Goal: Task Accomplishment & Management: Manage account settings

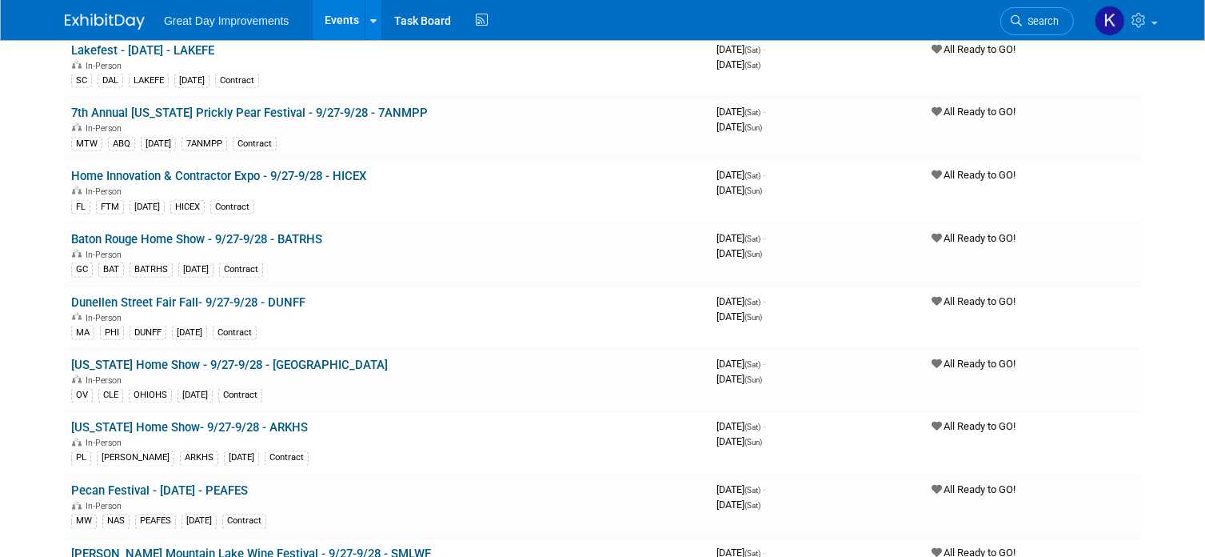
scroll to position [2640, 0]
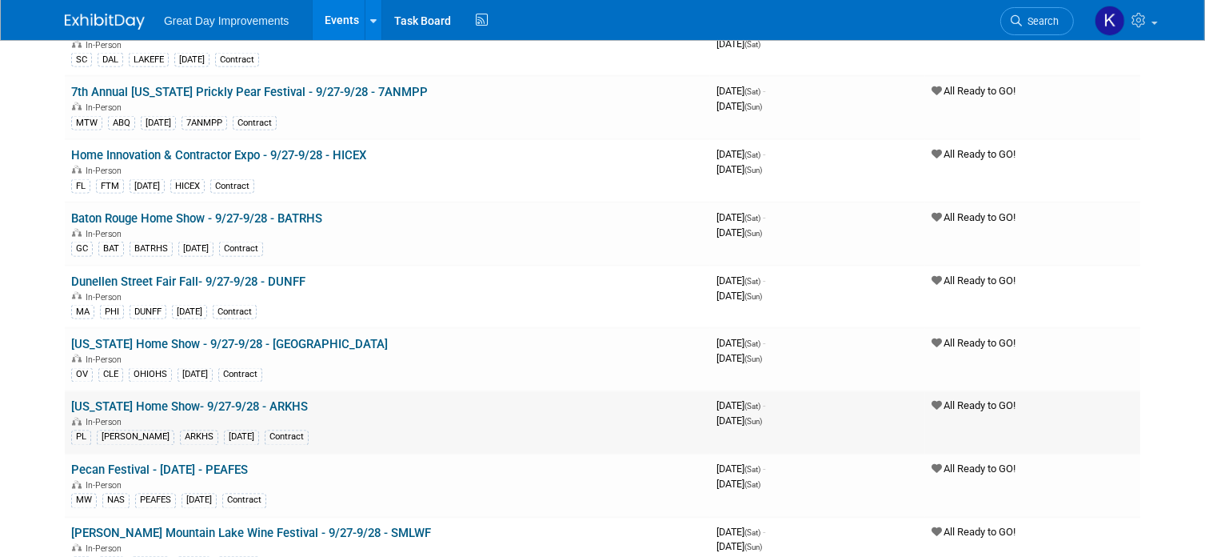
click at [312, 415] on div "In-Person" at bounding box center [387, 421] width 633 height 13
click at [232, 400] on link "[US_STATE] Home Show- 9/27-9/28 - ARKHS" at bounding box center [189, 407] width 237 height 14
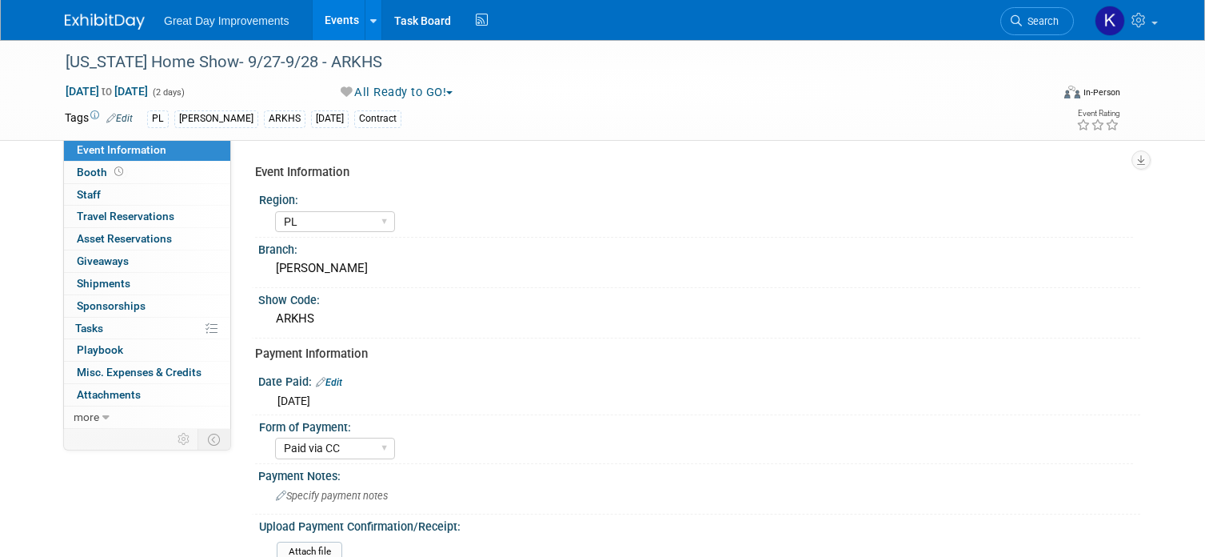
select select "PL"
select select "Paid via CC"
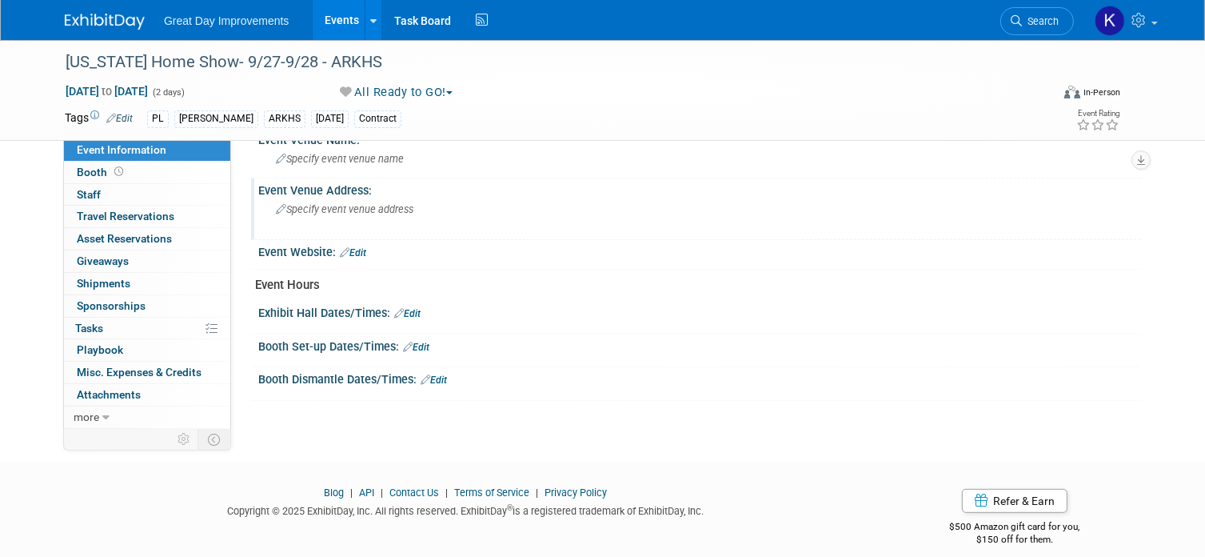
scroll to position [560, 0]
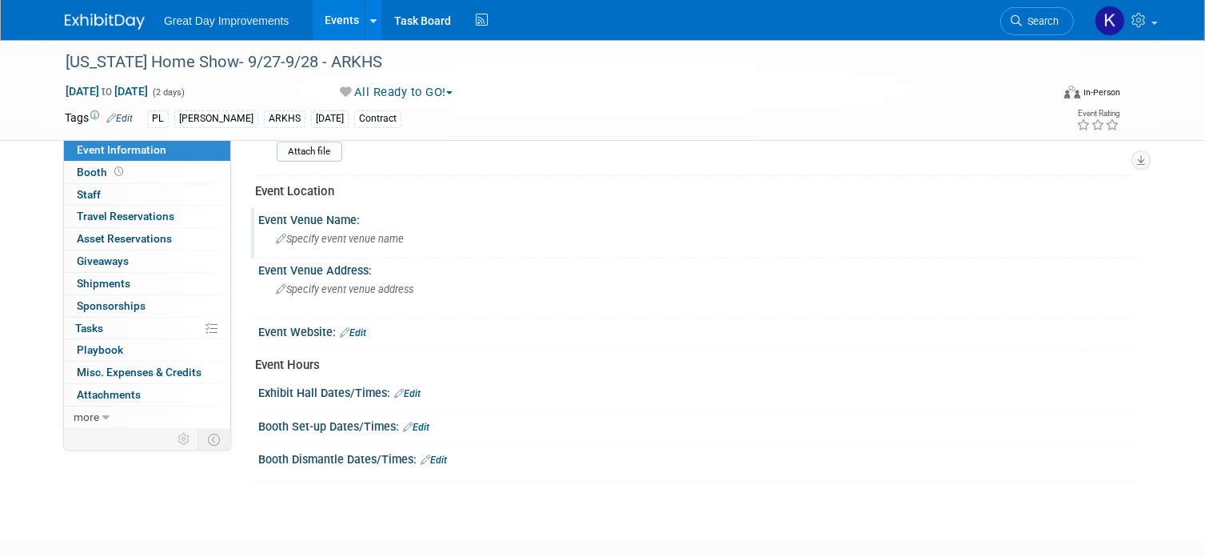
click at [378, 233] on span "Specify event venue name" at bounding box center [340, 239] width 128 height 12
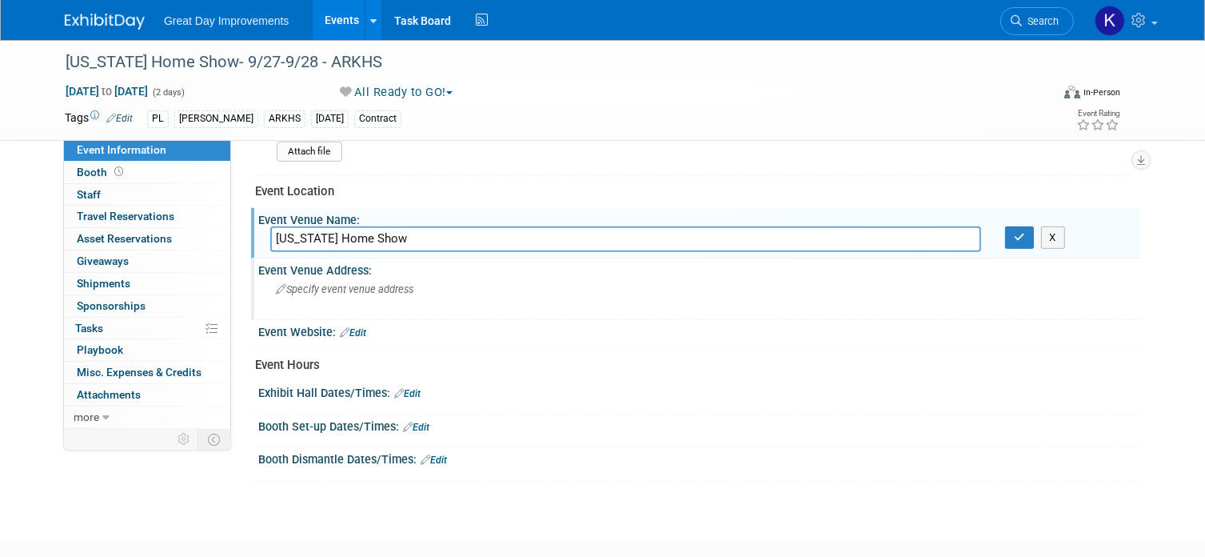
type input "Arkansas Home Show"
click at [363, 283] on span "Specify event venue address" at bounding box center [345, 289] width 138 height 12
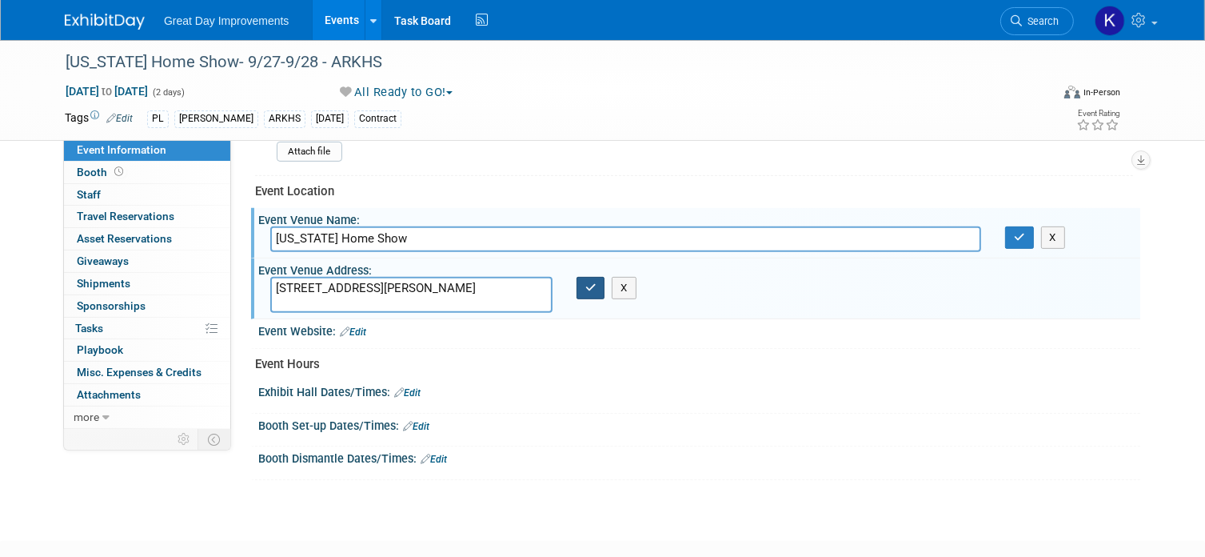
type textarea "3303 S. Pinnacle Hill Pkwy Rogers, Ar. 72758"
click at [590, 282] on icon "button" at bounding box center [591, 287] width 11 height 10
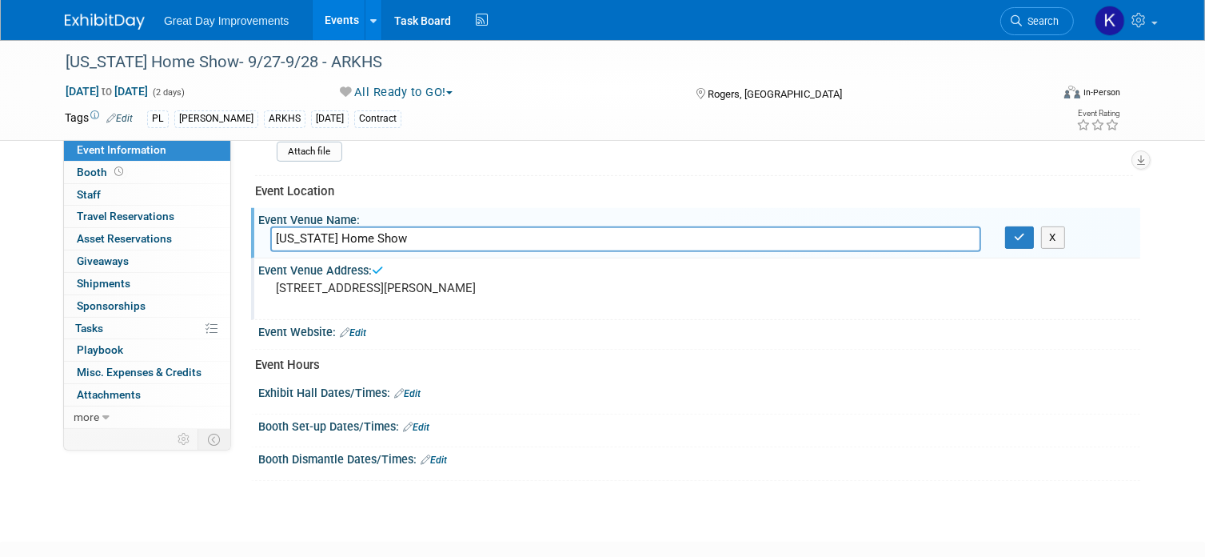
click at [366, 329] on link "Edit" at bounding box center [353, 332] width 26 height 11
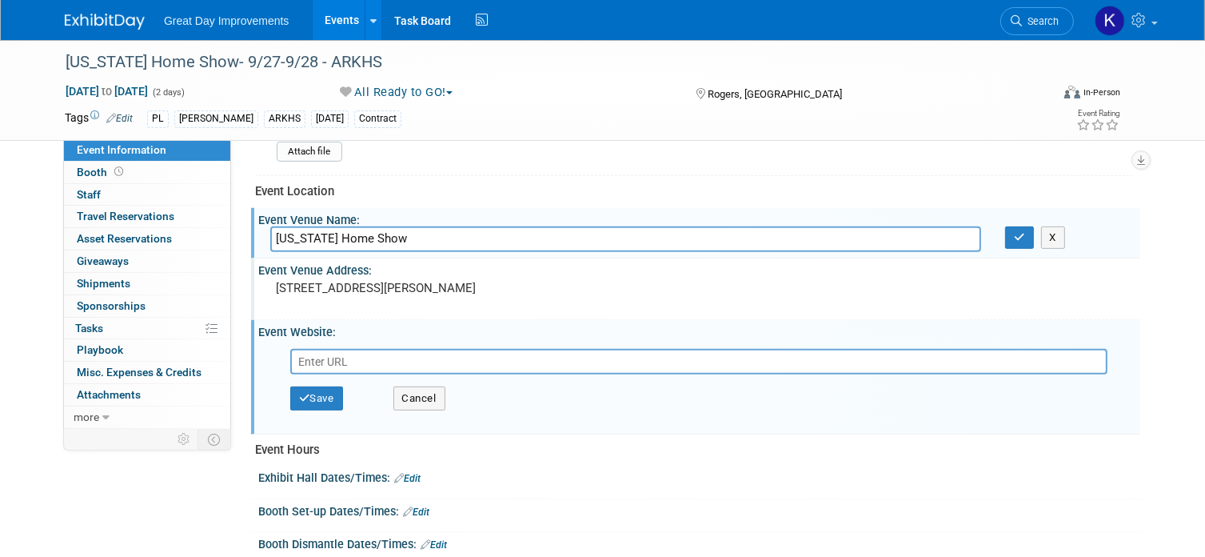
click at [367, 330] on div "Event Website: Edit" at bounding box center [699, 330] width 882 height 20
click at [406, 393] on button "Cancel" at bounding box center [420, 398] width 52 height 24
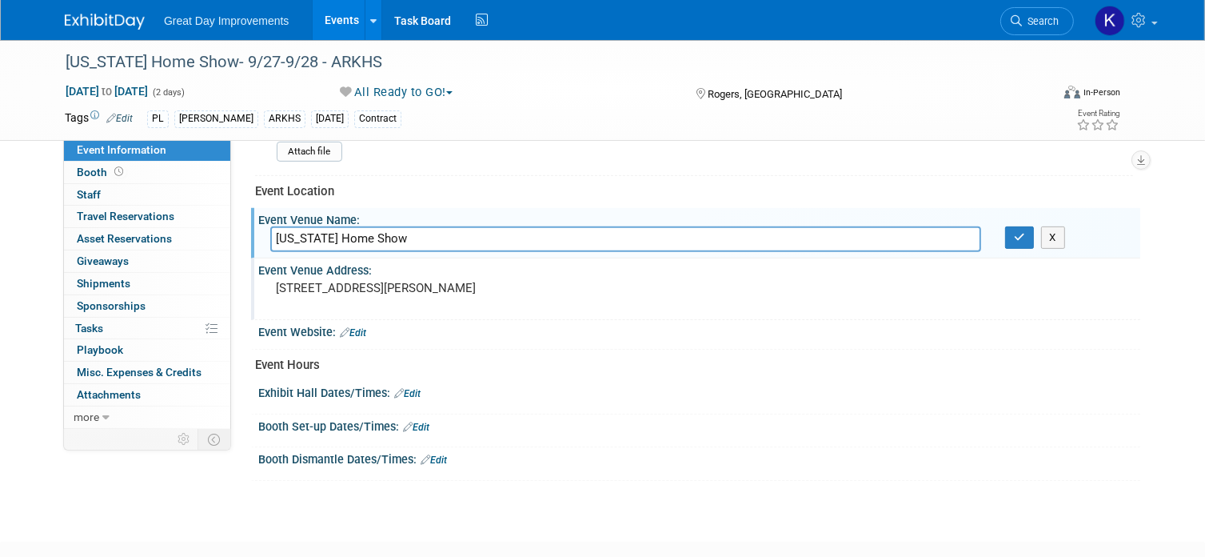
click at [413, 388] on link "Edit" at bounding box center [407, 393] width 26 height 11
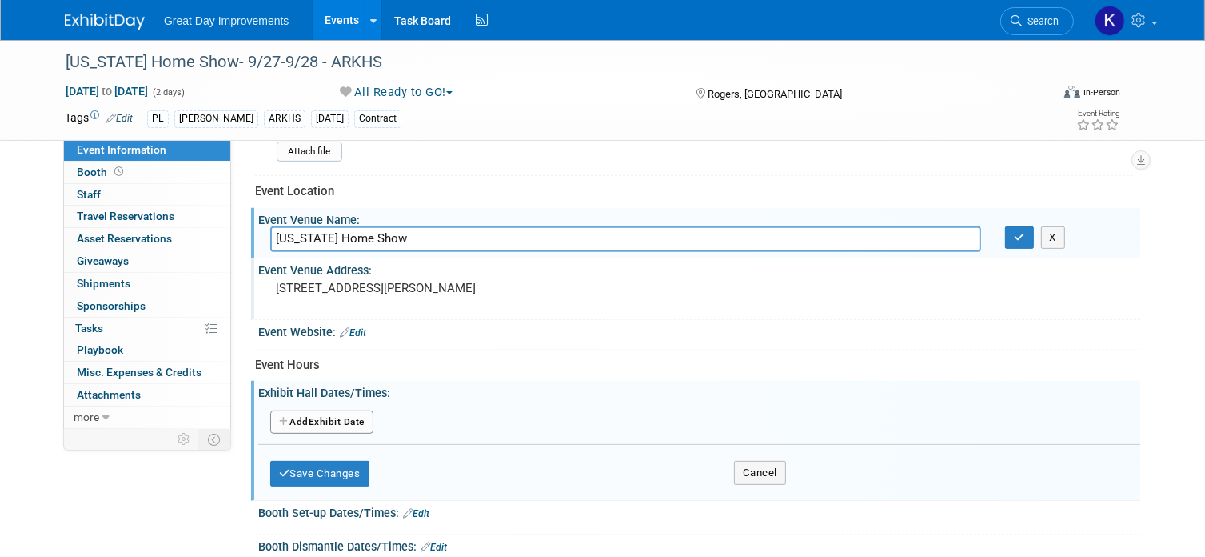
click at [326, 414] on button "Add Another Exhibit Date" at bounding box center [321, 422] width 103 height 24
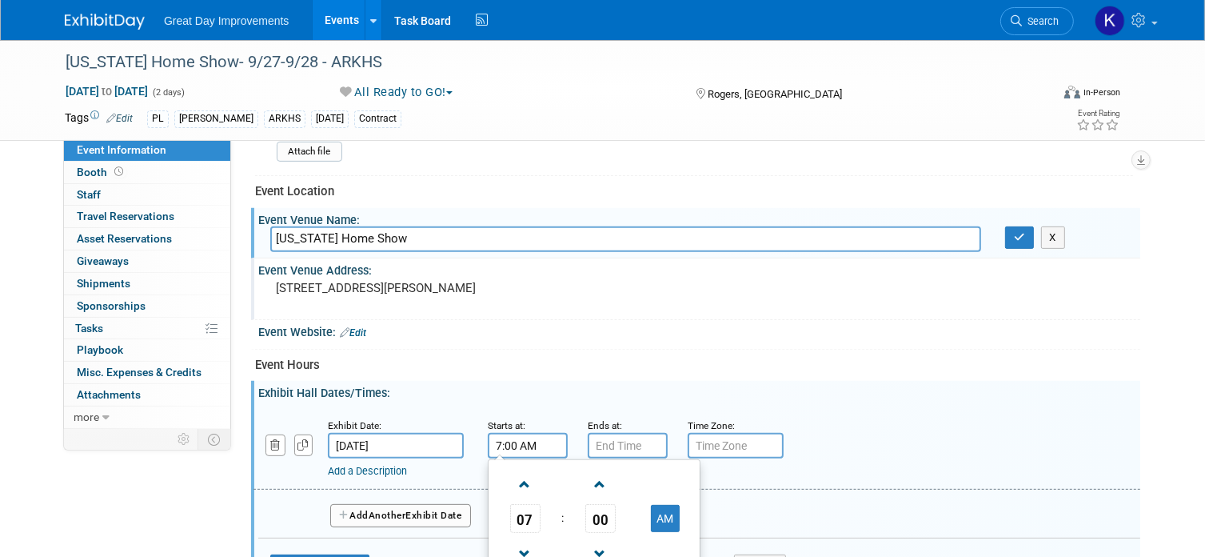
click at [518, 434] on input "7:00 AM" at bounding box center [528, 446] width 80 height 26
click at [522, 478] on span at bounding box center [525, 484] width 28 height 28
type input "10:00 AM"
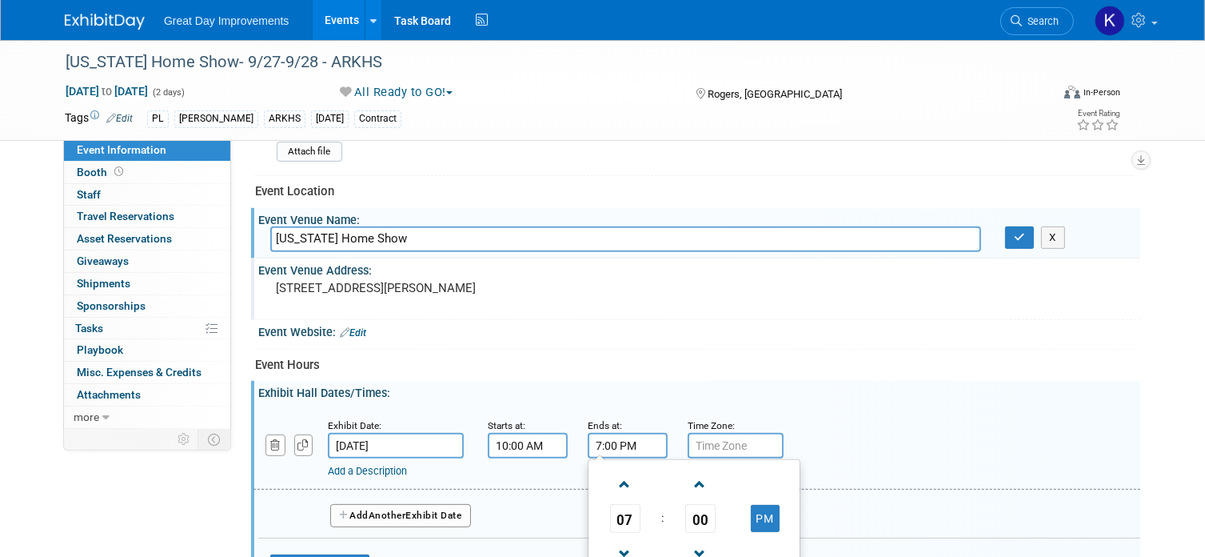
click at [653, 443] on input "7:00 PM" at bounding box center [628, 446] width 80 height 26
click at [627, 478] on span at bounding box center [625, 484] width 28 height 28
click at [627, 542] on span at bounding box center [625, 554] width 28 height 28
type input "8:00 PM"
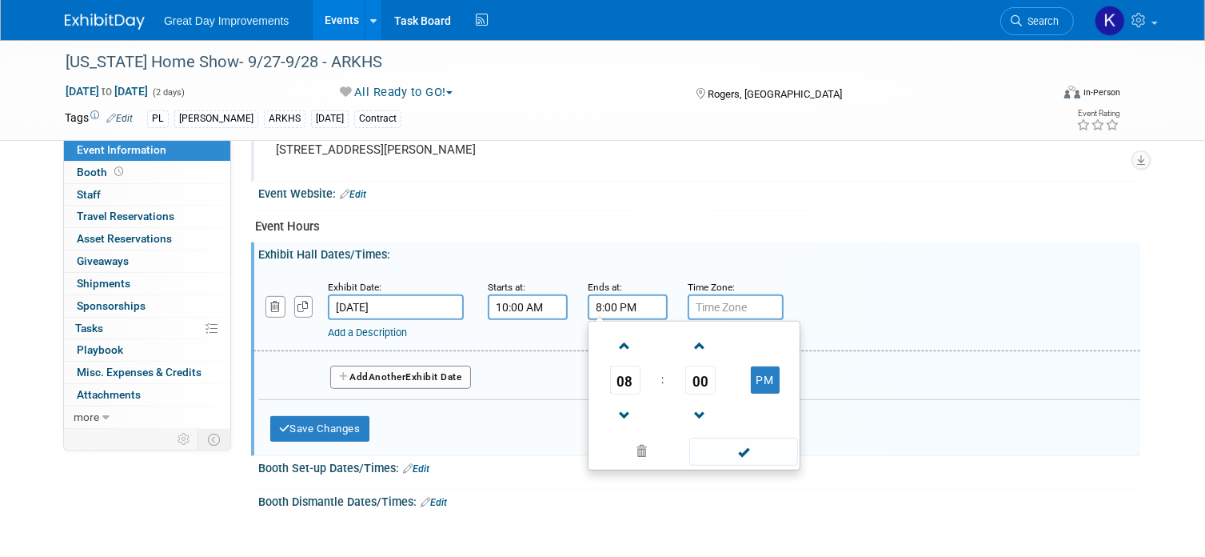
scroll to position [720, 0]
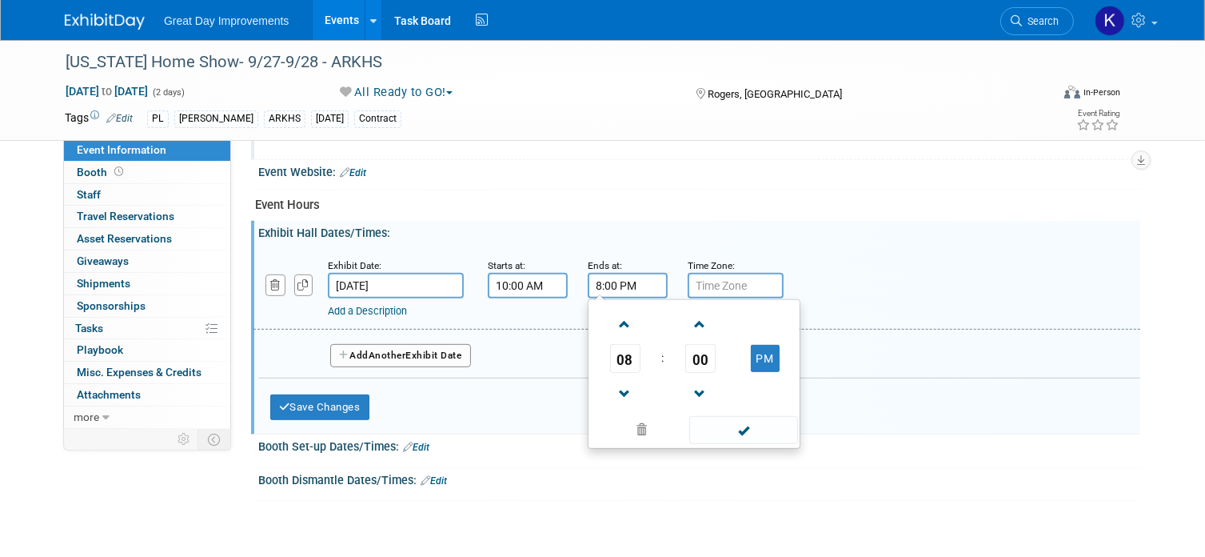
click at [836, 334] on div "Add Another Exhibit Date" at bounding box center [699, 351] width 882 height 42
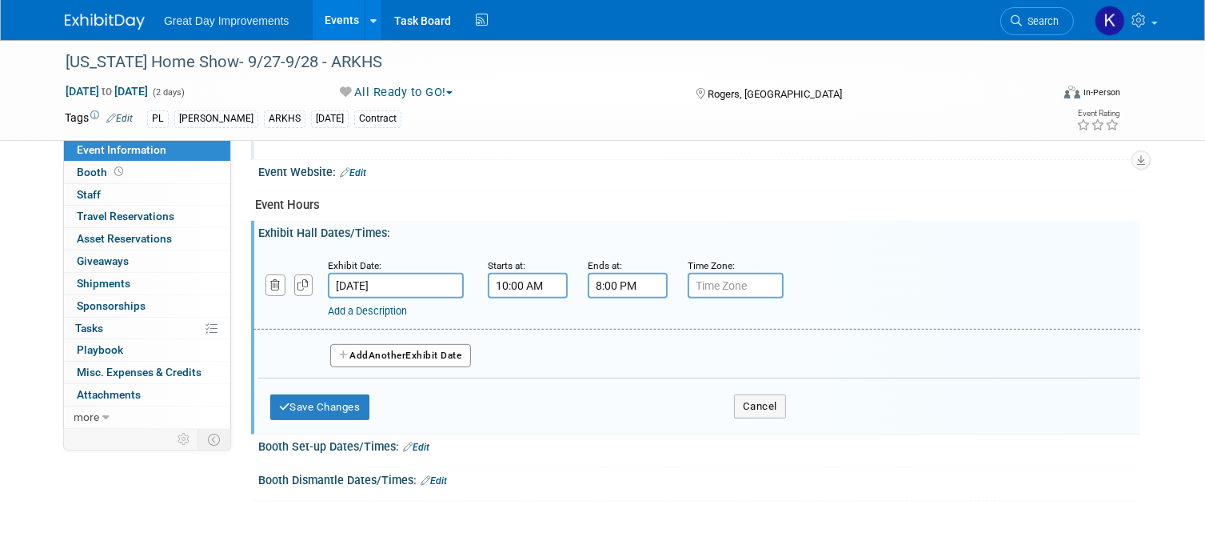
click at [428, 344] on button "Add Another Exhibit Date" at bounding box center [400, 356] width 141 height 24
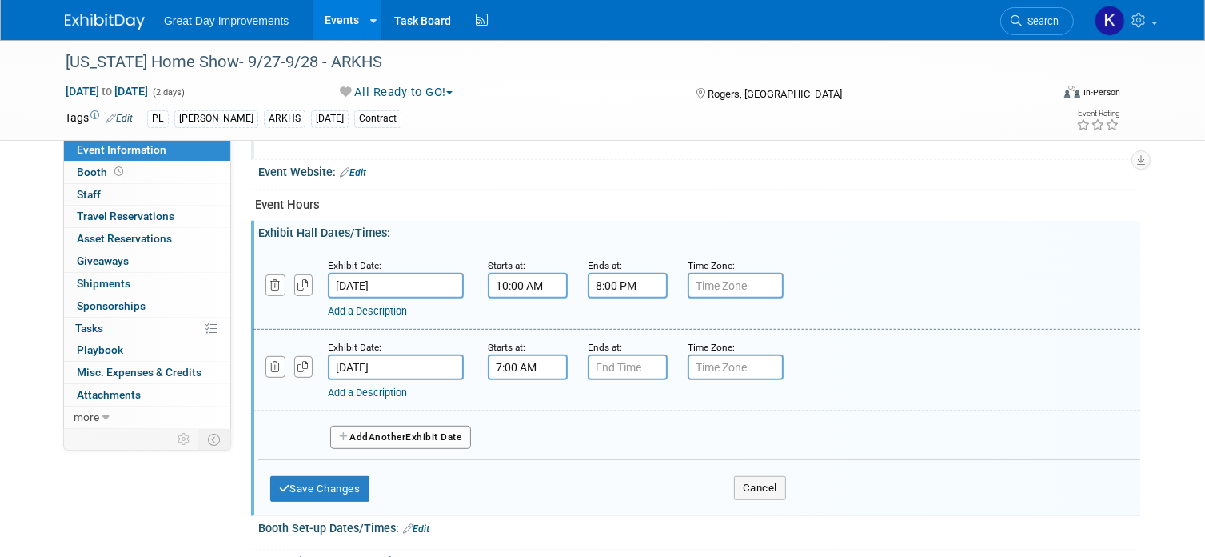
click at [550, 361] on input "7:00 AM" at bounding box center [528, 367] width 80 height 26
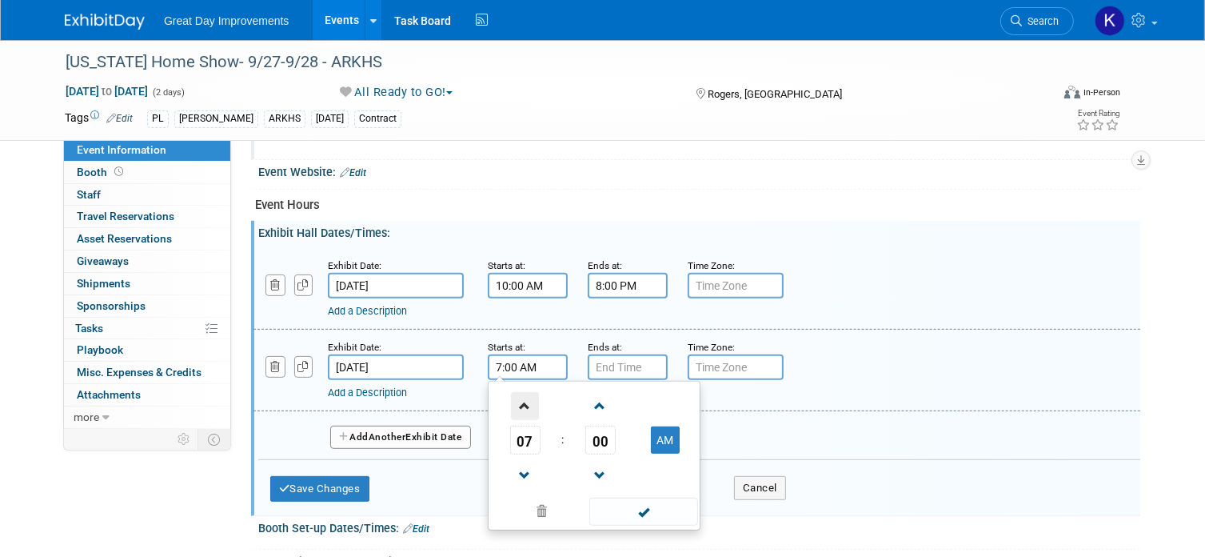
click at [525, 398] on span at bounding box center [525, 406] width 28 height 28
type input "10:00 AM"
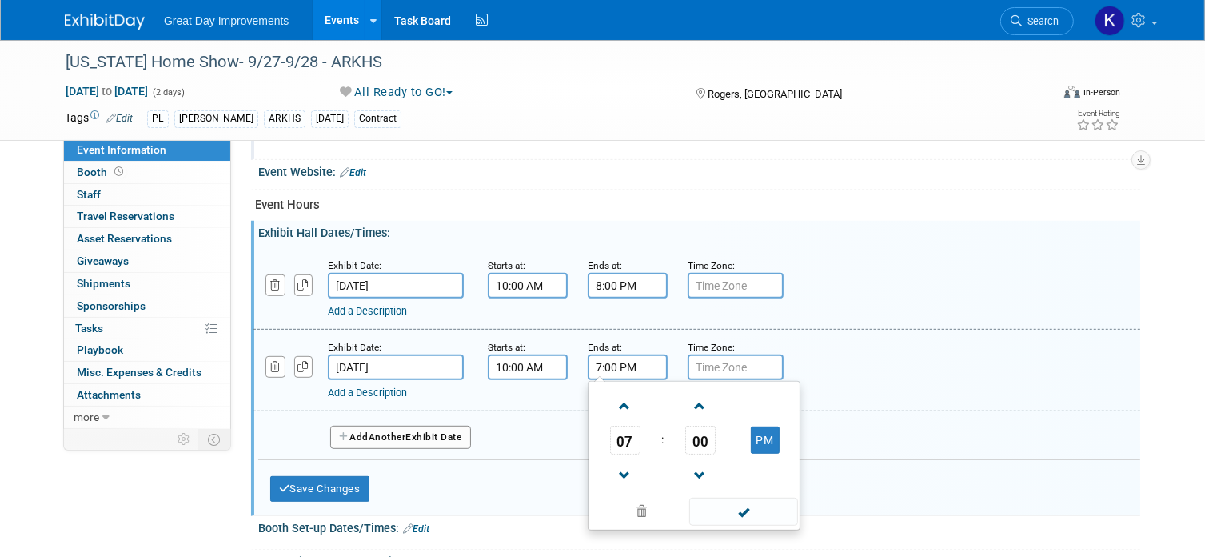
click at [601, 358] on input "7:00 PM" at bounding box center [628, 367] width 80 height 26
type input "5:00 PM"
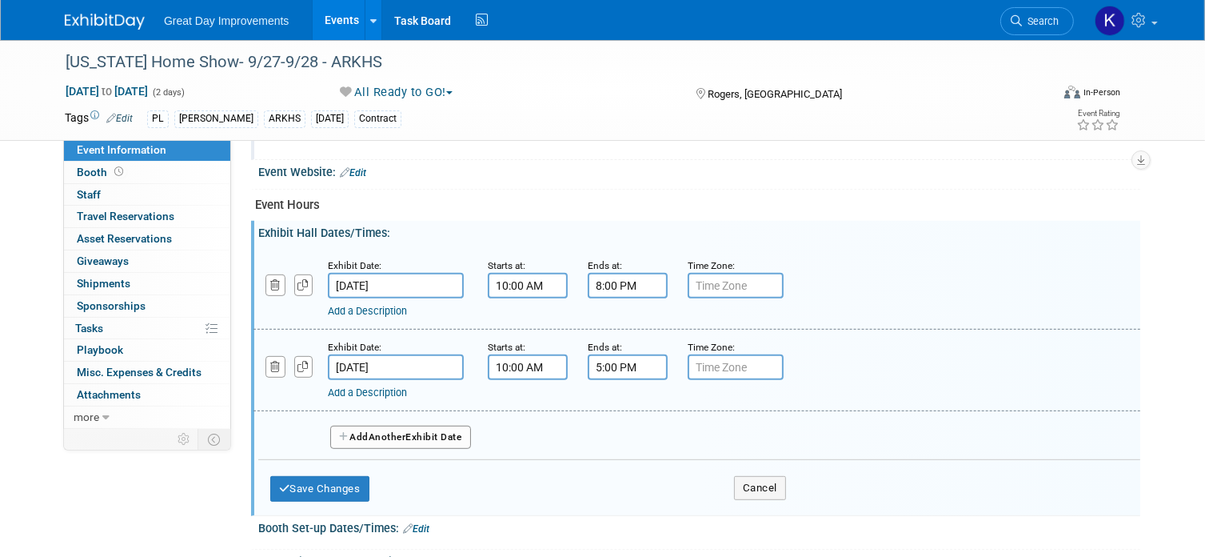
click at [854, 390] on div "Add a Description" at bounding box center [658, 393] width 661 height 14
click at [330, 486] on button "Save Changes" at bounding box center [319, 489] width 99 height 26
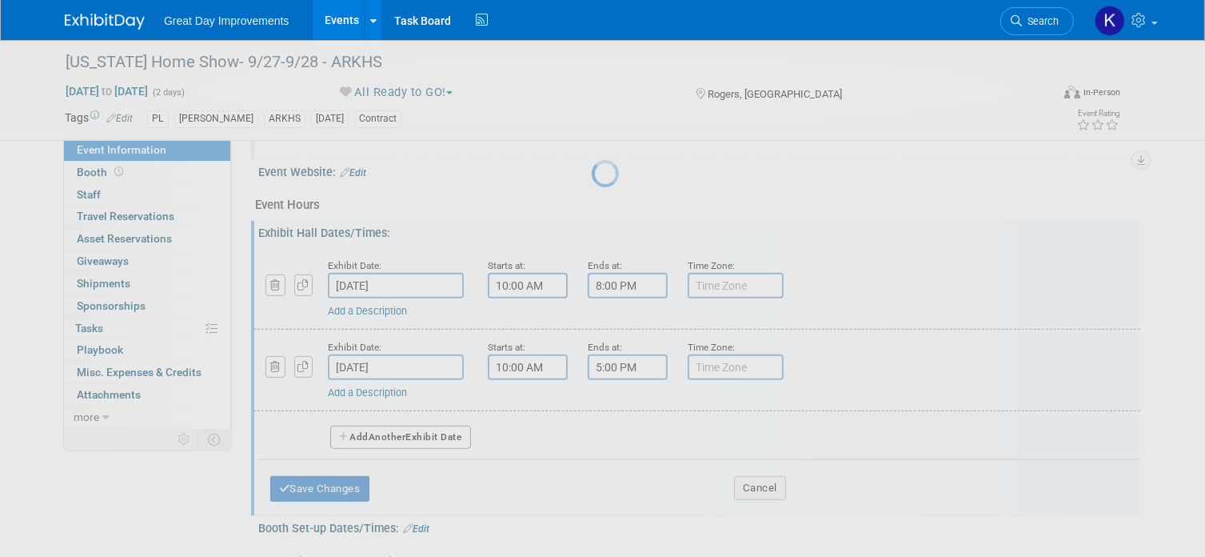
scroll to position [645, 0]
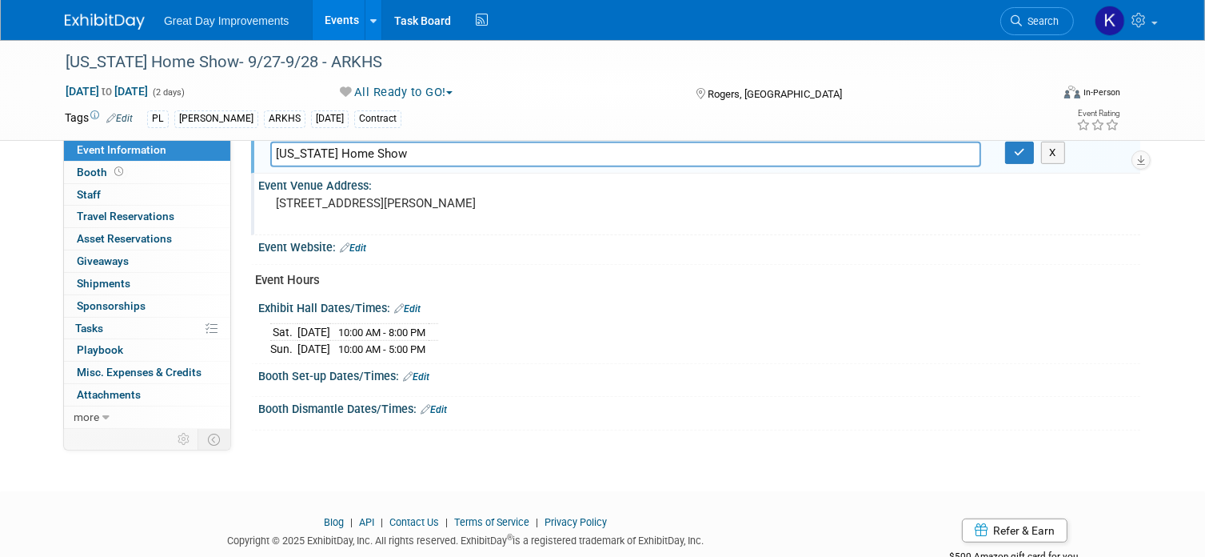
click at [419, 371] on link "Edit" at bounding box center [416, 376] width 26 height 11
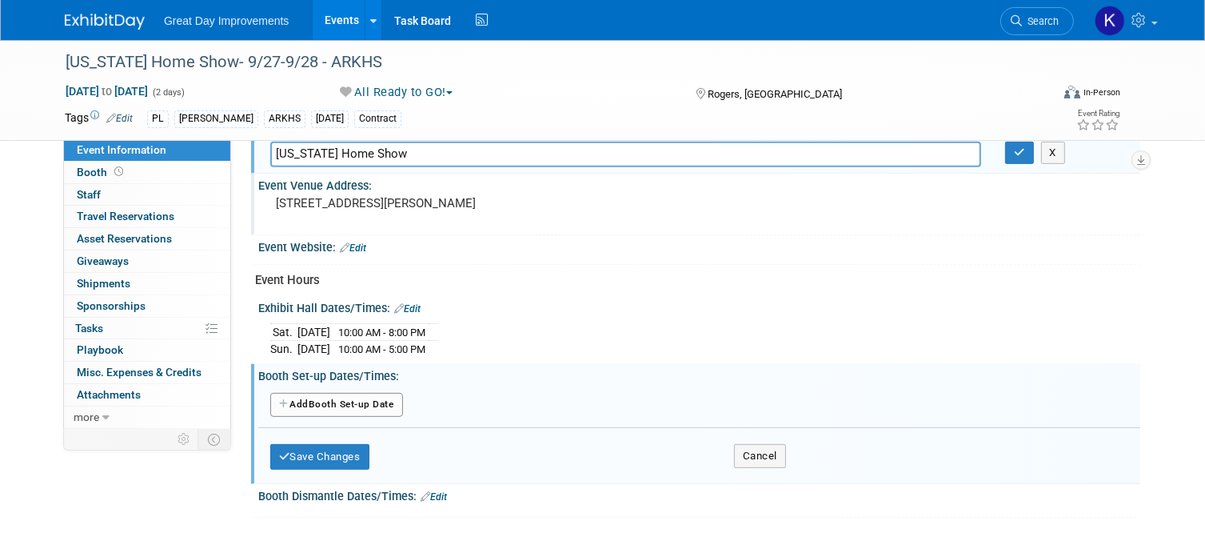
click at [349, 394] on button "Add Another Booth Set-up Date" at bounding box center [336, 405] width 133 height 24
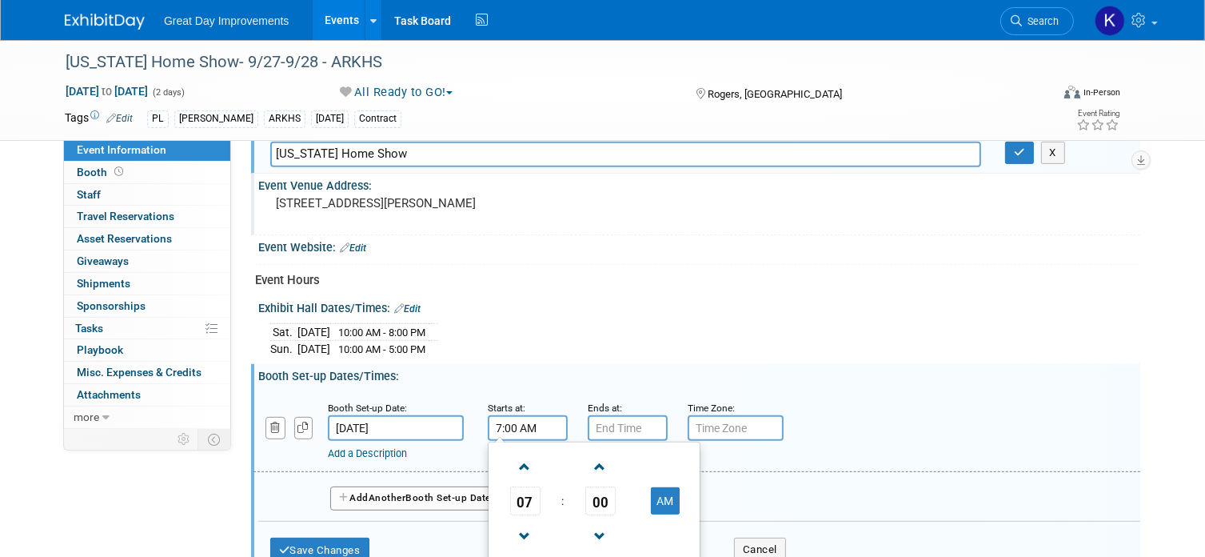
click at [502, 418] on input "7:00 AM" at bounding box center [528, 428] width 80 height 26
click at [525, 460] on span at bounding box center [525, 467] width 28 height 28
type input "8:00 AM"
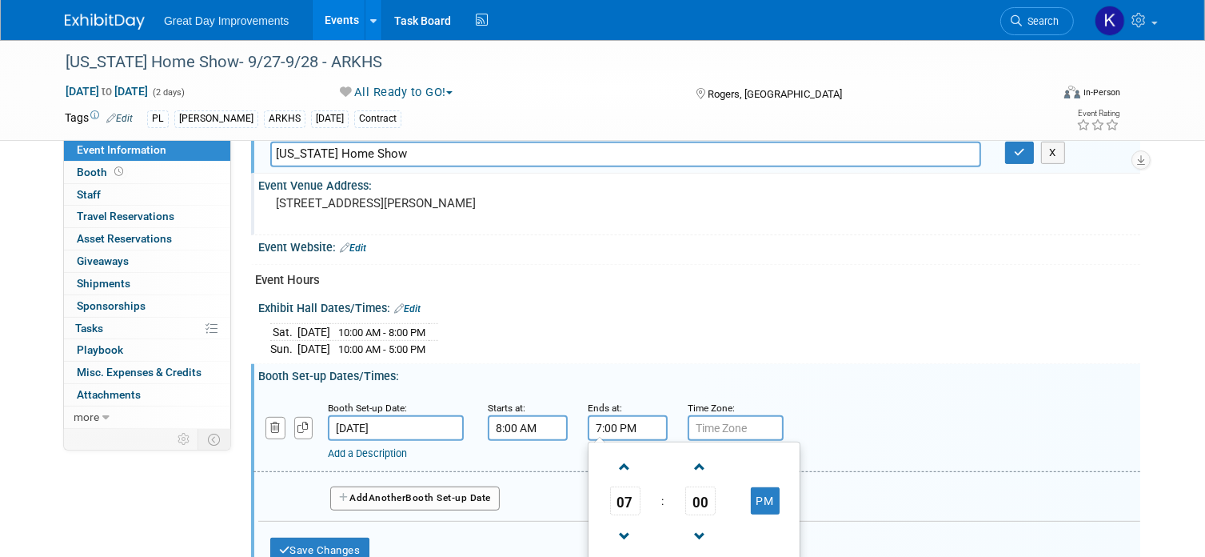
click at [618, 422] on input "7:00 PM" at bounding box center [628, 428] width 80 height 26
click at [626, 457] on span at bounding box center [625, 467] width 28 height 28
click at [627, 454] on span at bounding box center [625, 467] width 28 height 28
click at [767, 491] on button "PM" at bounding box center [765, 500] width 29 height 27
type input "9:00 AM"
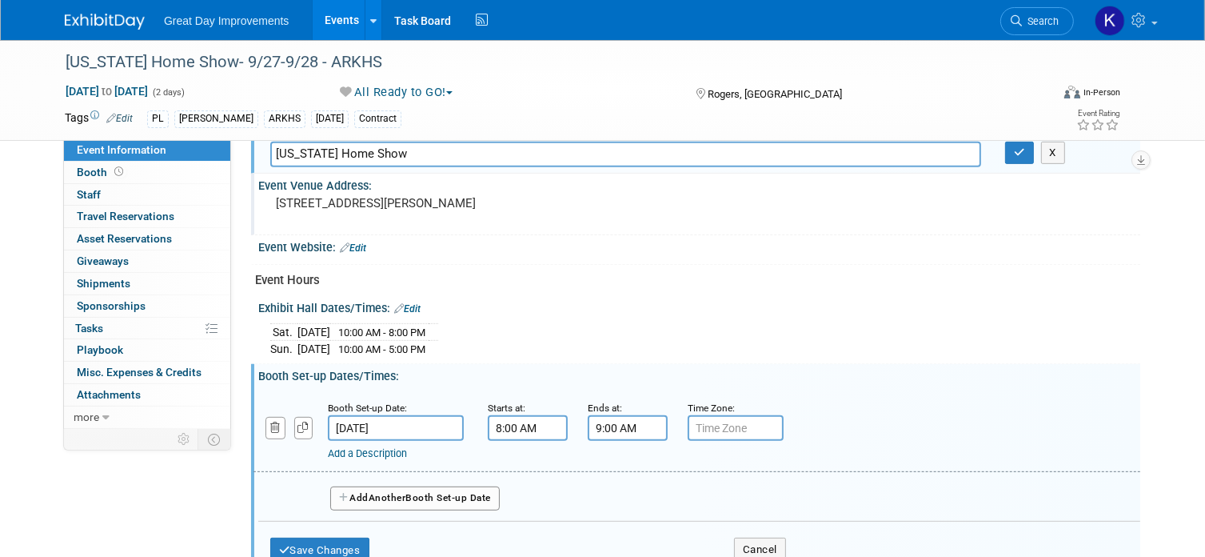
click at [836, 428] on div "Add a Description Description:" at bounding box center [697, 430] width 911 height 62
click at [342, 541] on button "Save Changes" at bounding box center [319, 551] width 99 height 26
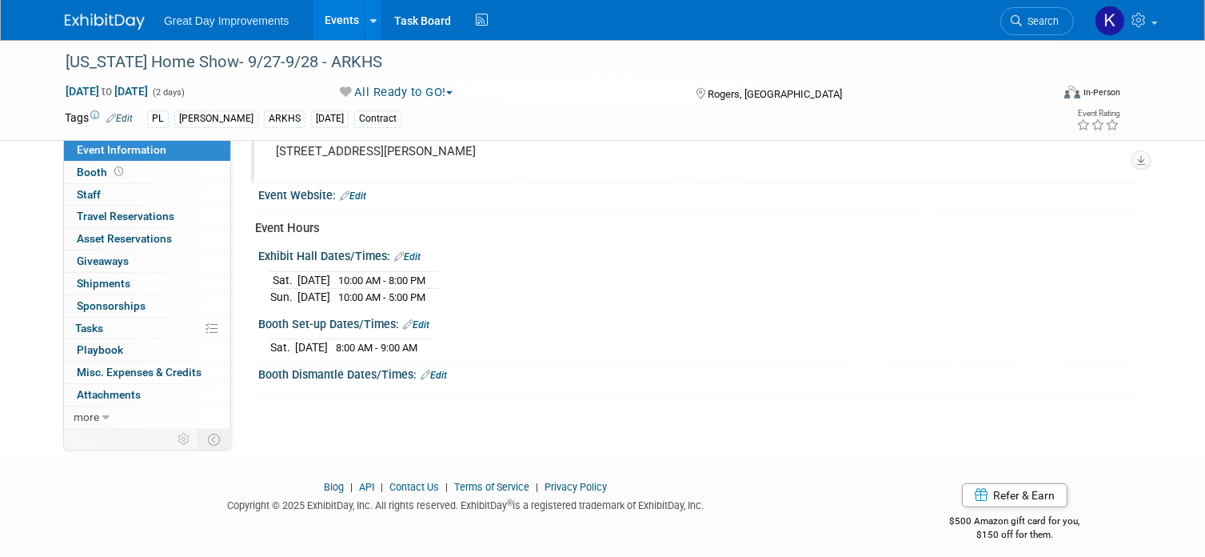
scroll to position [699, 0]
click at [429, 367] on icon at bounding box center [426, 372] width 10 height 10
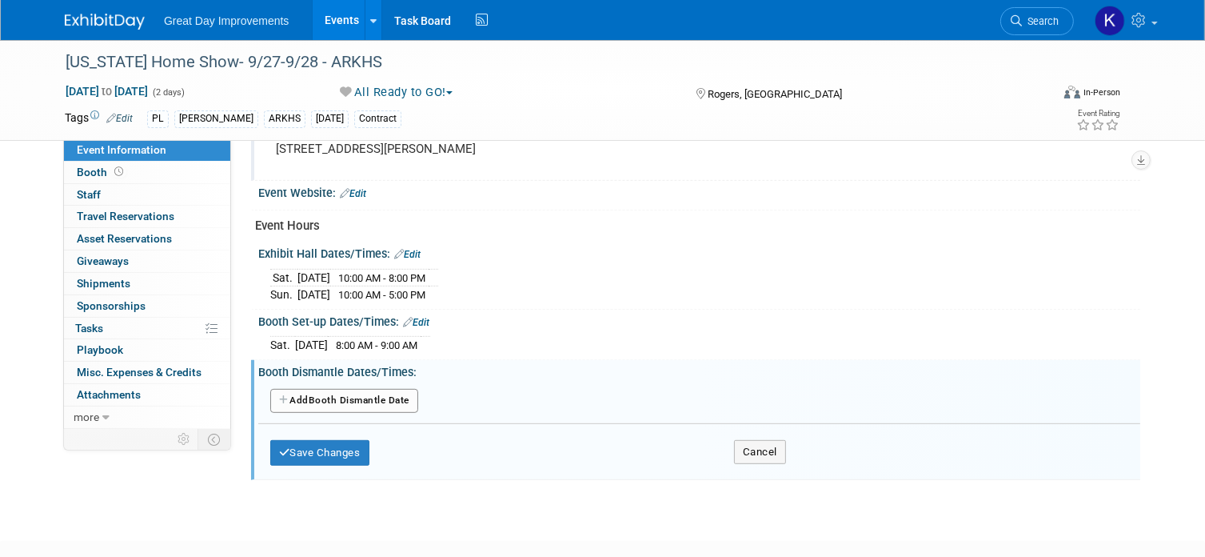
click at [345, 389] on button "Add Another Booth Dismantle Date" at bounding box center [344, 401] width 148 height 24
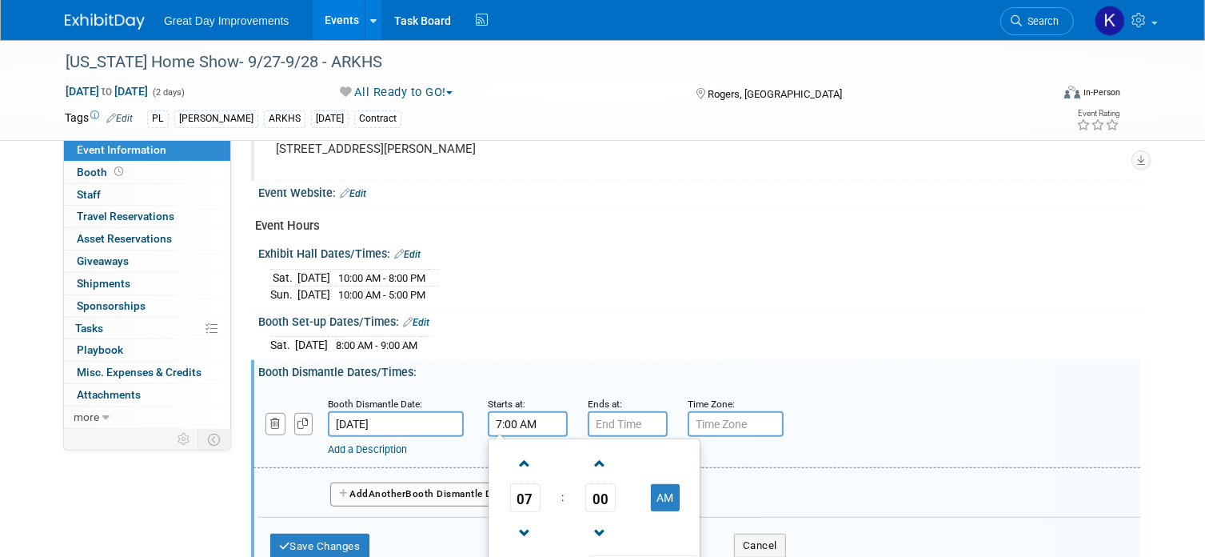
click at [523, 416] on input "7:00 AM" at bounding box center [528, 424] width 80 height 26
click at [522, 524] on span at bounding box center [525, 533] width 28 height 28
click at [662, 486] on button "AM" at bounding box center [665, 497] width 29 height 27
type input "5:00 PM"
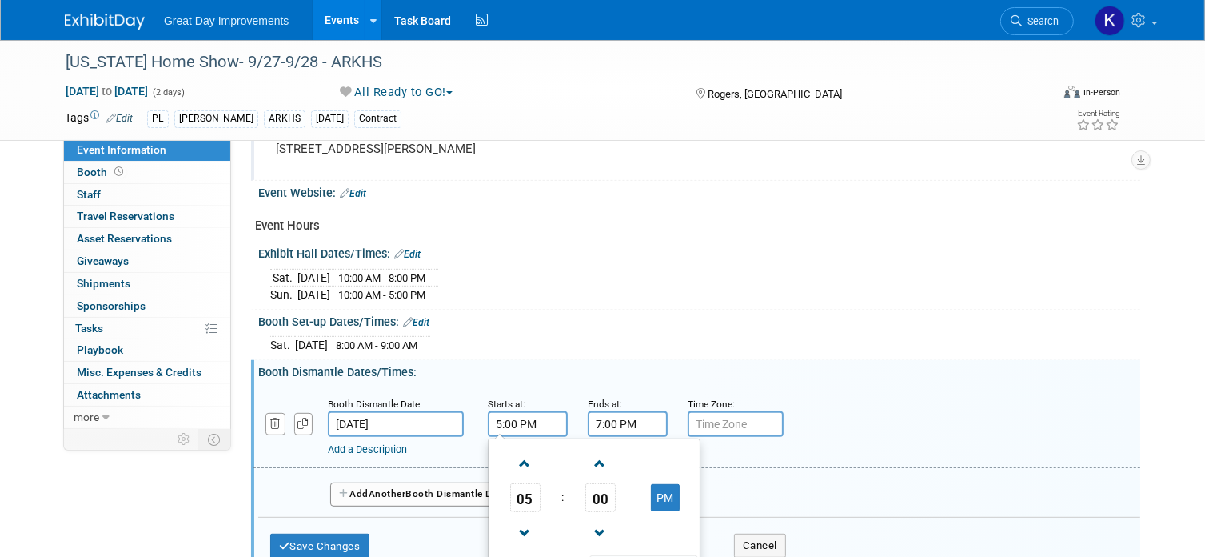
click at [626, 411] on input "7:00 PM" at bounding box center [628, 424] width 80 height 26
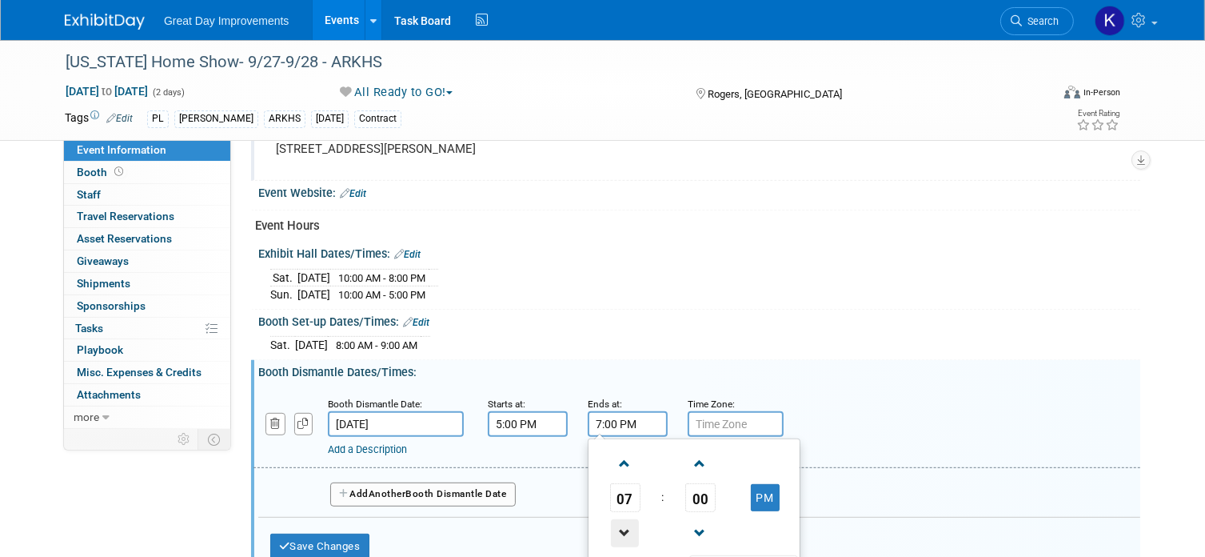
click at [625, 519] on span at bounding box center [625, 533] width 28 height 28
type input "6:00 PM"
click at [837, 446] on div "Add a Description" at bounding box center [658, 449] width 661 height 14
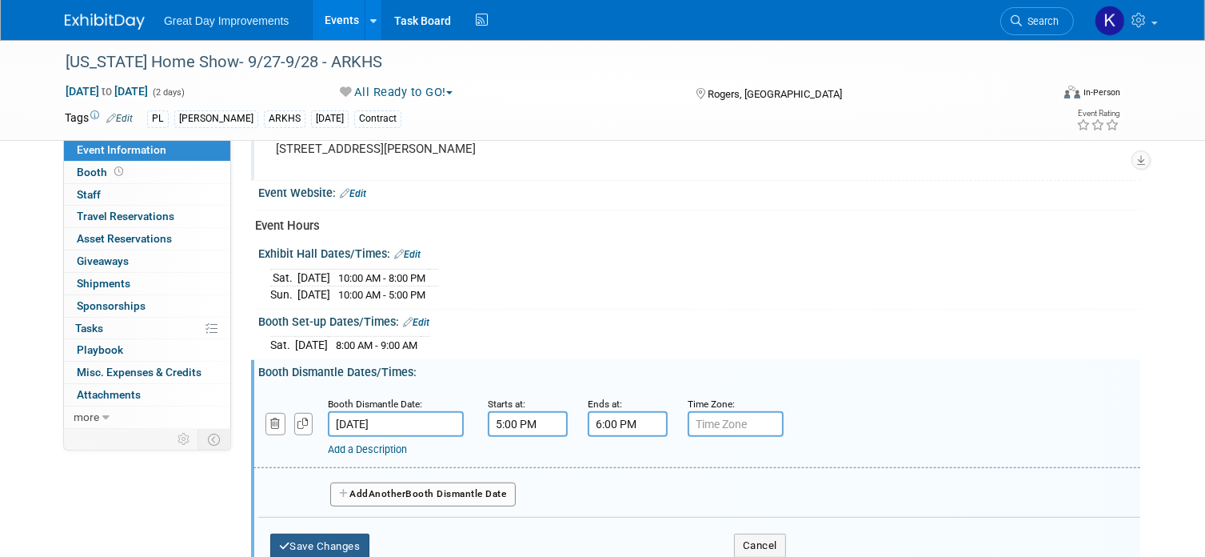
click at [306, 539] on button "Save Changes" at bounding box center [319, 547] width 99 height 26
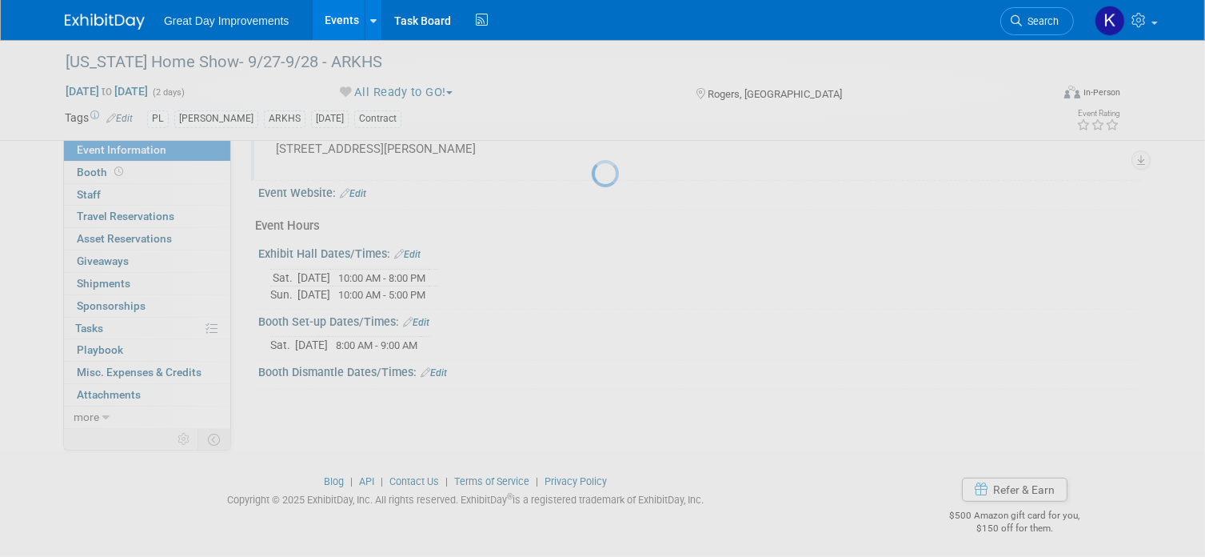
scroll to position [695, 0]
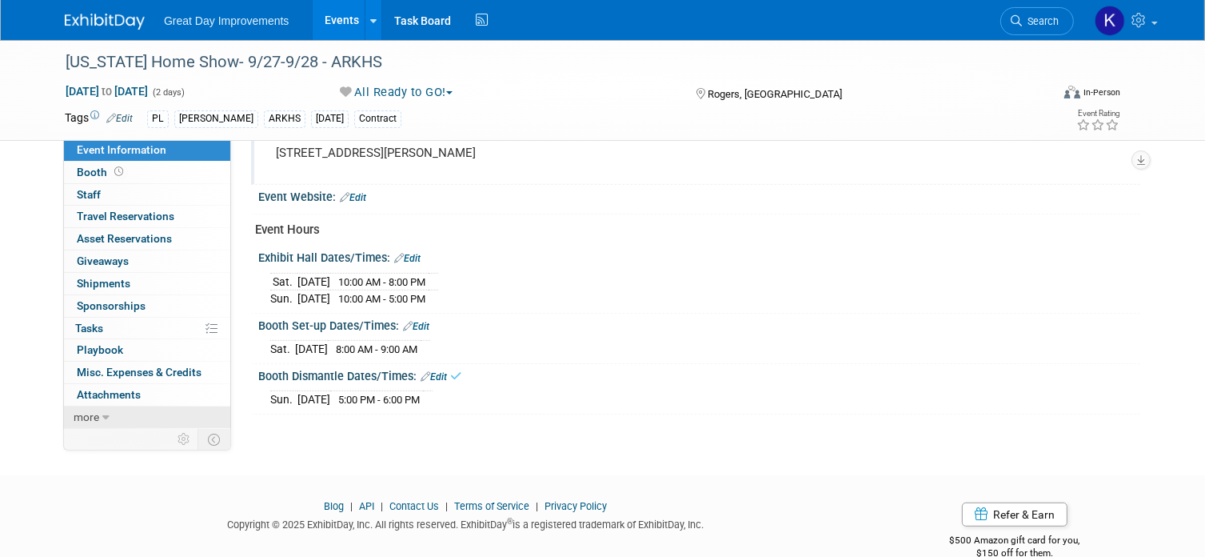
click at [134, 411] on link "more" at bounding box center [147, 417] width 166 height 22
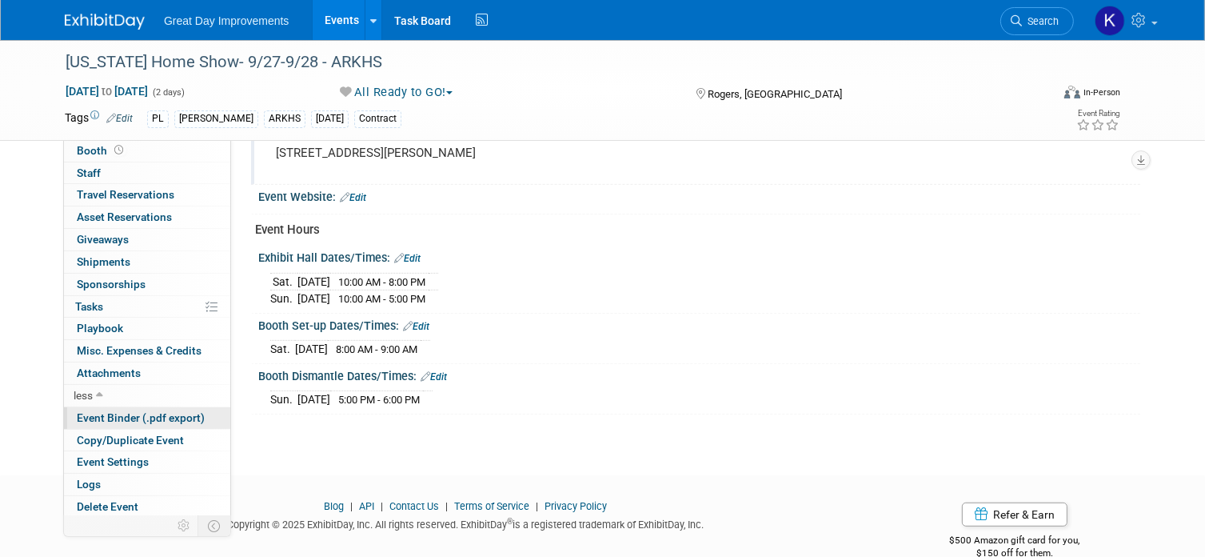
click at [156, 414] on span "Event Binder (.pdf export)" at bounding box center [141, 417] width 128 height 13
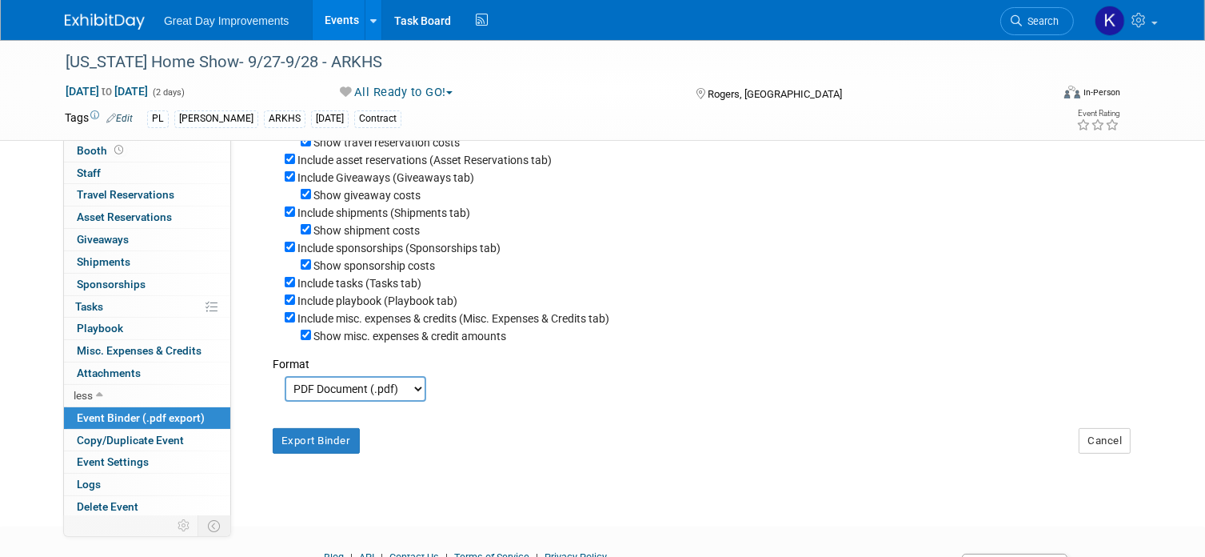
scroll to position [240, 0]
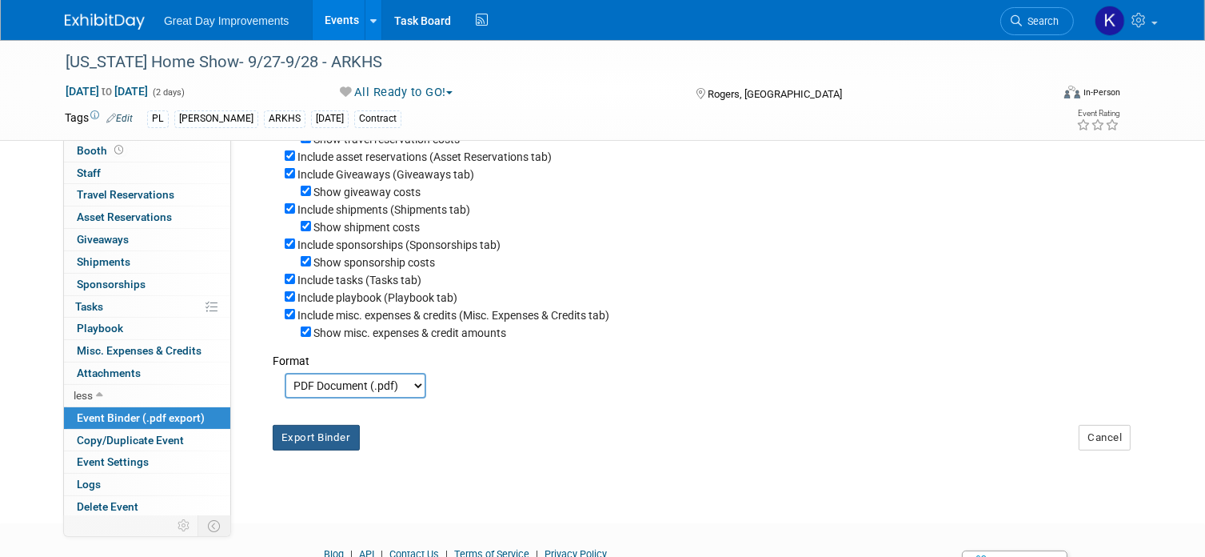
click at [326, 434] on button "Export Binder" at bounding box center [316, 438] width 87 height 26
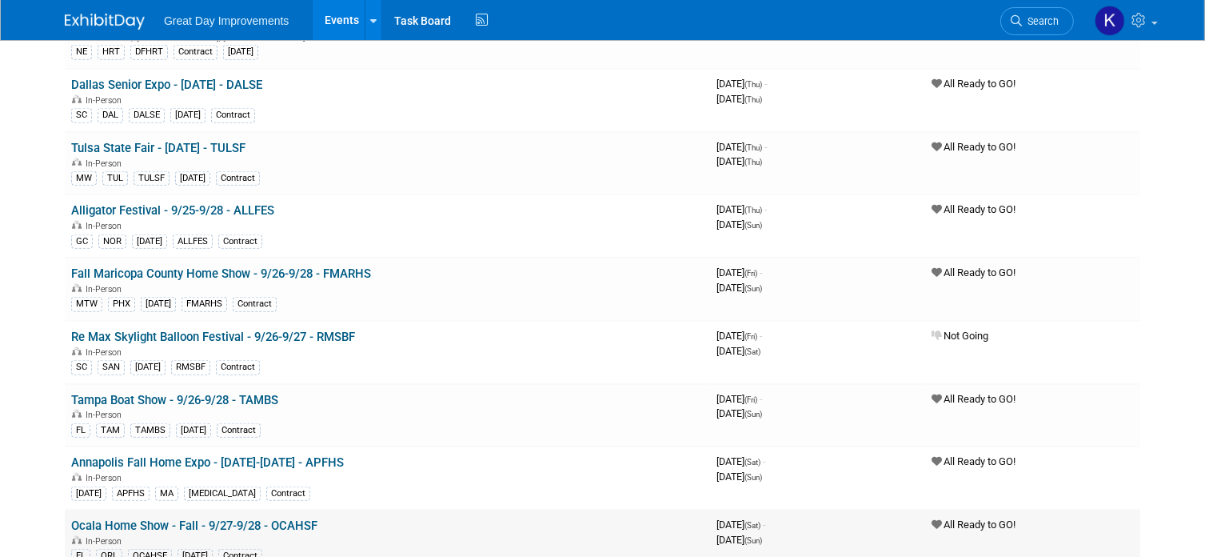
scroll to position [1440, 0]
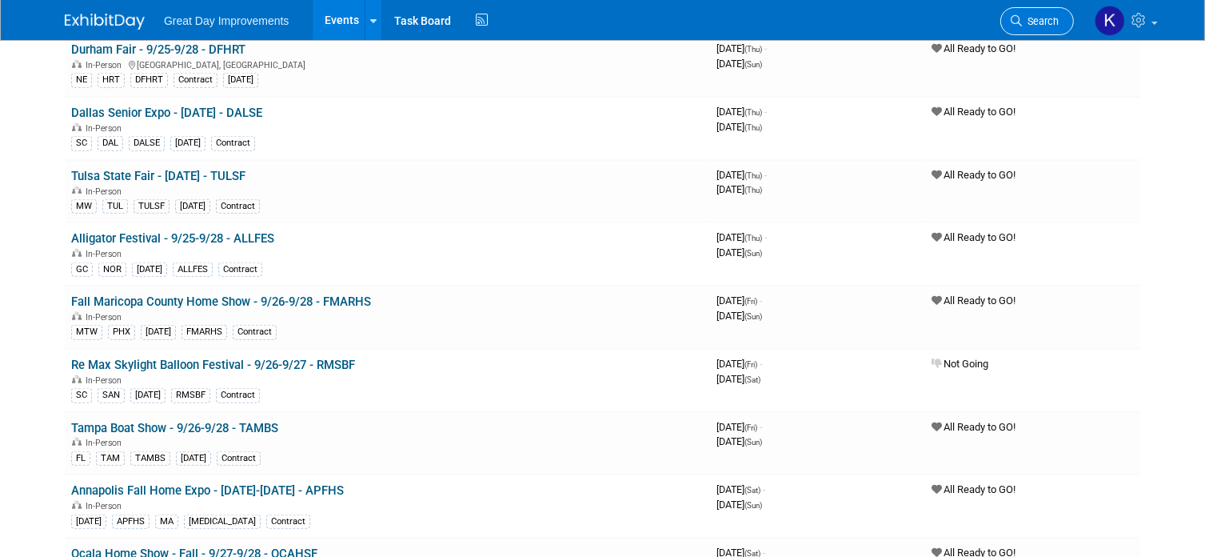
click at [1027, 20] on span "Search" at bounding box center [1040, 21] width 37 height 12
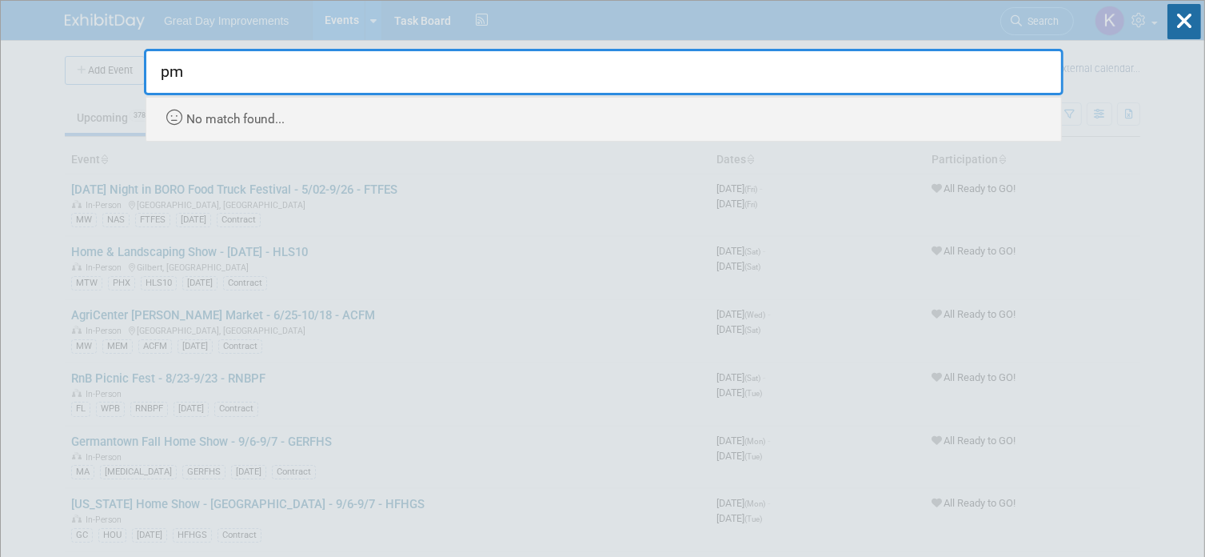
type input "p"
type input "omafa"
click at [1175, 21] on icon at bounding box center [1185, 21] width 34 height 35
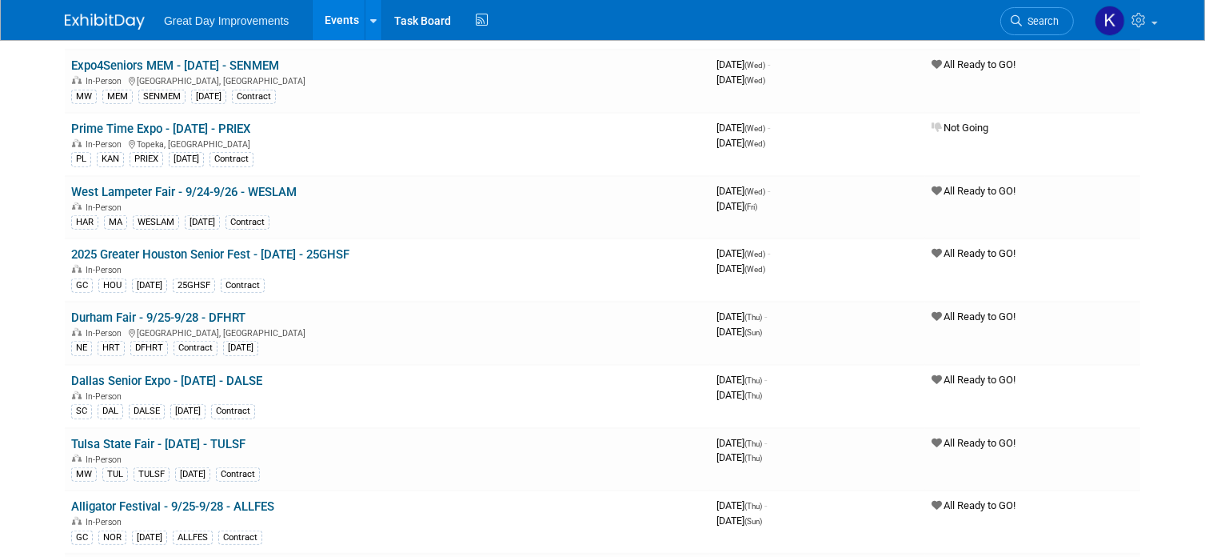
scroll to position [1200, 0]
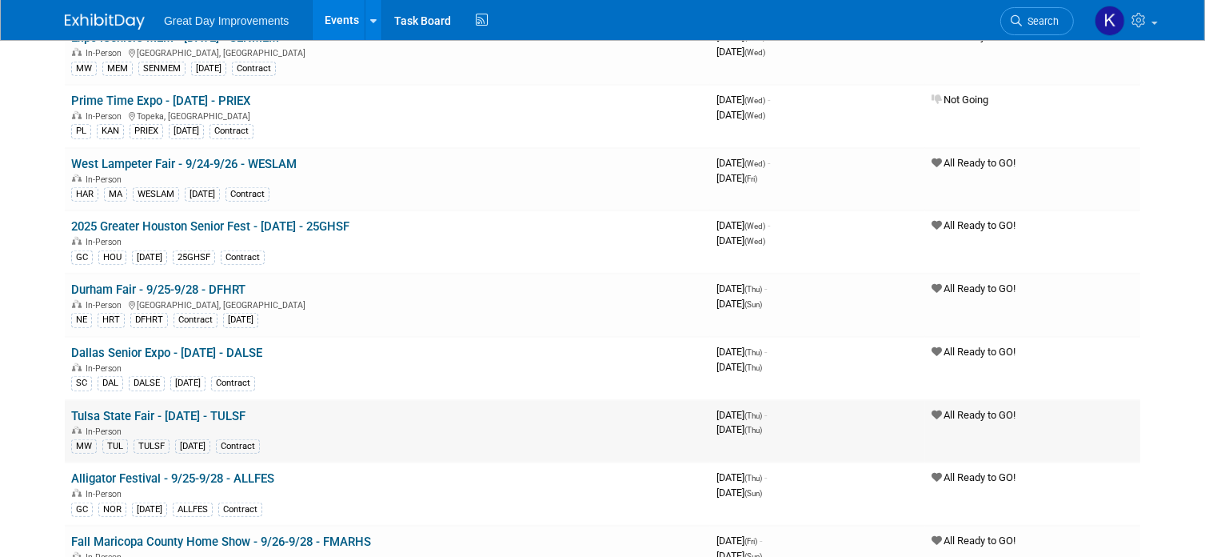
click at [250, 424] on div "In-Person" at bounding box center [387, 430] width 633 height 13
click at [240, 409] on link "Tulsa State Fair - [DATE] - TULSF" at bounding box center [158, 416] width 174 height 14
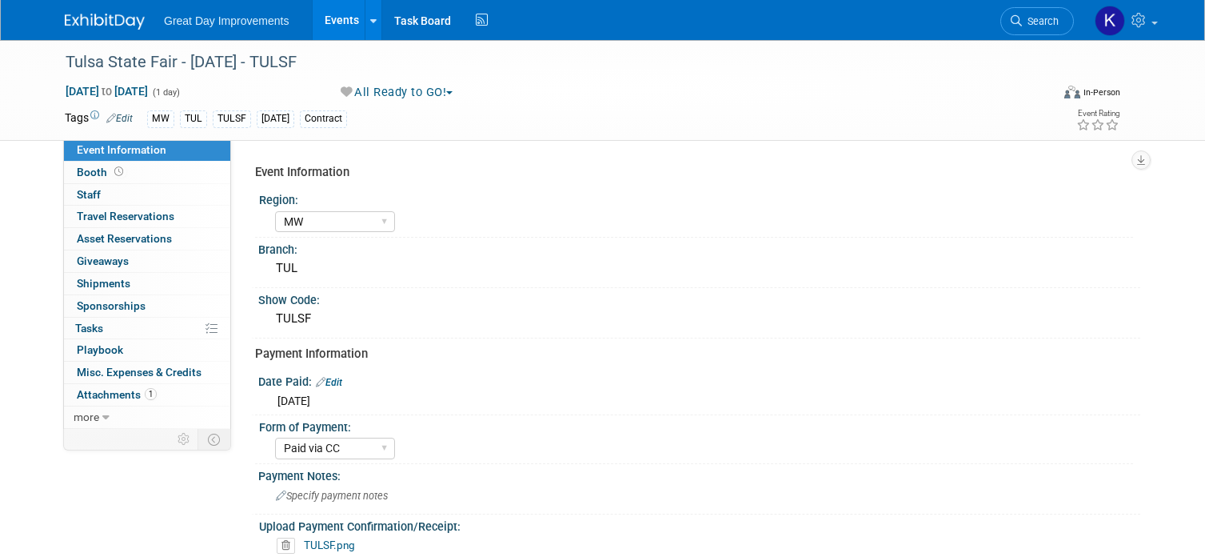
select select "MW"
select select "Paid via CC"
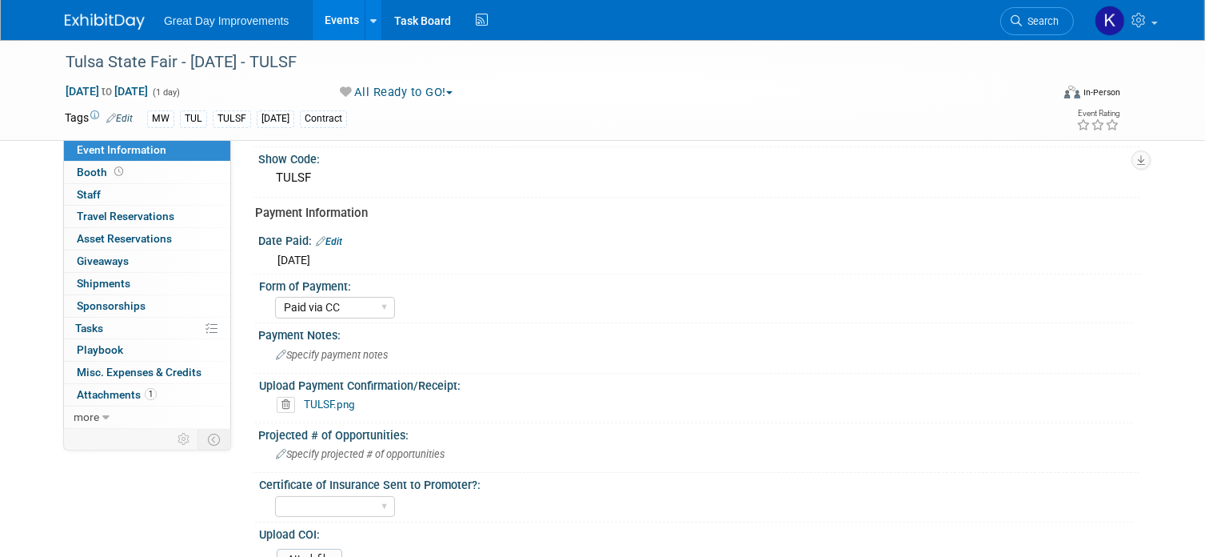
scroll to position [160, 0]
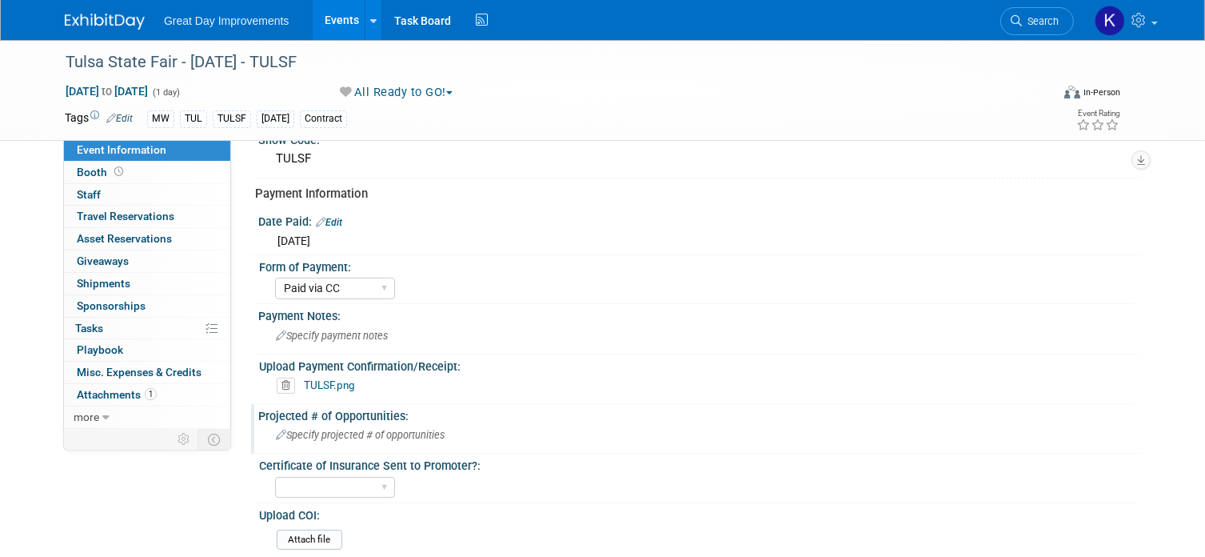
click at [414, 438] on div "Specify projected # of opportunities" at bounding box center [699, 434] width 858 height 25
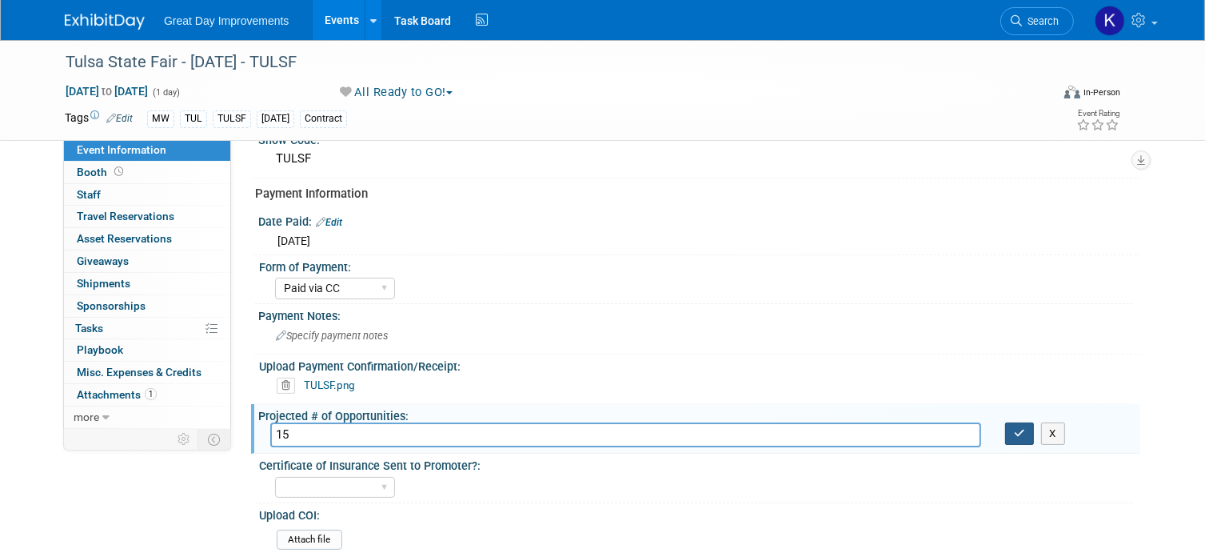
type input "15"
click at [1029, 437] on button "button" at bounding box center [1019, 433] width 29 height 22
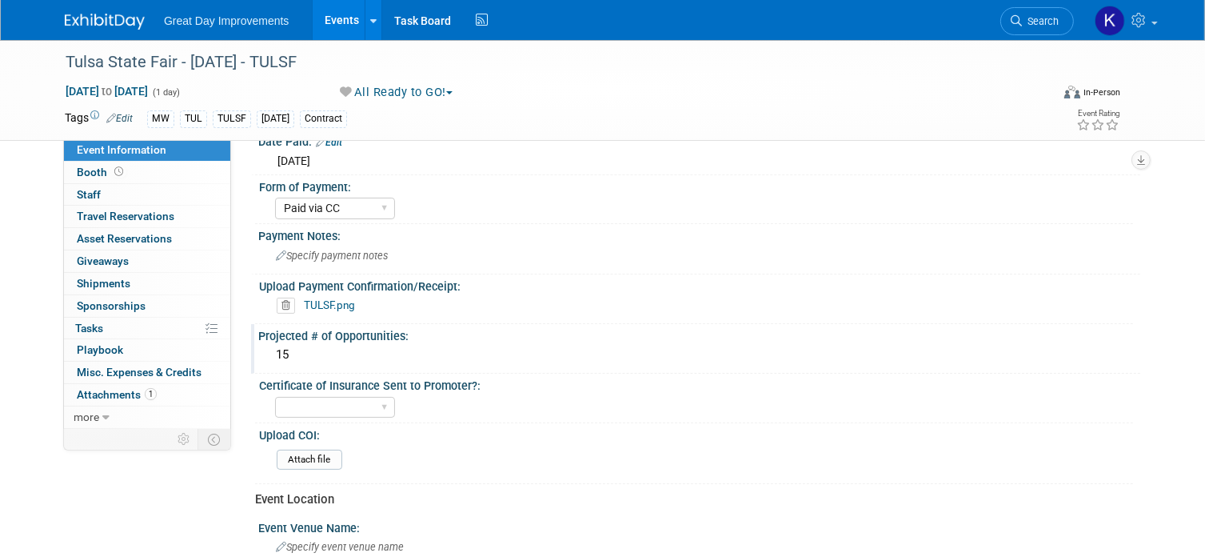
scroll to position [320, 0]
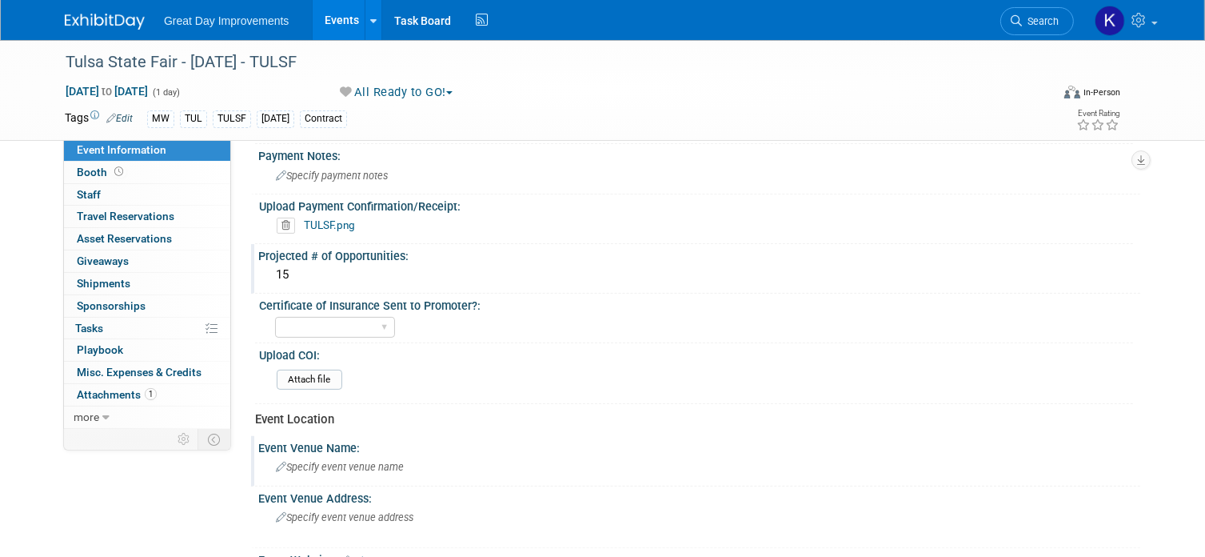
click at [379, 464] on span "Specify event venue name" at bounding box center [340, 467] width 128 height 12
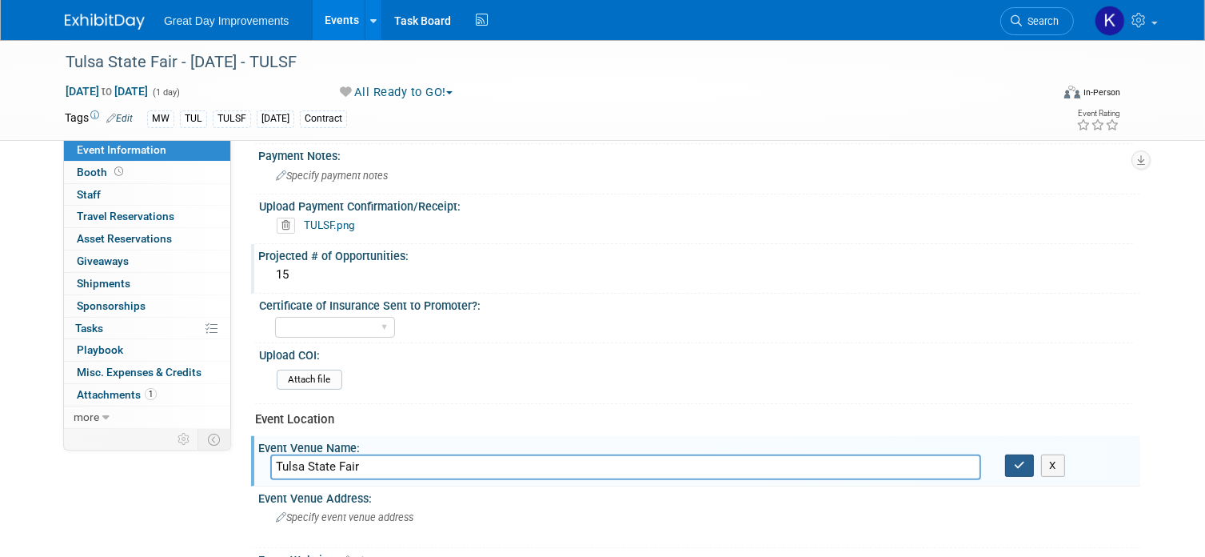
type input "Tulsa State Fair"
click at [1018, 461] on icon "button" at bounding box center [1019, 465] width 11 height 10
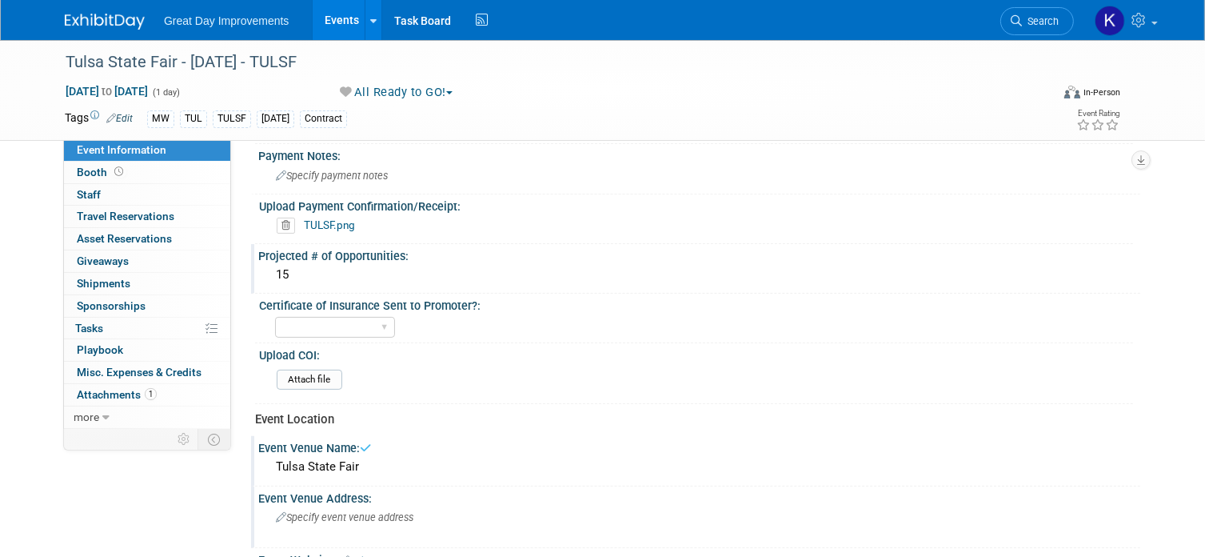
click at [370, 511] on span "Specify event venue address" at bounding box center [345, 517] width 138 height 12
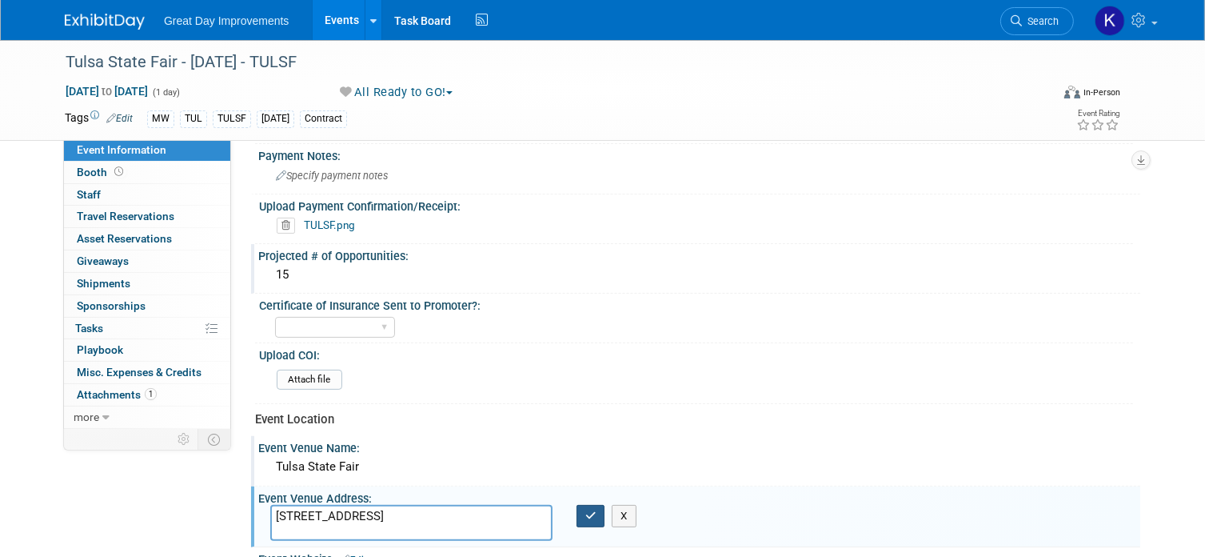
type textarea "4145 E 21st Tulsa, Ok 74114"
click at [587, 510] on icon "button" at bounding box center [591, 515] width 11 height 10
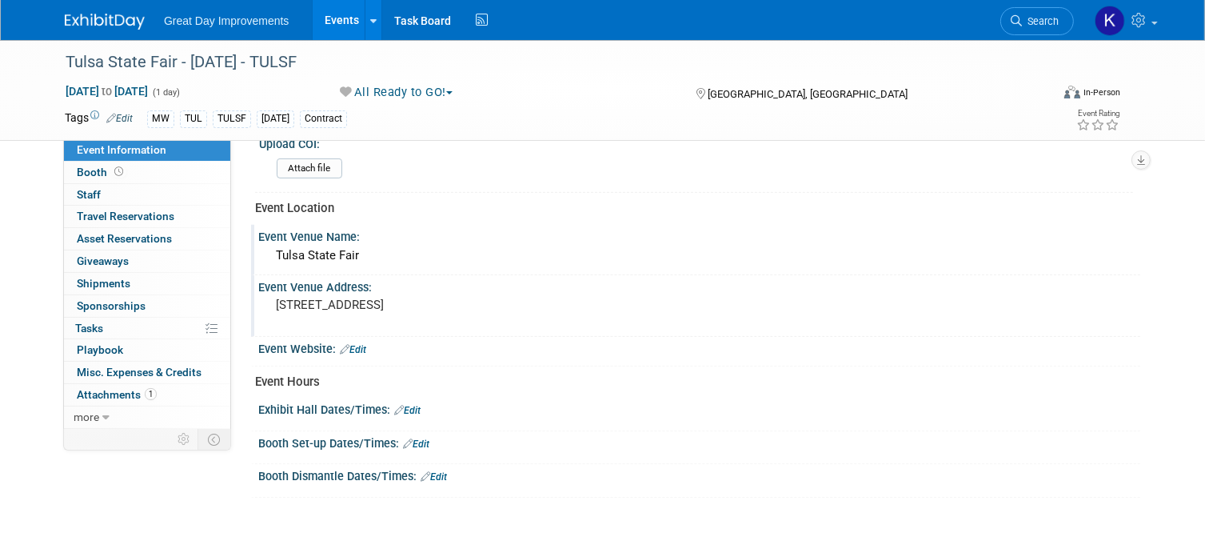
scroll to position [560, 0]
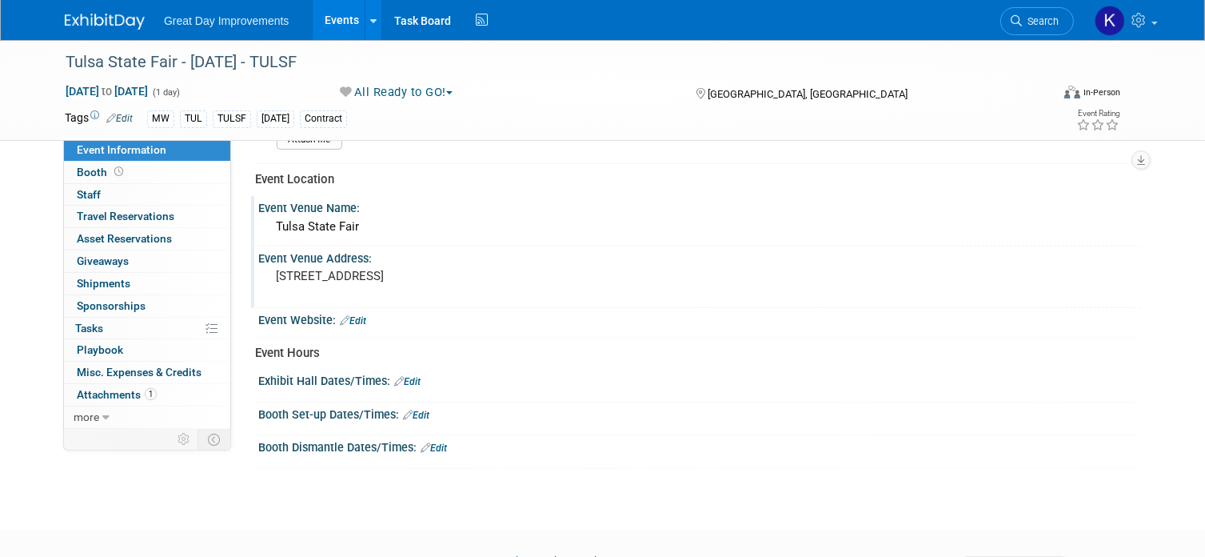
click at [421, 376] on link "Edit" at bounding box center [407, 381] width 26 height 11
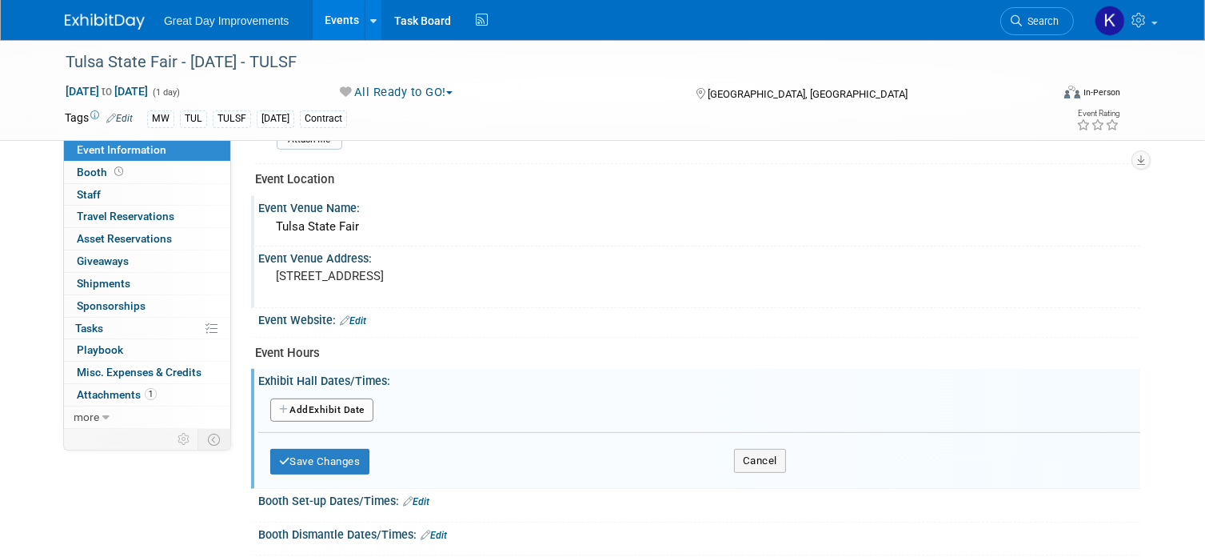
click at [342, 404] on button "Add Another Exhibit Date" at bounding box center [321, 410] width 103 height 24
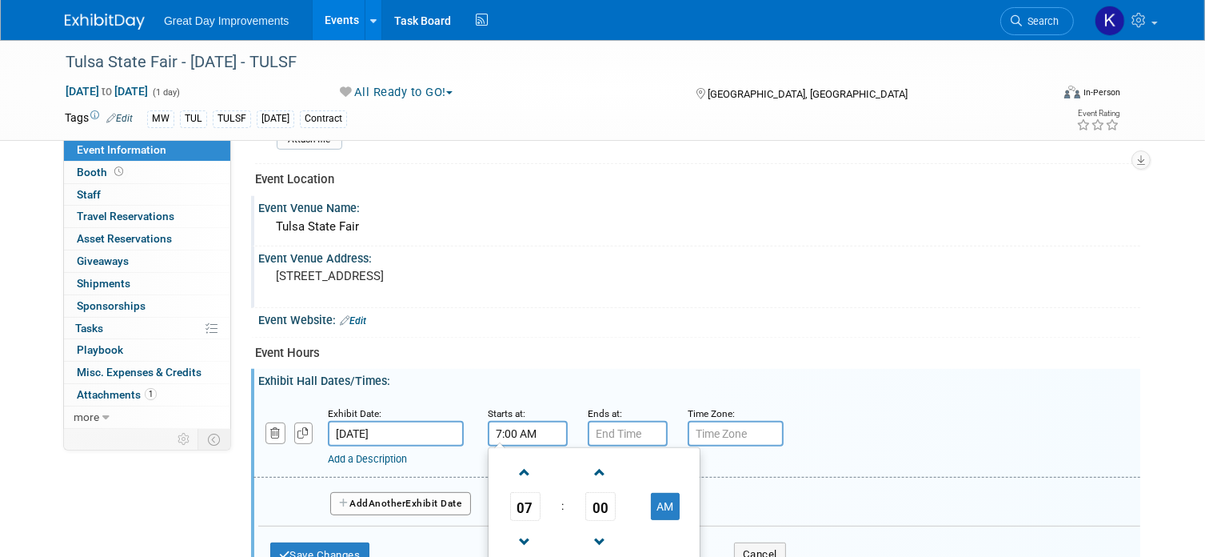
click at [547, 430] on input "7:00 AM" at bounding box center [528, 434] width 80 height 26
click at [522, 468] on span at bounding box center [525, 472] width 28 height 28
click at [524, 466] on span at bounding box center [525, 472] width 28 height 28
click at [522, 466] on span at bounding box center [525, 472] width 28 height 28
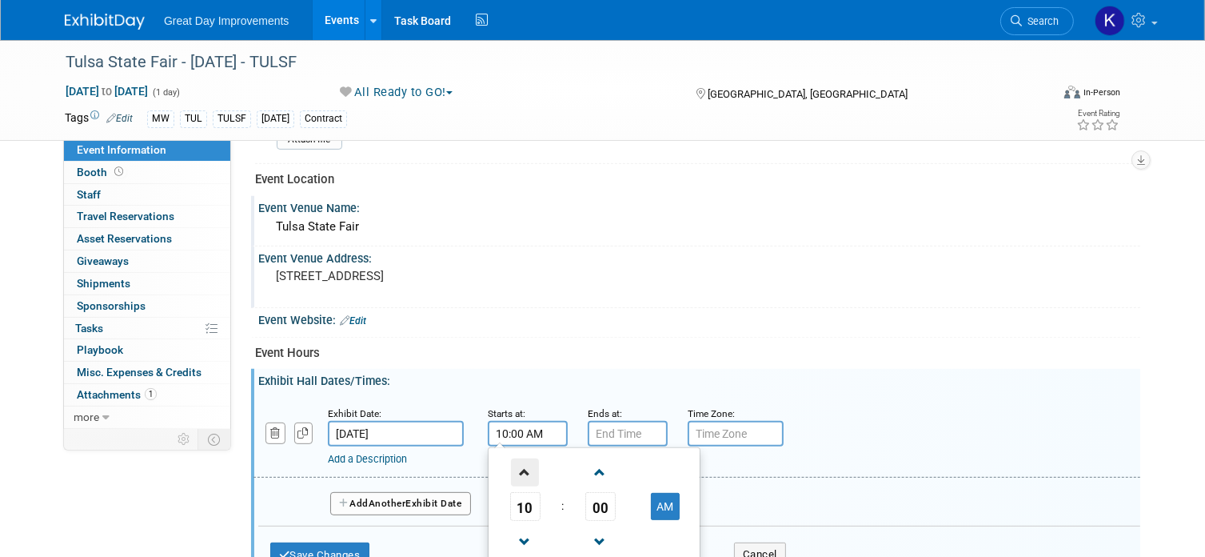
type input "11:00 AM"
click at [599, 431] on input "7:00 PM" at bounding box center [628, 434] width 80 height 26
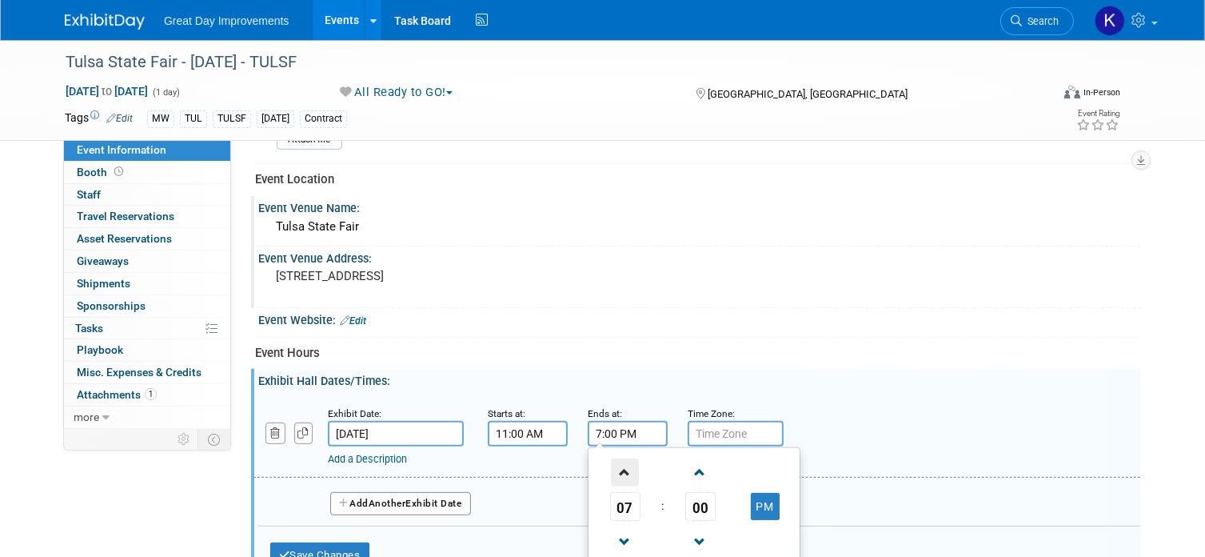
click at [626, 459] on span at bounding box center [625, 472] width 28 height 28
type input "9:00 PM"
click at [418, 465] on div "Exhibit Date: Sep 25, 2025 Starts at: 11:00 AM Ends at: 9:00 PM 09 : 00 PM 12 0…" at bounding box center [697, 437] width 887 height 82
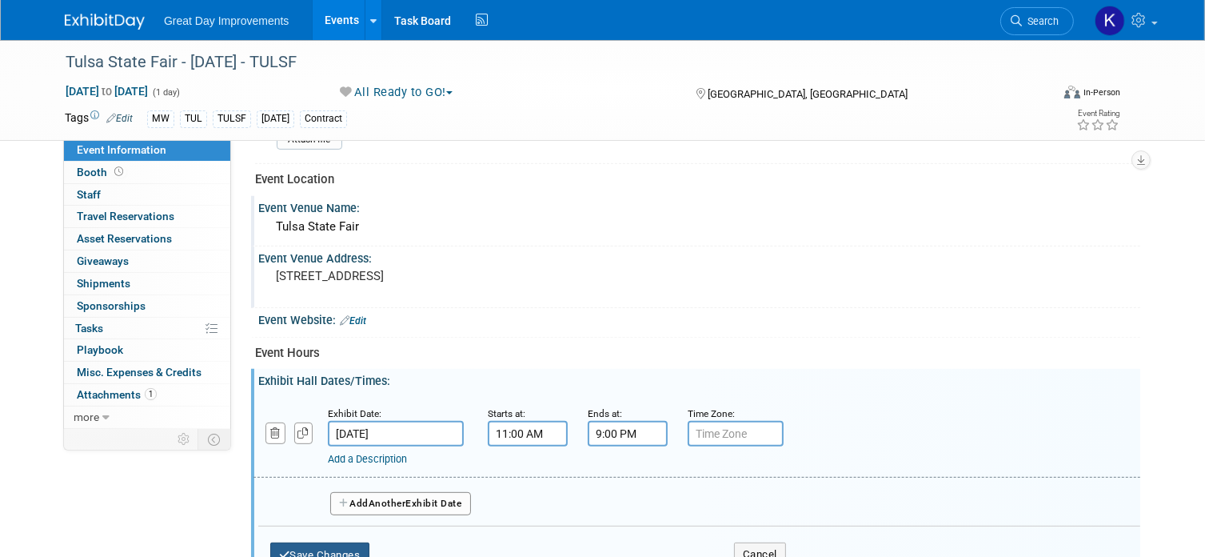
click at [328, 548] on button "Save Changes" at bounding box center [319, 555] width 99 height 26
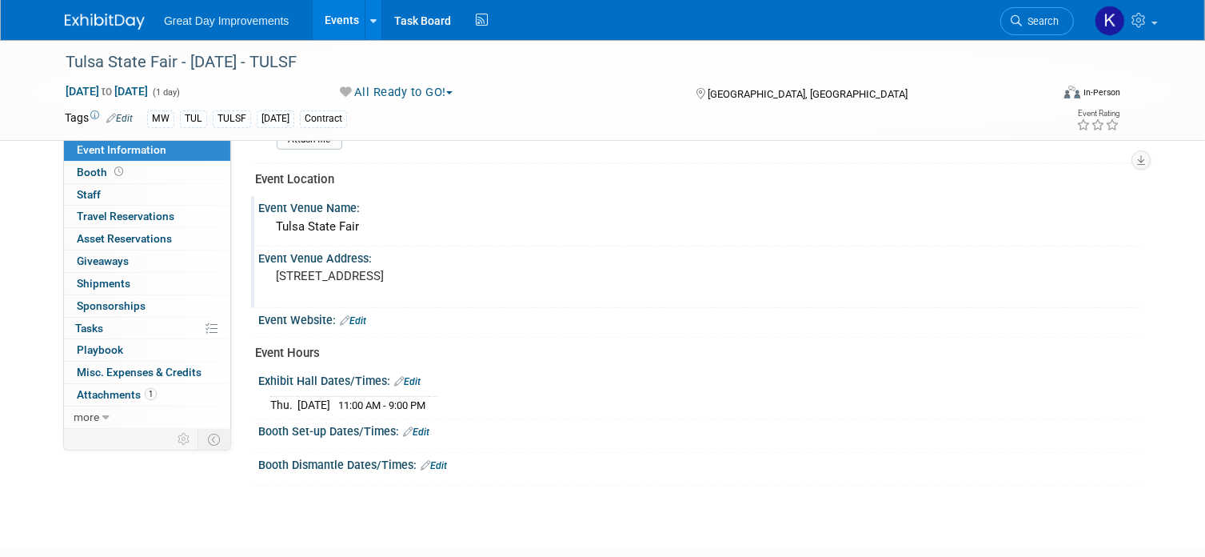
click at [414, 376] on link "Edit" at bounding box center [407, 381] width 26 height 11
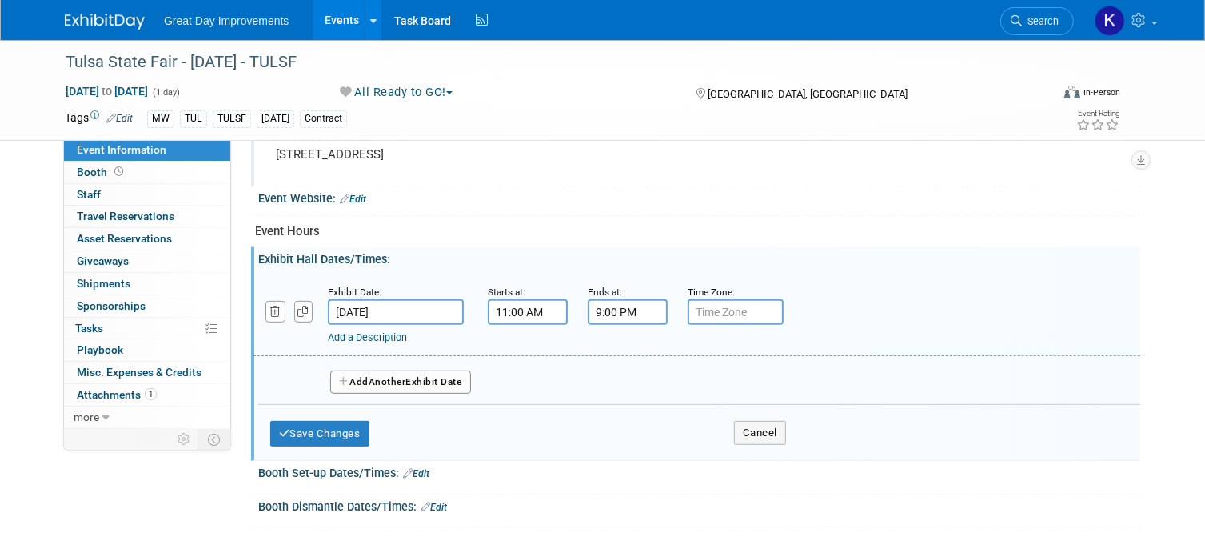
scroll to position [720, 0]
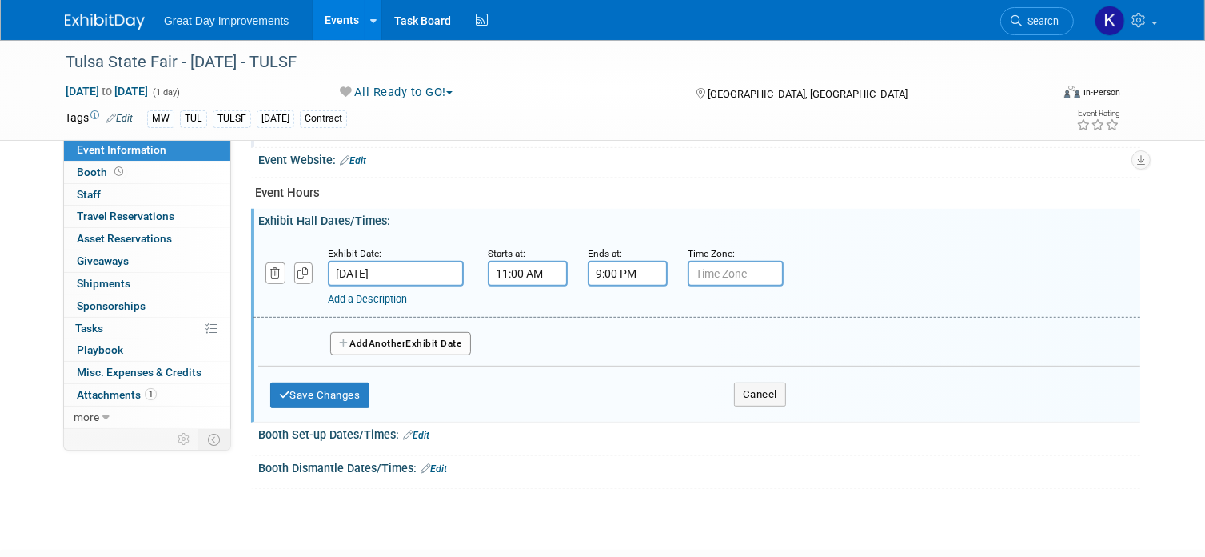
click at [422, 335] on button "Add Another Exhibit Date" at bounding box center [400, 344] width 141 height 24
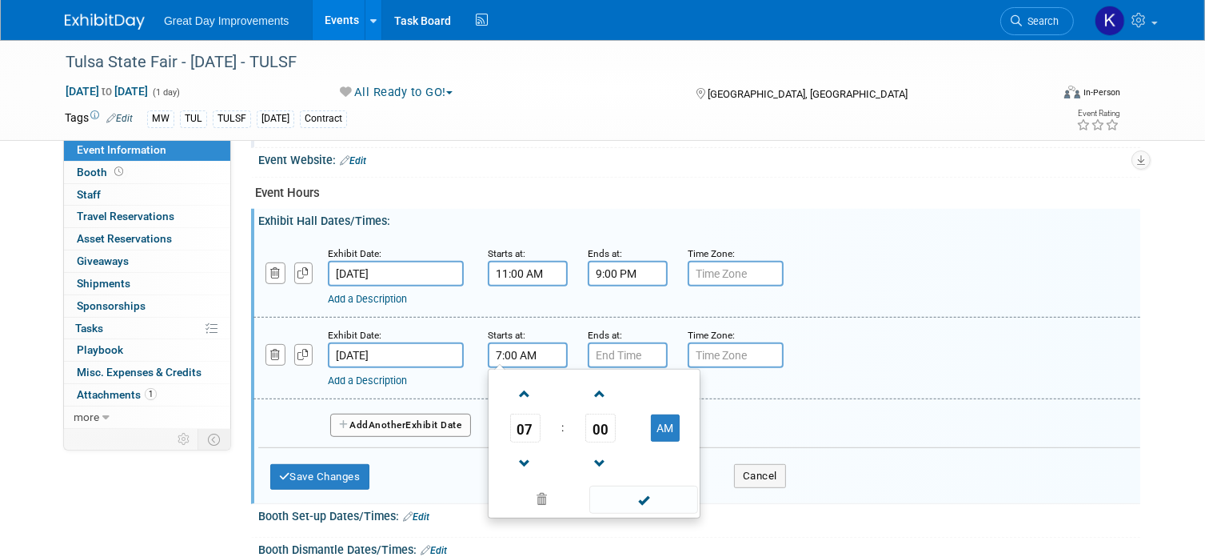
click at [535, 347] on input "7:00 AM" at bounding box center [528, 355] width 80 height 26
click at [519, 384] on span at bounding box center [525, 394] width 28 height 28
type input "10:00 AM"
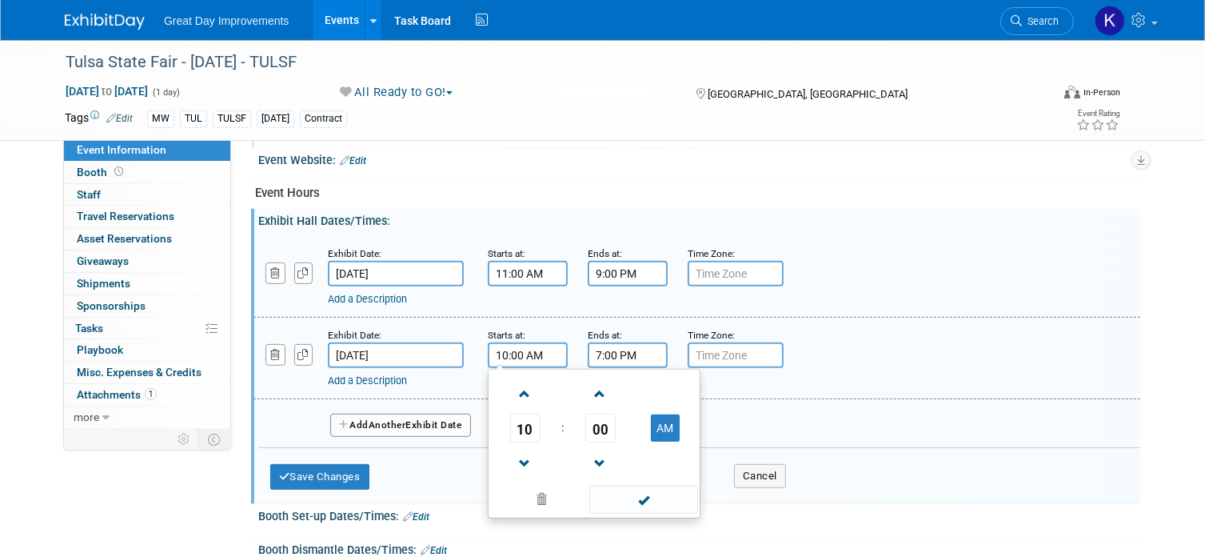
click at [605, 344] on input "7:00 PM" at bounding box center [628, 355] width 80 height 26
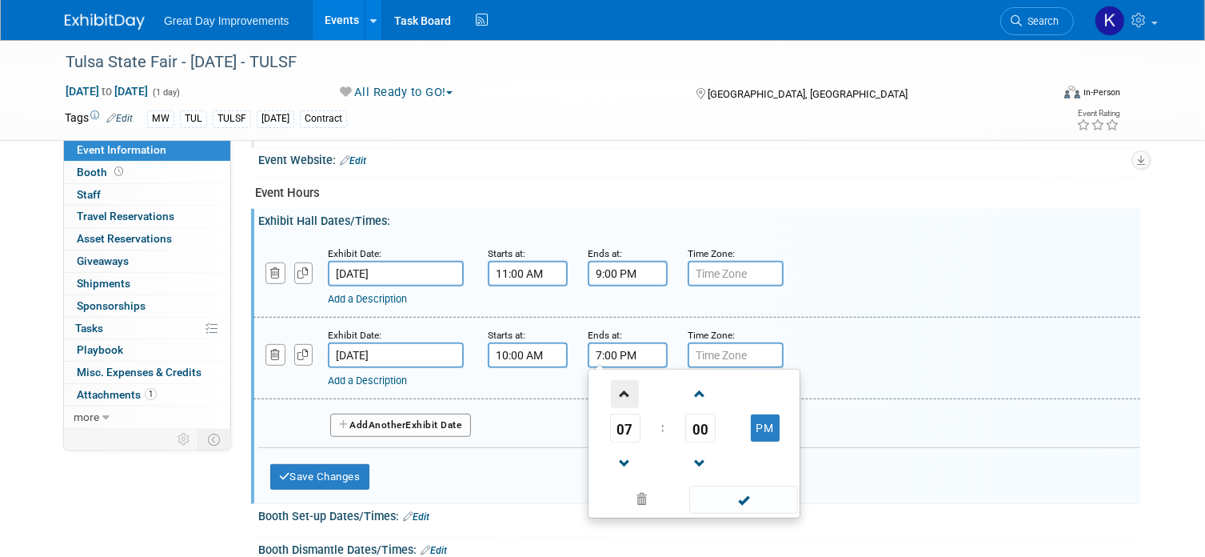
click at [624, 390] on span at bounding box center [625, 394] width 28 height 28
type input "10:00 PM"
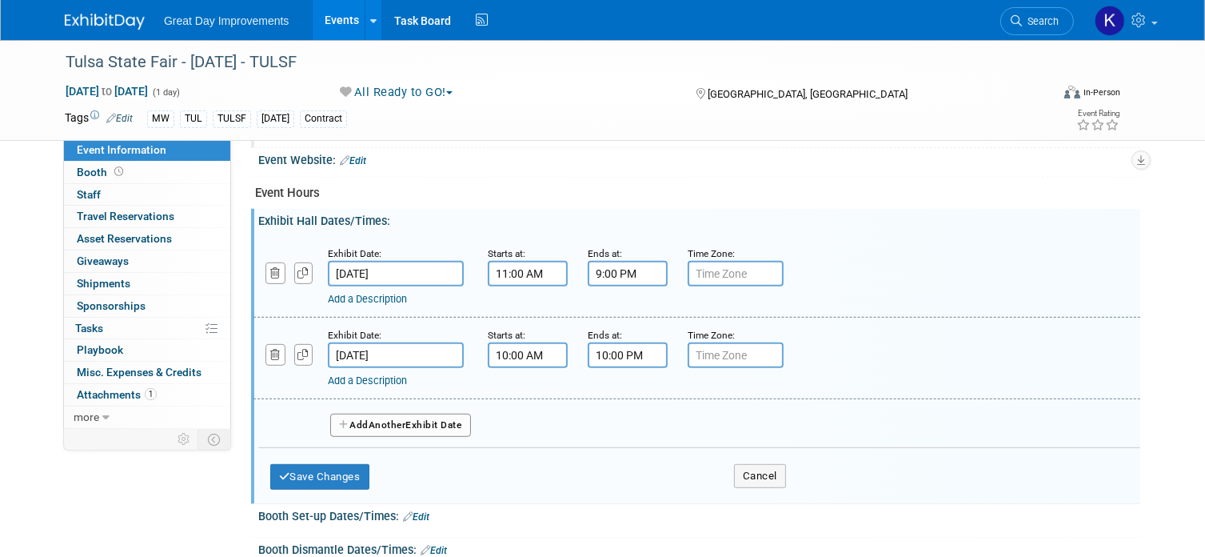
click at [390, 419] on span "Another" at bounding box center [388, 424] width 38 height 11
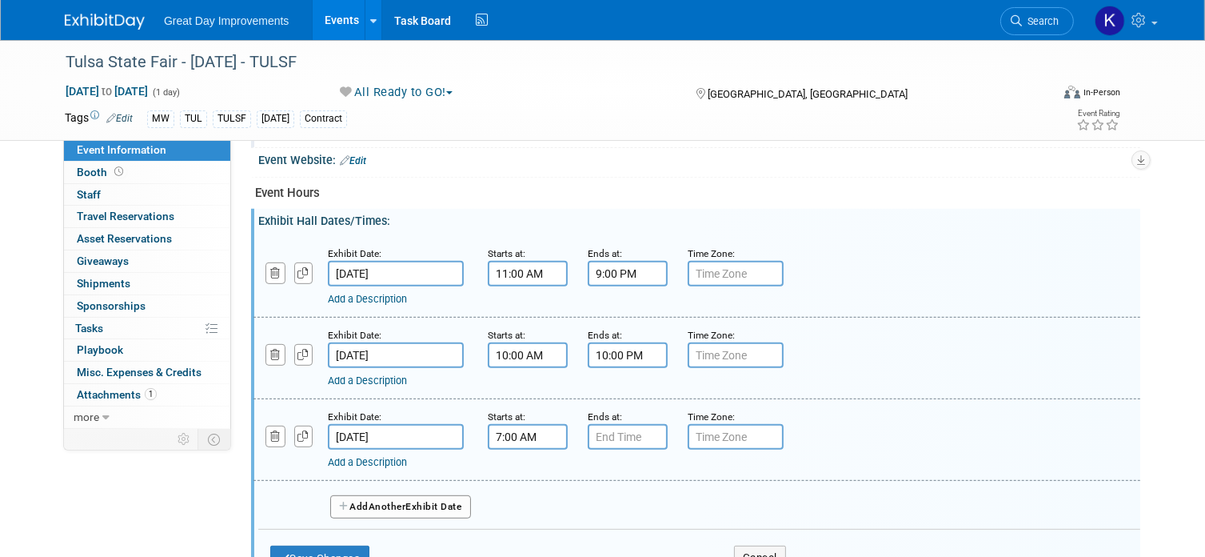
click at [528, 429] on input "7:00 AM" at bounding box center [528, 437] width 80 height 26
click at [527, 470] on span at bounding box center [525, 476] width 28 height 28
type input "10:00 AM"
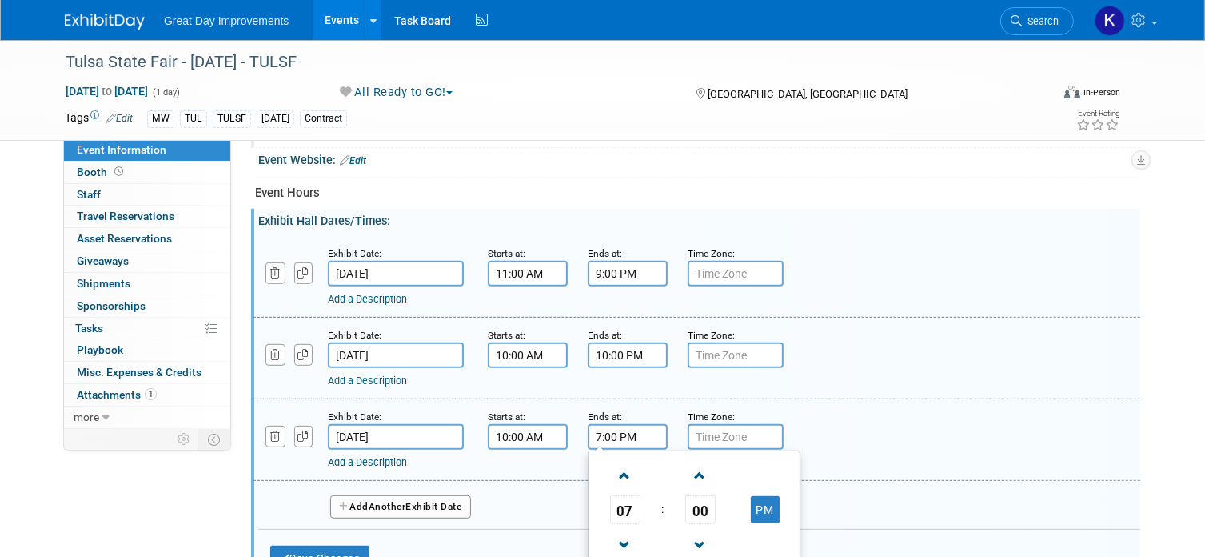
click at [600, 433] on input "7:00 PM" at bounding box center [628, 437] width 80 height 26
click at [622, 462] on span at bounding box center [625, 476] width 28 height 28
type input "10:00 PM"
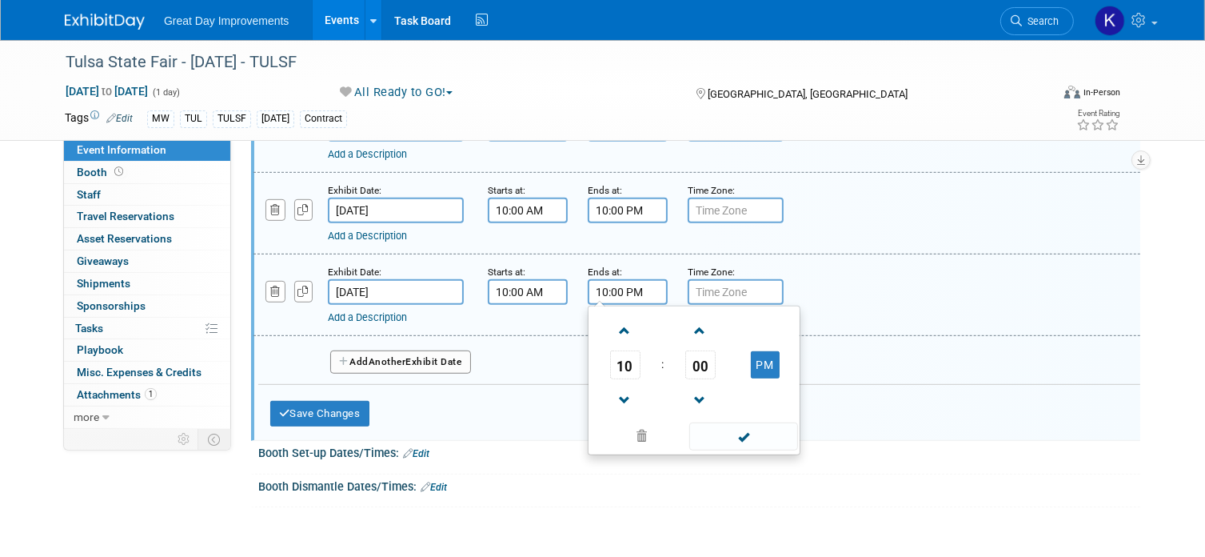
scroll to position [880, 0]
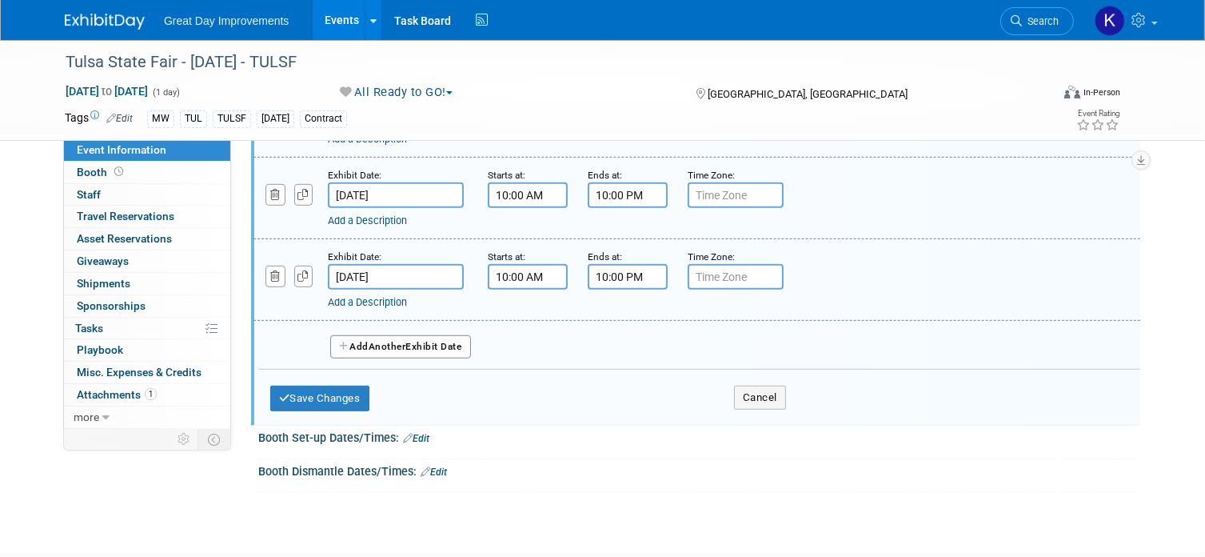
click at [417, 399] on div "Save Changes Cancel" at bounding box center [528, 395] width 516 height 50
click at [402, 342] on span "Another" at bounding box center [388, 346] width 38 height 11
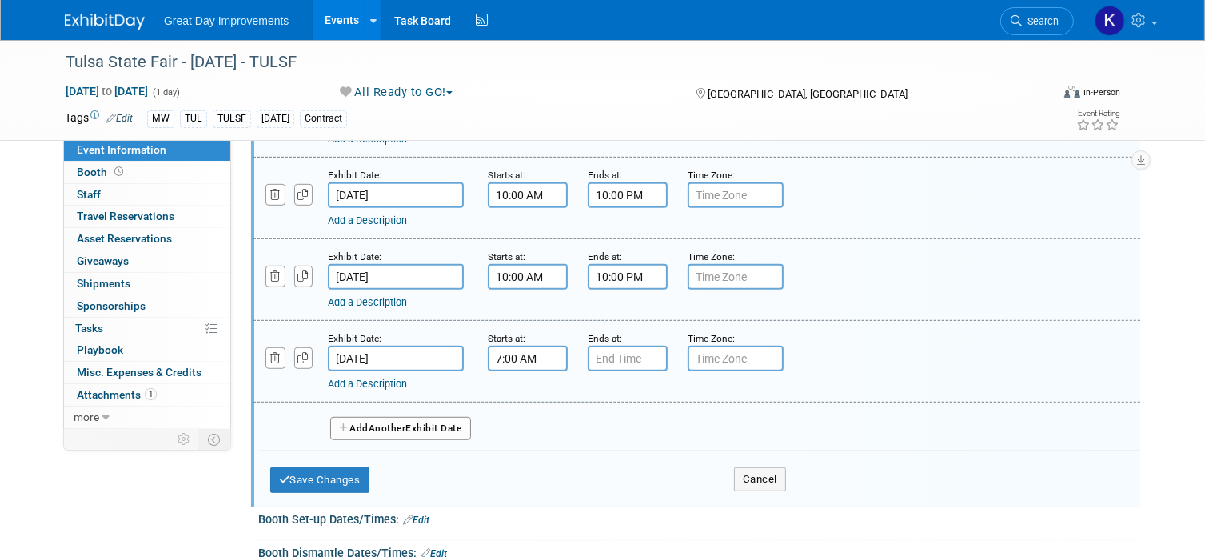
click at [502, 353] on input "7:00 AM" at bounding box center [528, 359] width 80 height 26
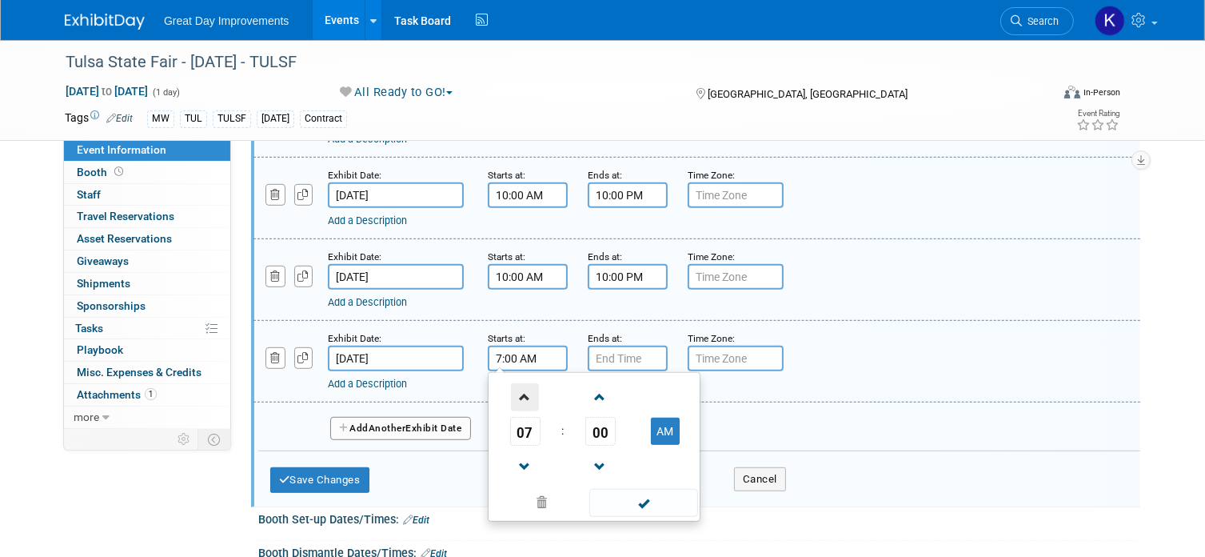
click at [528, 383] on span at bounding box center [525, 397] width 28 height 28
type input "10:00 AM"
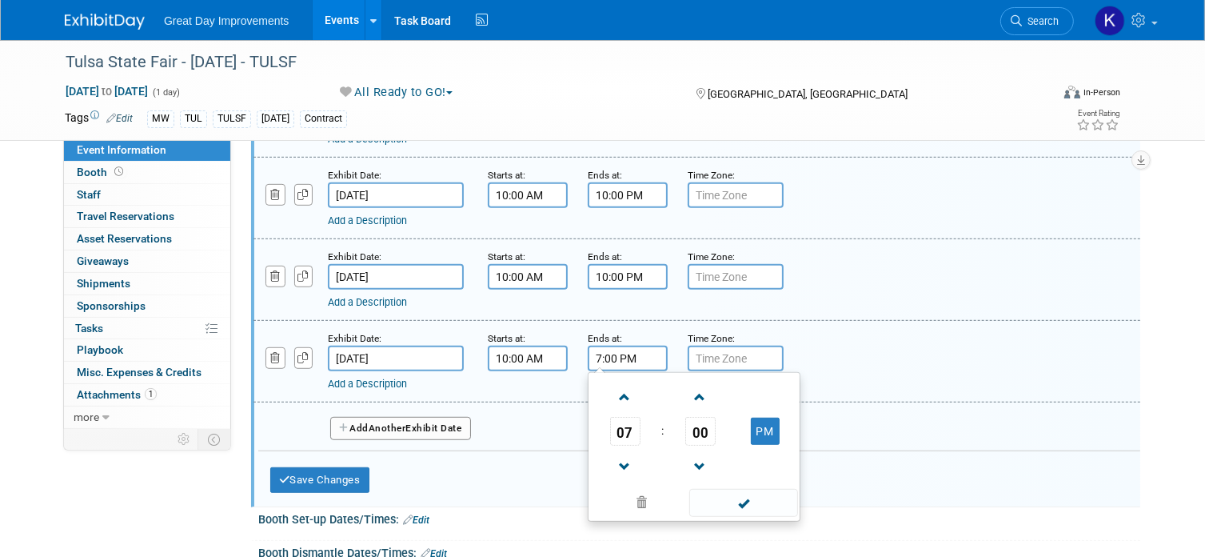
click at [590, 354] on input "7:00 PM" at bounding box center [628, 359] width 80 height 26
click at [616, 383] on span at bounding box center [625, 397] width 28 height 28
type input "9:00 PM"
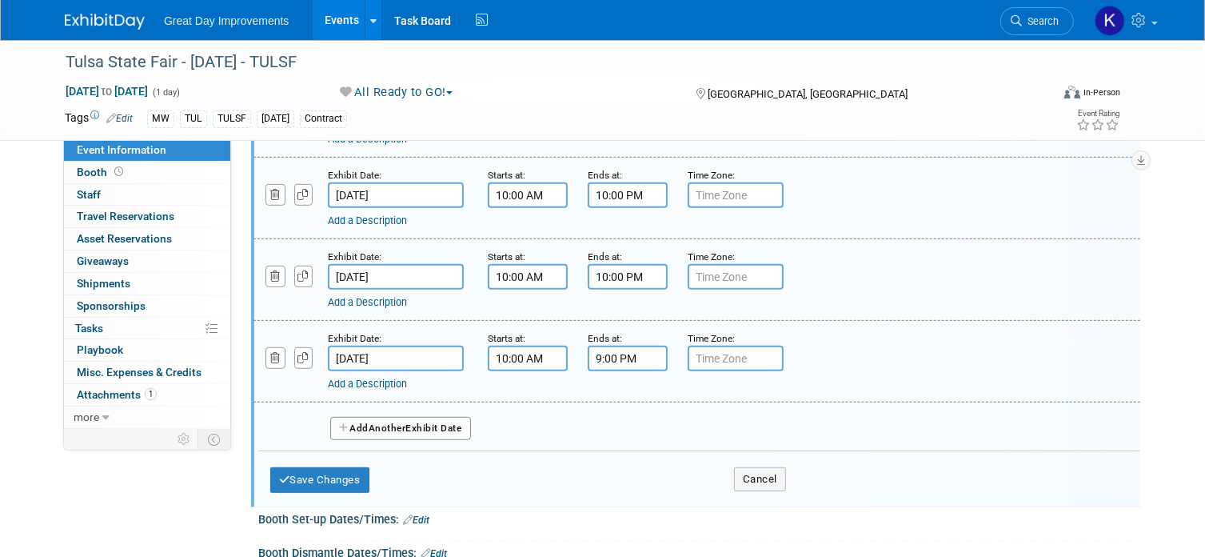
drag, startPoint x: 837, startPoint y: 401, endPoint x: 822, endPoint y: 399, distance: 15.3
click at [835, 402] on div "Add Another Exhibit Date" at bounding box center [699, 423] width 882 height 42
click at [415, 418] on button "Add Another Exhibit Date" at bounding box center [400, 429] width 141 height 24
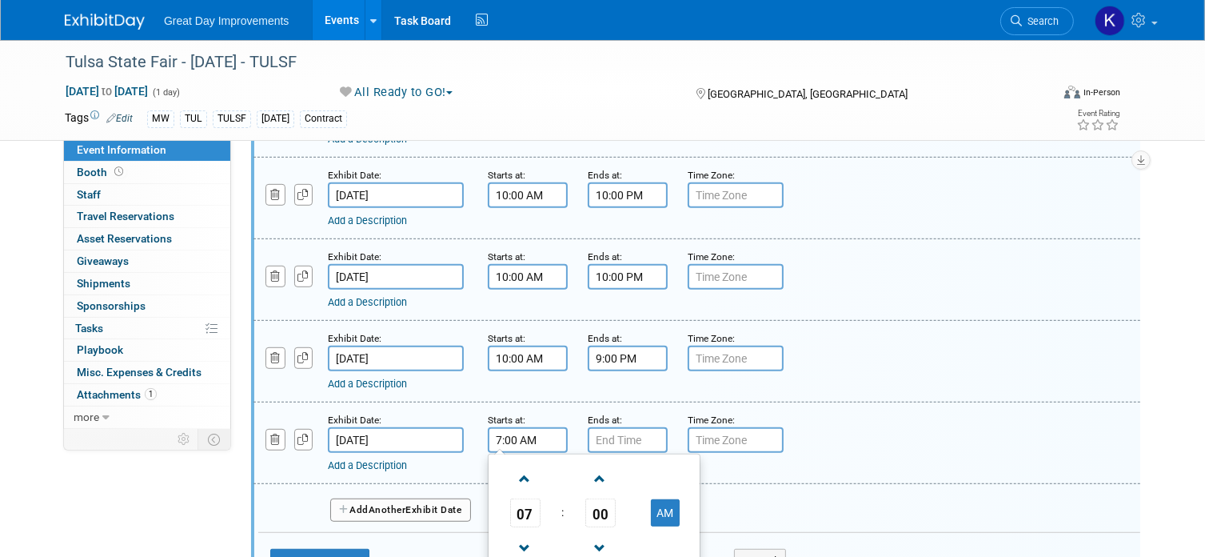
click at [500, 427] on input "7:00 AM" at bounding box center [528, 440] width 80 height 26
click at [527, 465] on span at bounding box center [525, 479] width 28 height 28
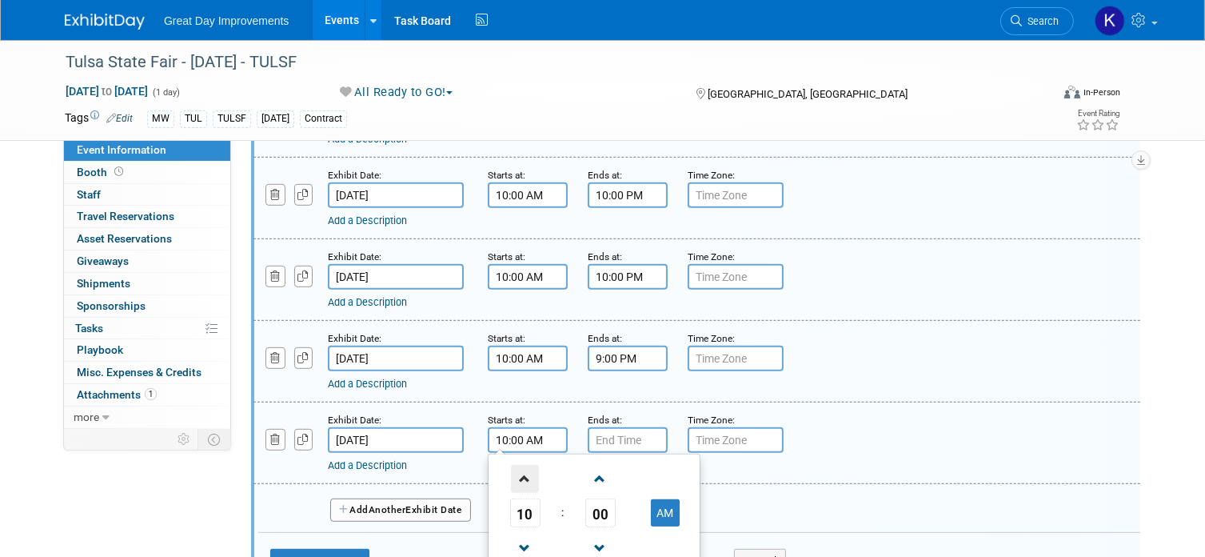
type input "11:00 AM"
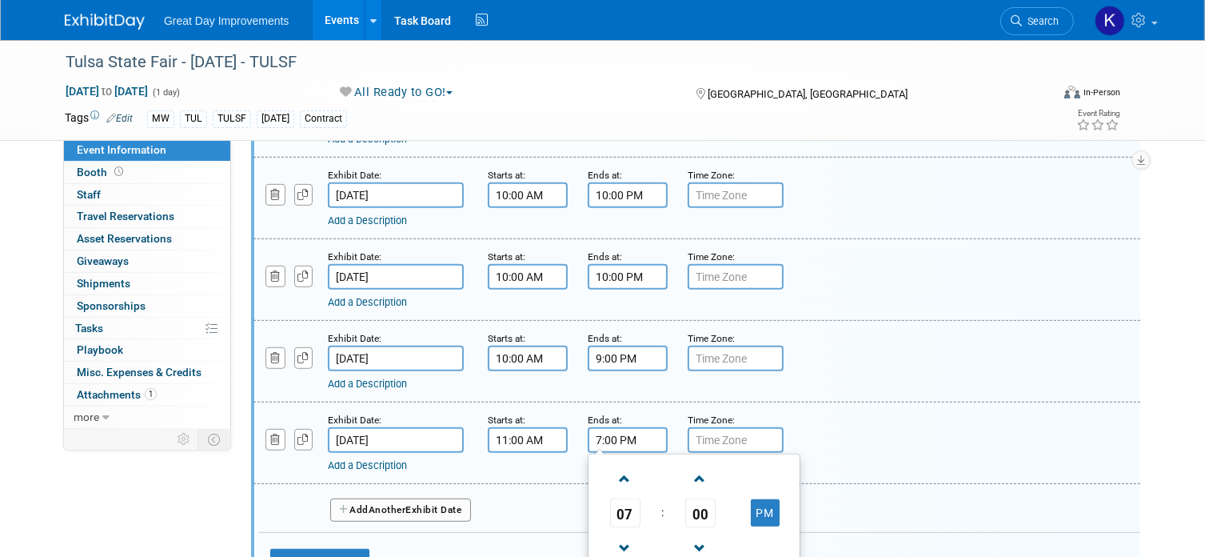
click at [604, 434] on input "7:00 PM" at bounding box center [628, 440] width 80 height 26
click at [622, 465] on span at bounding box center [625, 479] width 28 height 28
type input "9:00 PM"
click at [810, 469] on div "Exhibit Date: Sep 29, 2025 Starts at: 11:00 AM Ends at: 9:00 PM 09 : 00 PM 12 0…" at bounding box center [697, 443] width 887 height 82
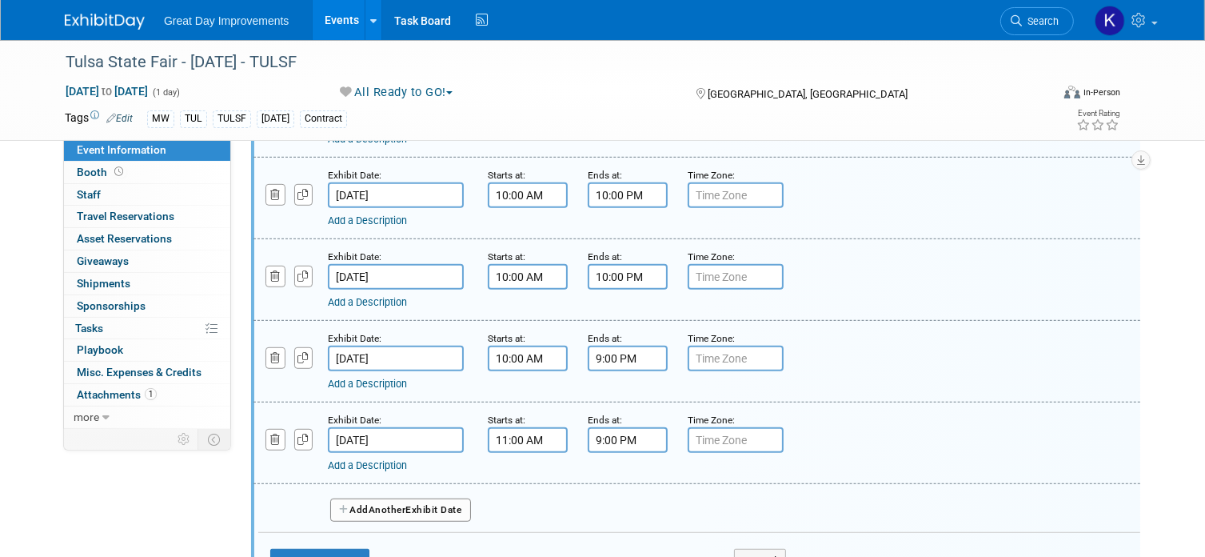
click at [448, 498] on button "Add Another Exhibit Date" at bounding box center [400, 510] width 141 height 24
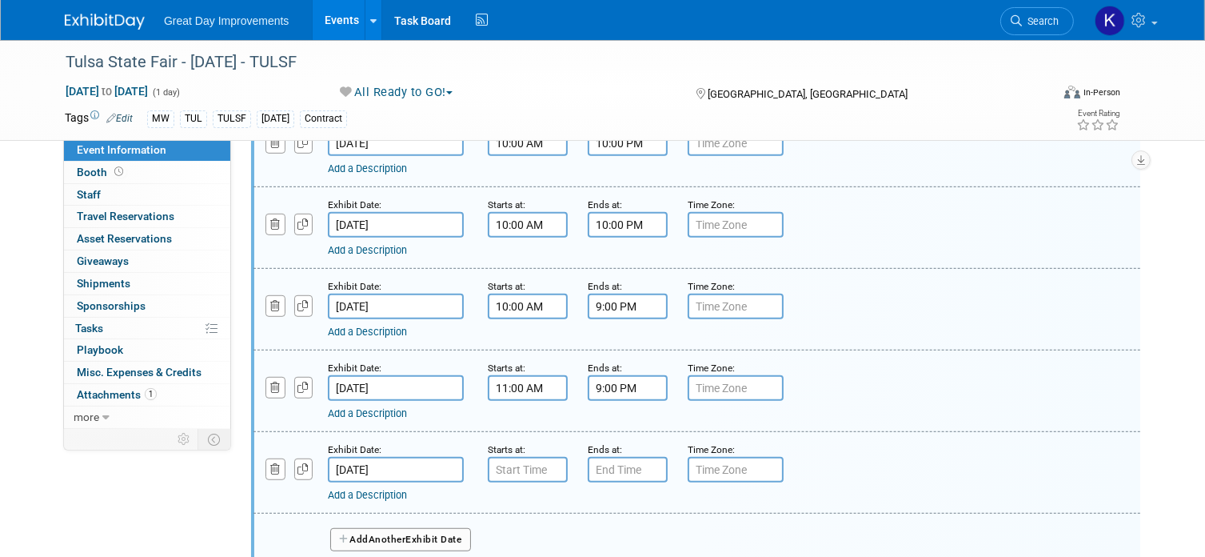
scroll to position [960, 0]
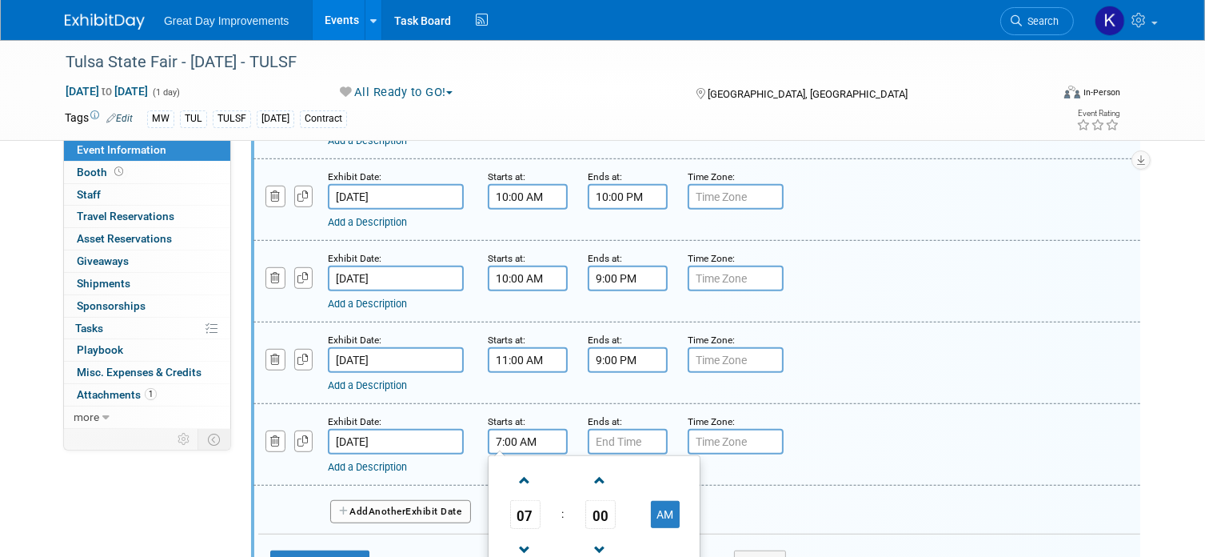
click at [525, 435] on input "7:00 AM" at bounding box center [528, 442] width 80 height 26
click at [525, 468] on span at bounding box center [525, 480] width 28 height 28
click at [526, 472] on span at bounding box center [525, 480] width 28 height 28
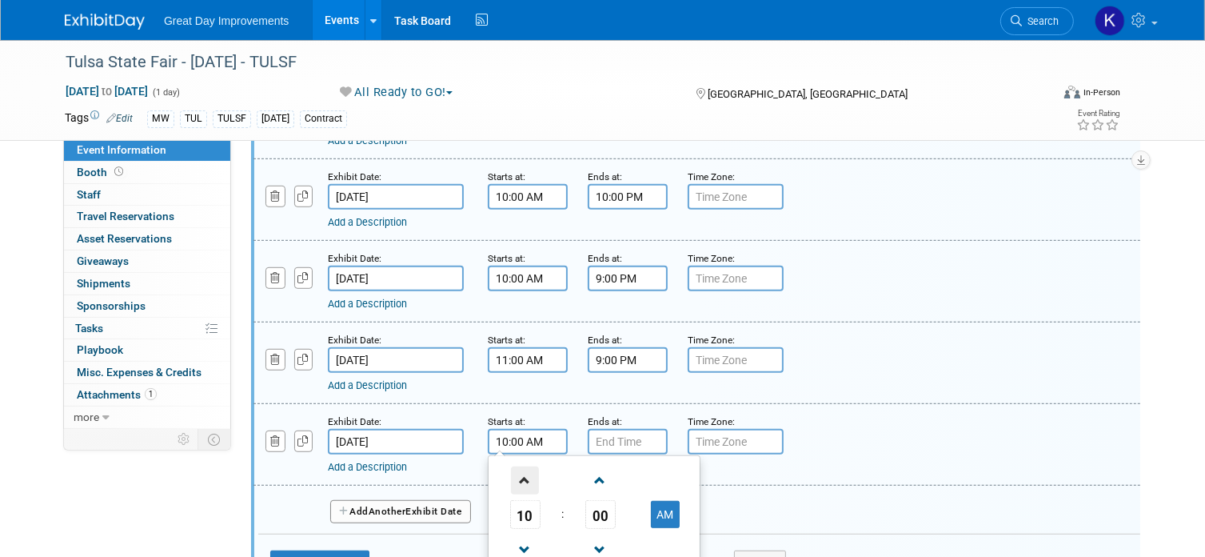
type input "11:00 AM"
click at [605, 433] on input "7:00 PM" at bounding box center [628, 442] width 80 height 26
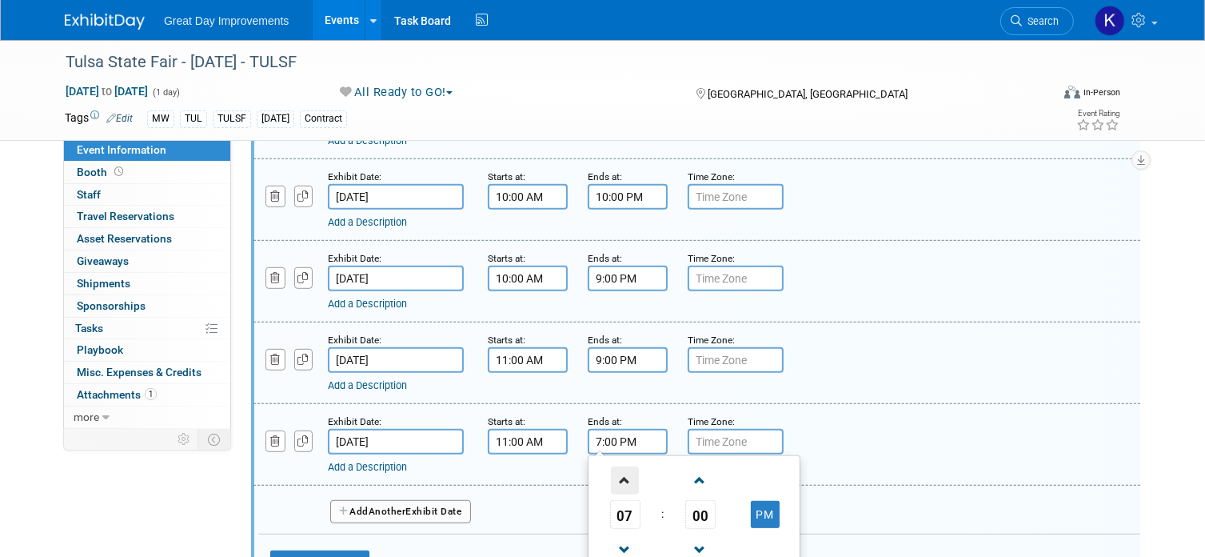
click at [621, 470] on span at bounding box center [625, 480] width 28 height 28
type input "9:00 PM"
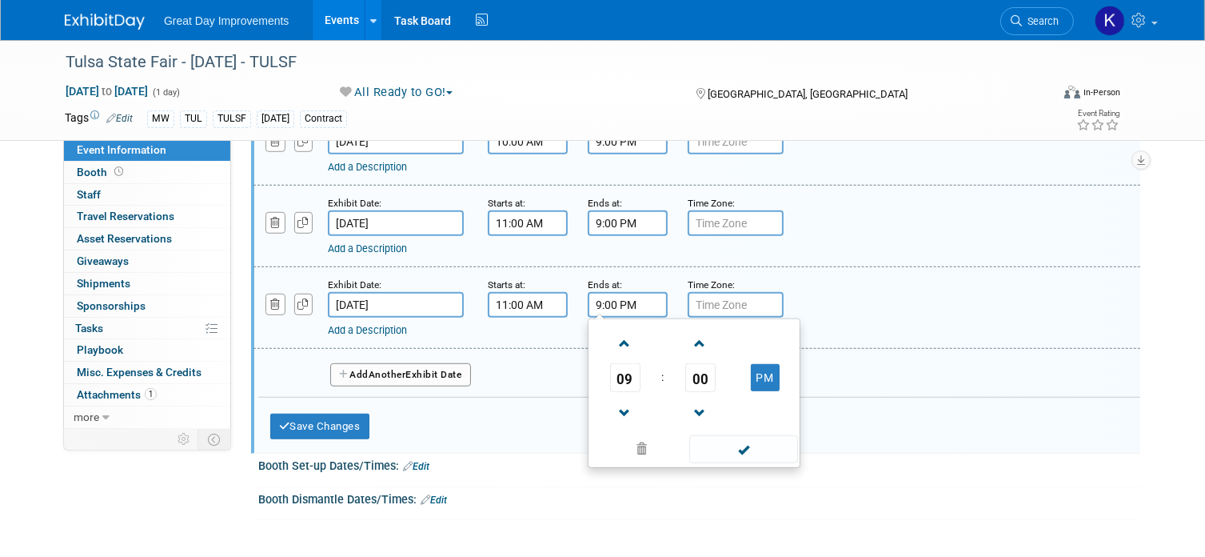
scroll to position [1120, 0]
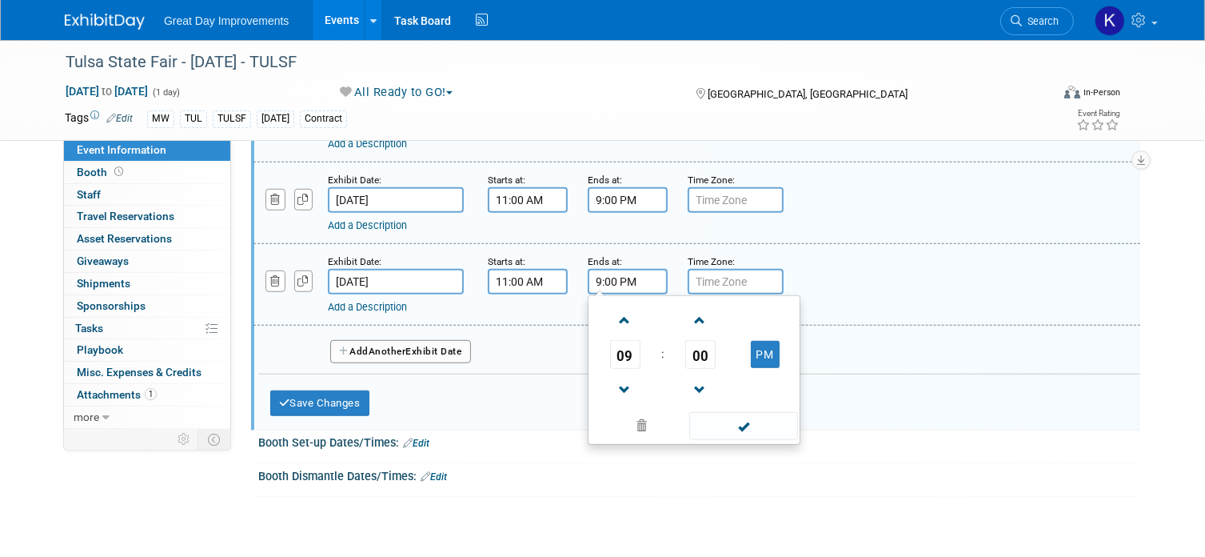
click at [496, 374] on div "Save Changes Cancel" at bounding box center [528, 399] width 516 height 50
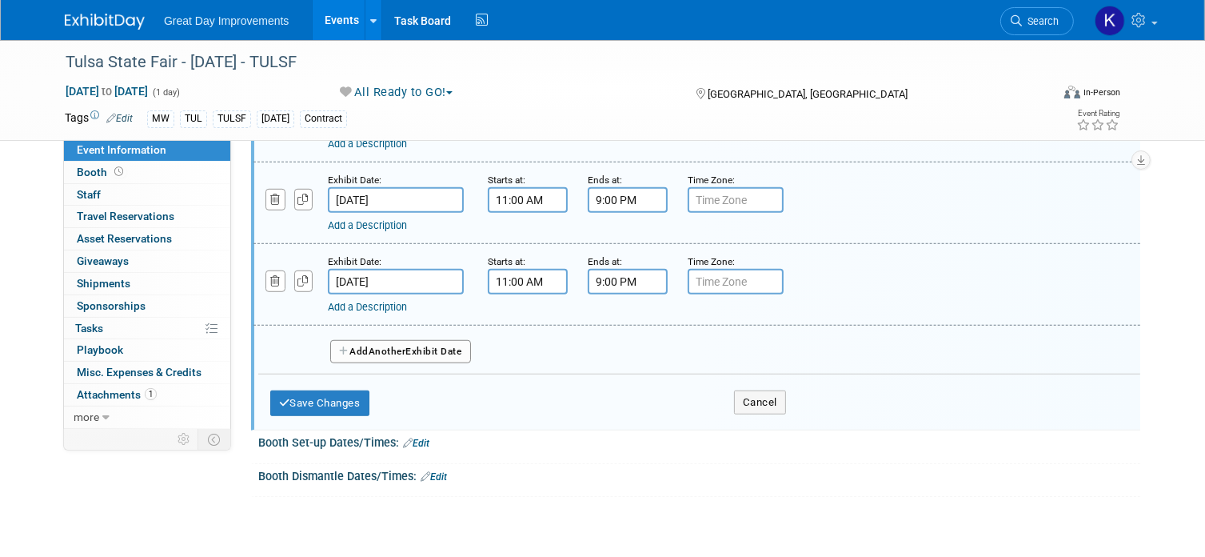
click at [426, 340] on button "Add Another Exhibit Date" at bounding box center [400, 352] width 141 height 24
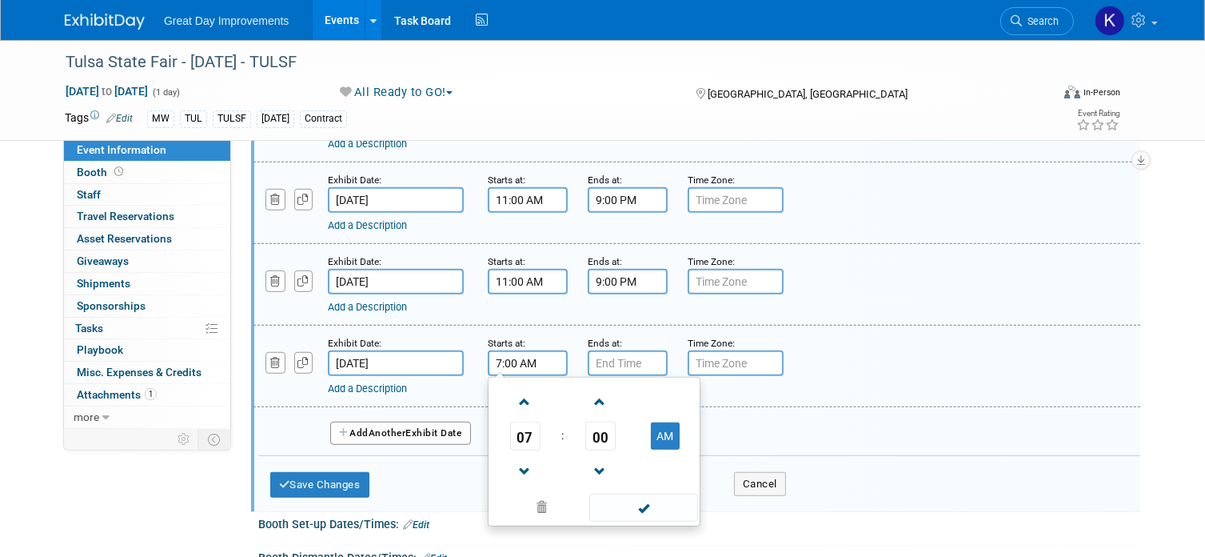
click at [504, 353] on input "7:00 AM" at bounding box center [528, 363] width 80 height 26
click at [519, 391] on span at bounding box center [525, 402] width 28 height 28
click at [519, 390] on span at bounding box center [525, 402] width 28 height 28
click at [530, 390] on span at bounding box center [525, 402] width 28 height 28
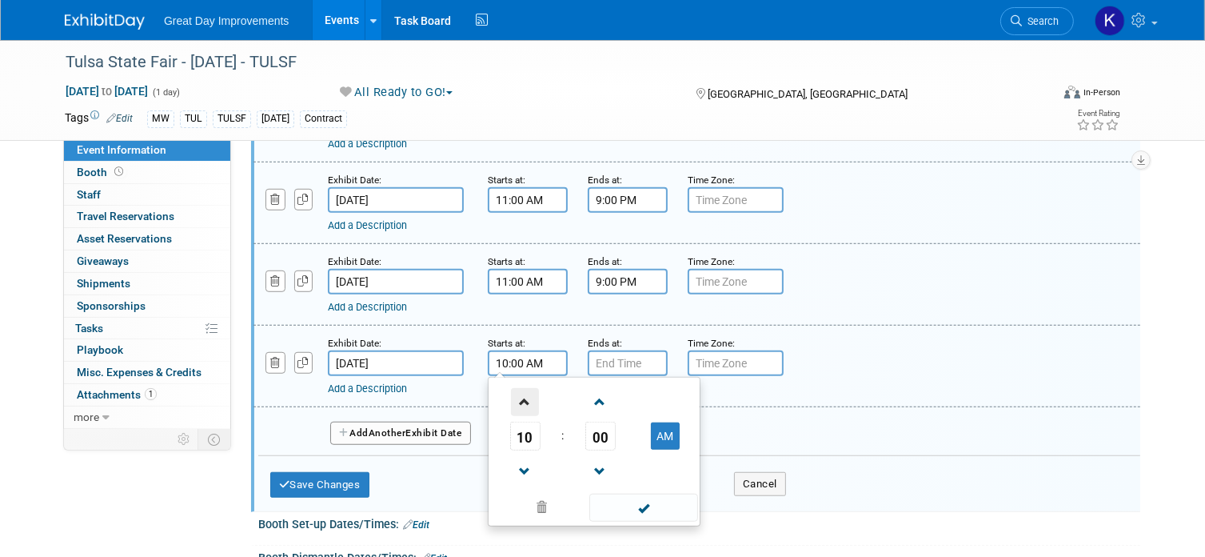
type input "11:00 AM"
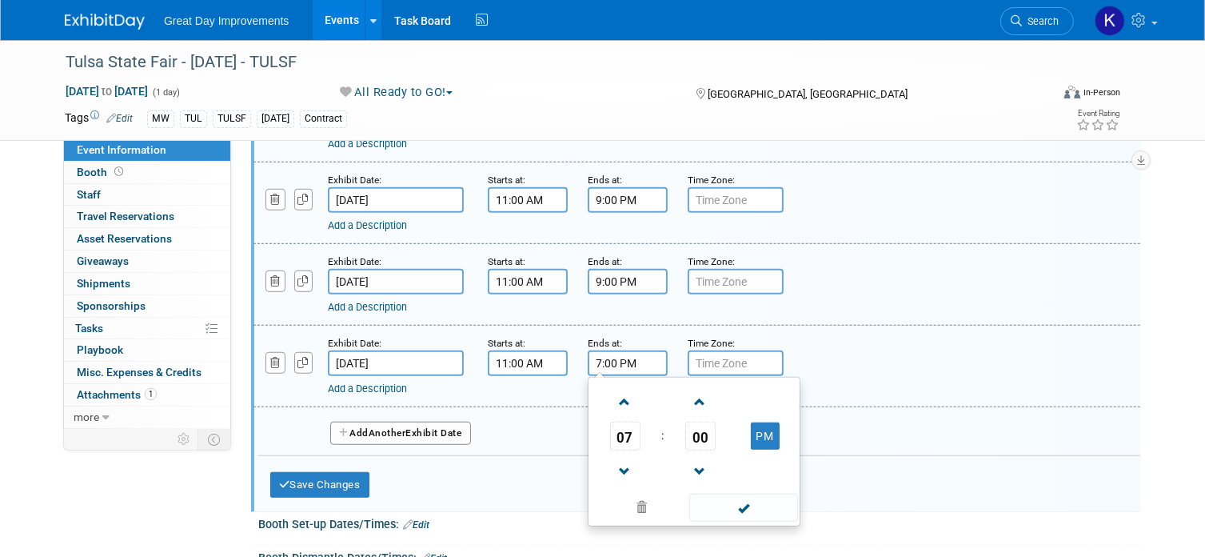
click at [601, 352] on input "7:00 PM" at bounding box center [628, 363] width 80 height 26
click at [627, 390] on span at bounding box center [625, 402] width 28 height 28
type input "9:00 PM"
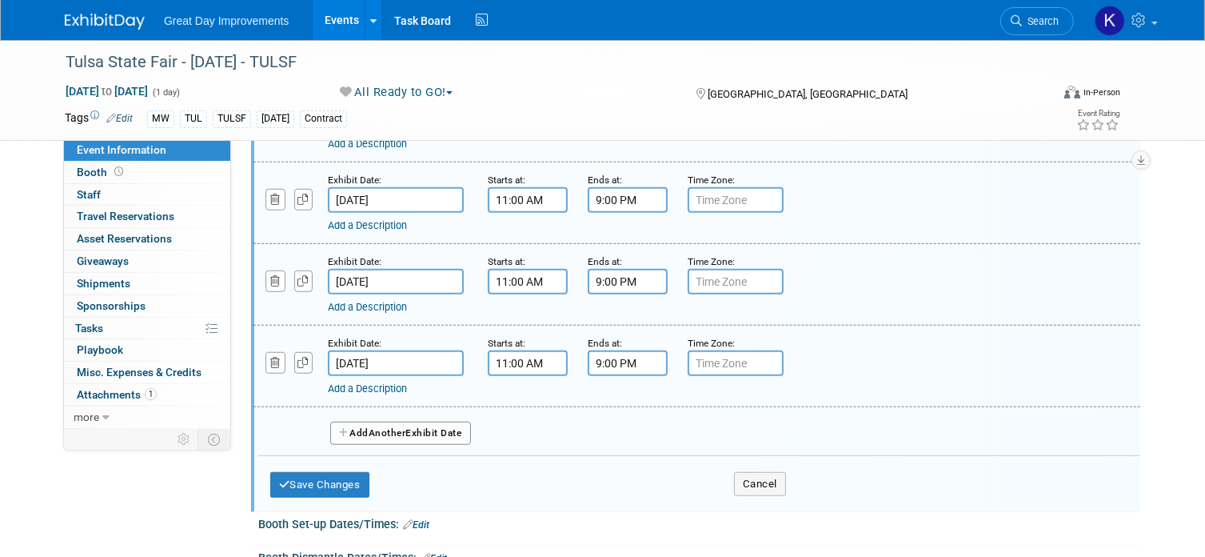
click at [554, 393] on div "Exhibit Date: Oct 1, 2025 Starts at: 11:00 AM Ends at: 9:00 PM Time Zone: Apply…" at bounding box center [697, 367] width 887 height 82
click at [442, 422] on button "Add Another Exhibit Date" at bounding box center [400, 434] width 141 height 24
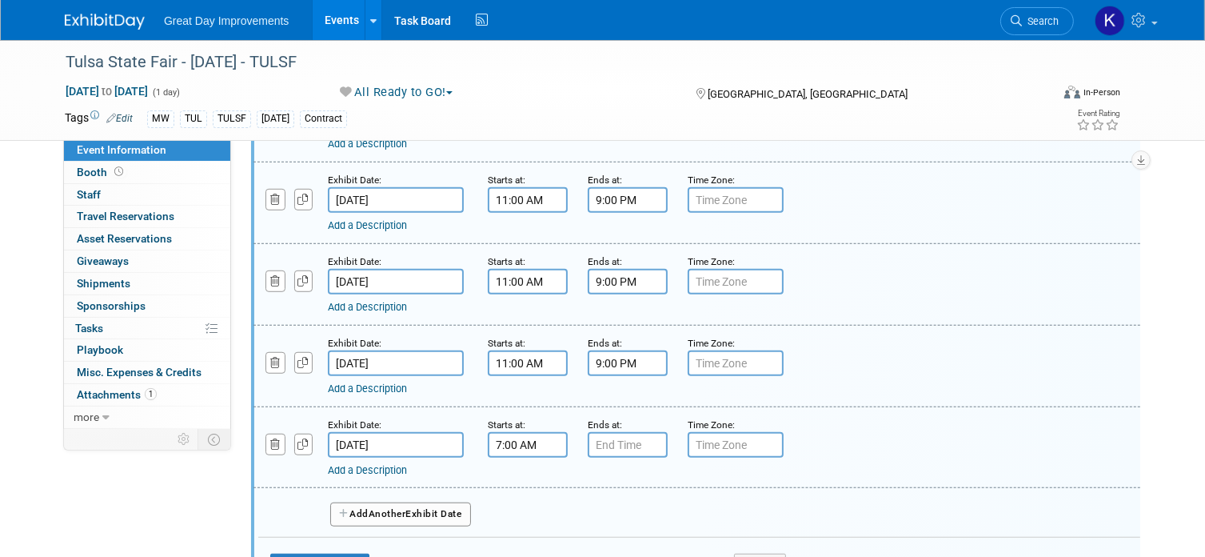
click at [540, 433] on input "7:00 AM" at bounding box center [528, 445] width 80 height 26
click at [530, 470] on span at bounding box center [525, 484] width 28 height 28
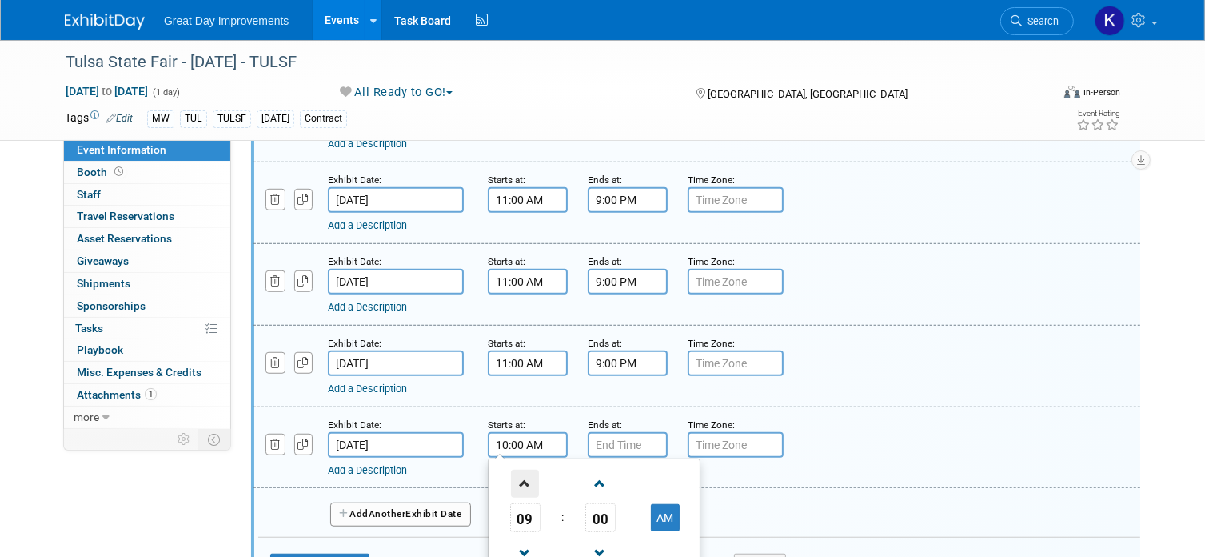
type input "11:00 AM"
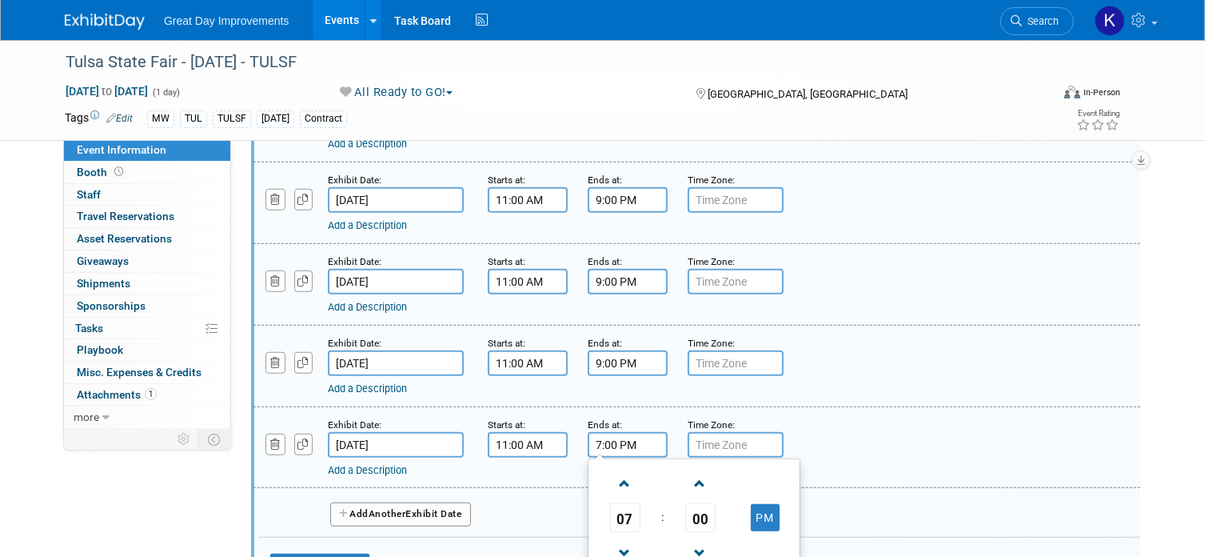
click at [602, 438] on input "7:00 PM" at bounding box center [628, 445] width 80 height 26
click at [617, 470] on span at bounding box center [625, 484] width 28 height 28
type input "9:00 PM"
click at [557, 488] on div "Add Another Exhibit Date" at bounding box center [699, 509] width 882 height 42
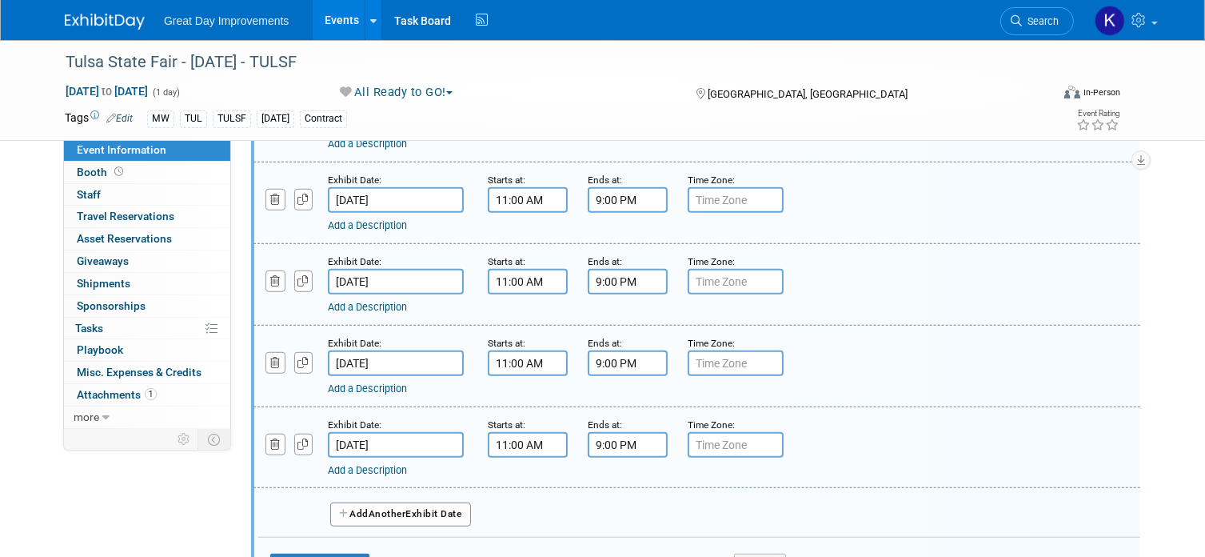
click at [455, 506] on button "Add Another Exhibit Date" at bounding box center [400, 514] width 141 height 24
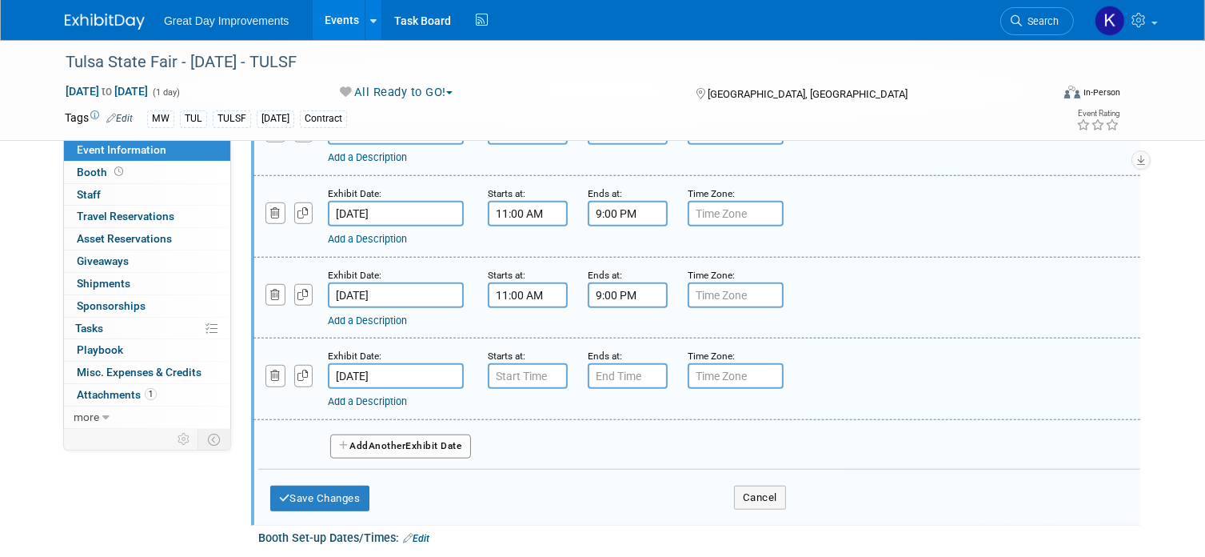
scroll to position [1280, 0]
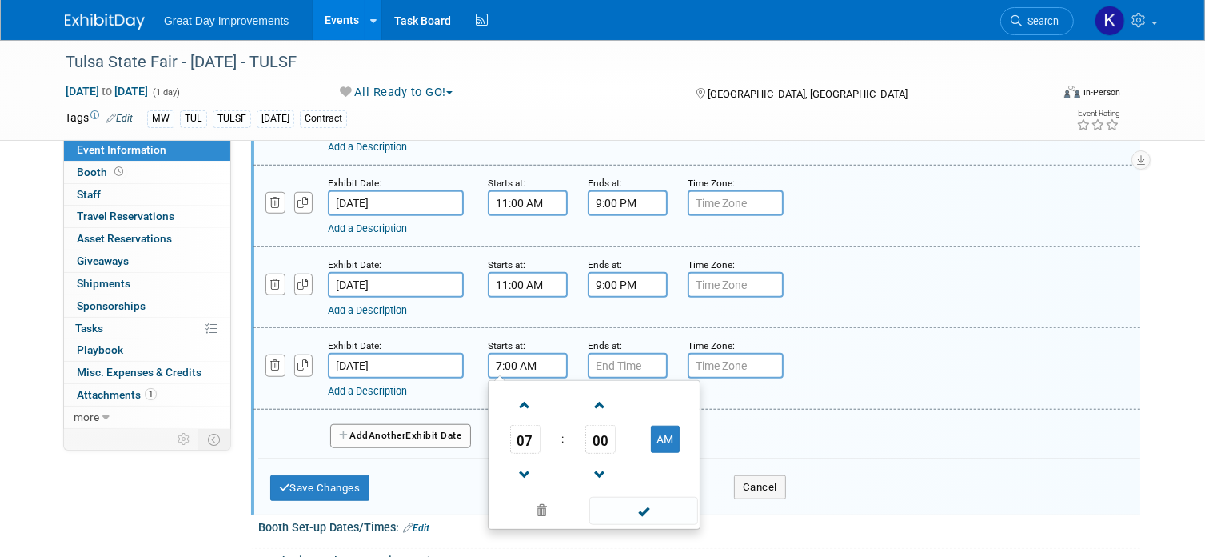
click at [528, 354] on input "7:00 AM" at bounding box center [528, 366] width 80 height 26
click at [517, 391] on span at bounding box center [525, 405] width 28 height 28
type input "10:00 AM"
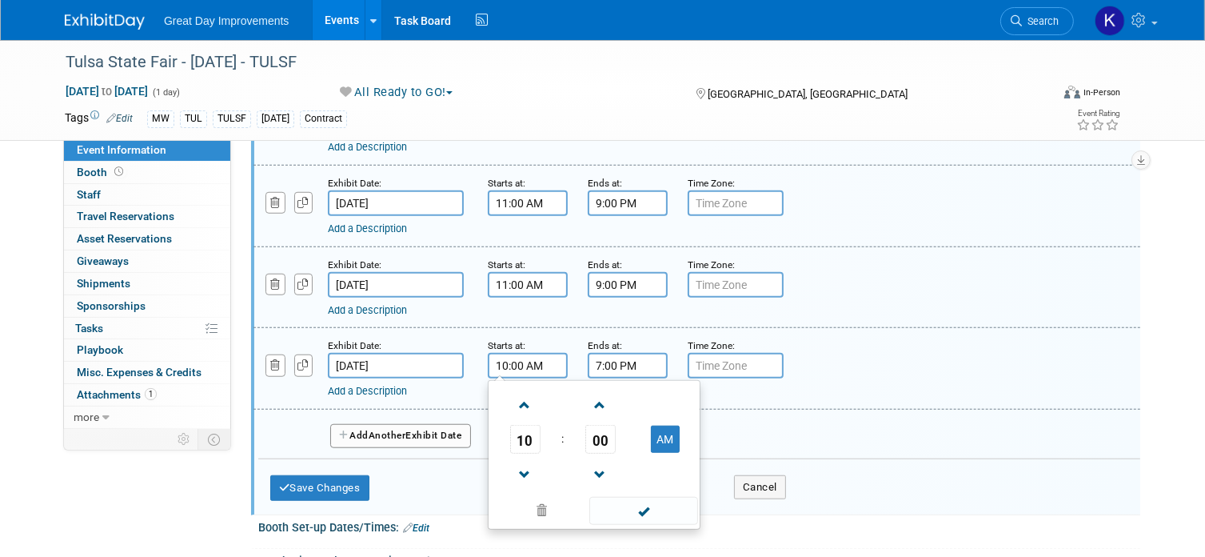
click at [594, 361] on input "7:00 PM" at bounding box center [628, 366] width 80 height 26
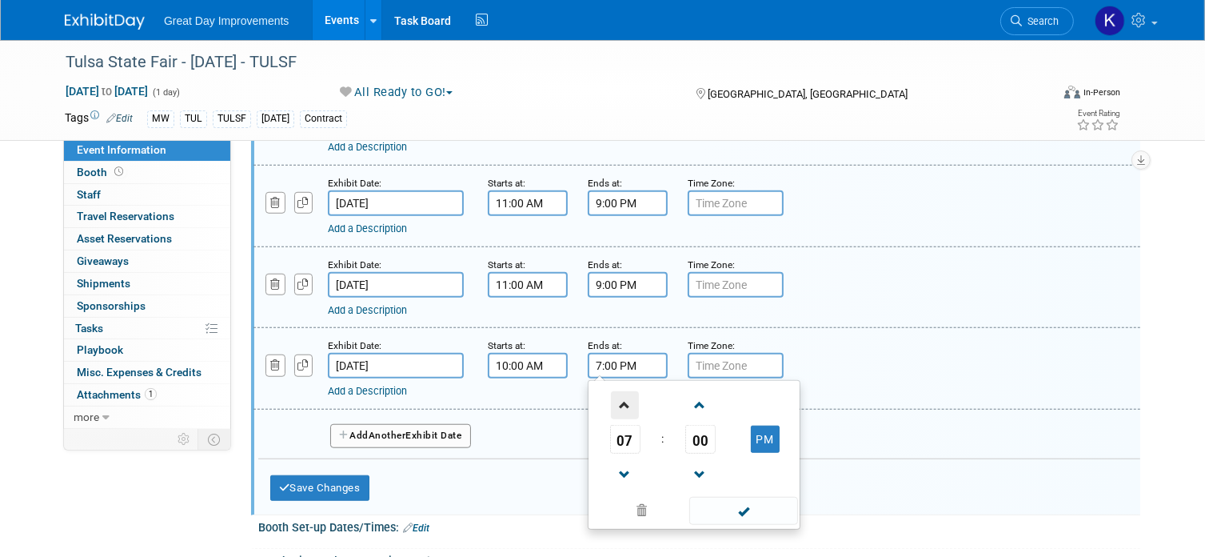
click at [622, 391] on span at bounding box center [625, 405] width 28 height 28
type input "10:00 PM"
click at [498, 410] on div "Add Another Exhibit Date" at bounding box center [699, 431] width 882 height 42
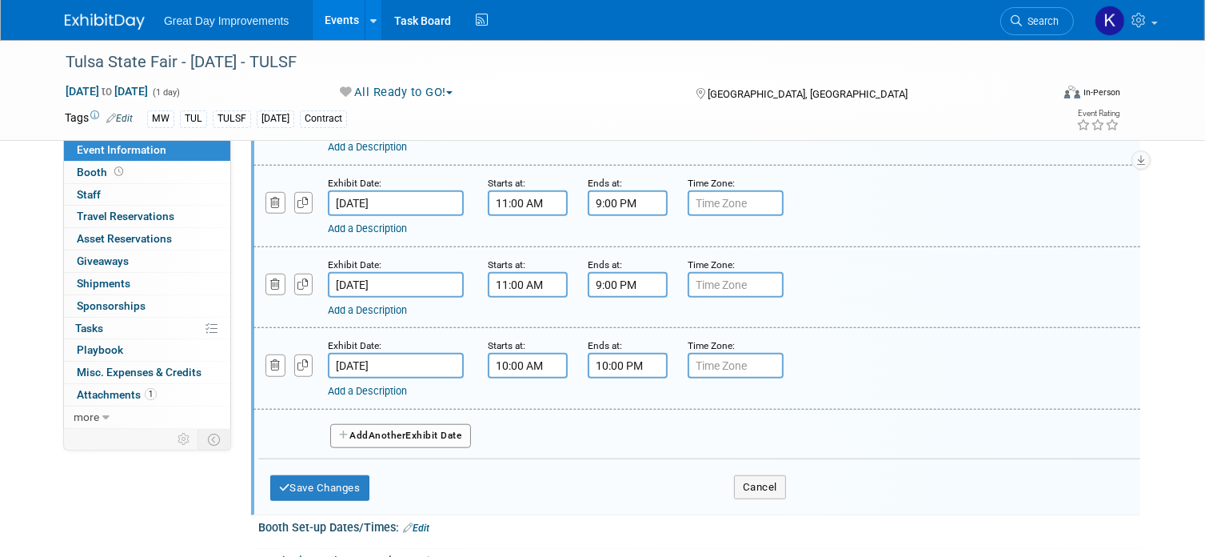
click at [448, 424] on button "Add Another Exhibit Date" at bounding box center [400, 436] width 141 height 24
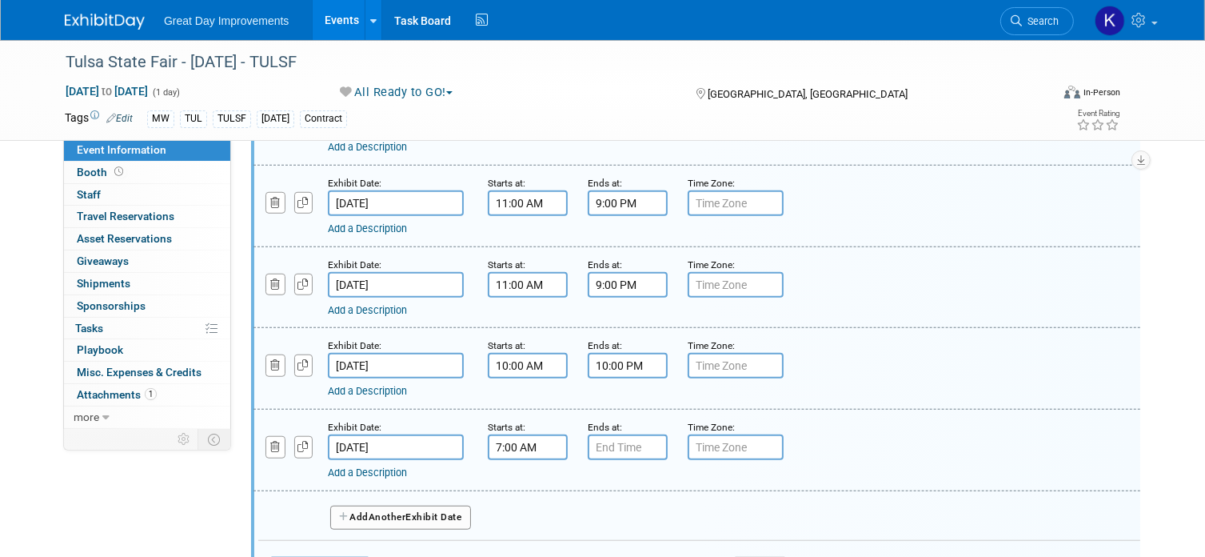
click at [514, 434] on input "7:00 AM" at bounding box center [528, 447] width 80 height 26
click at [525, 473] on span at bounding box center [525, 487] width 28 height 28
type input "10:00 AM"
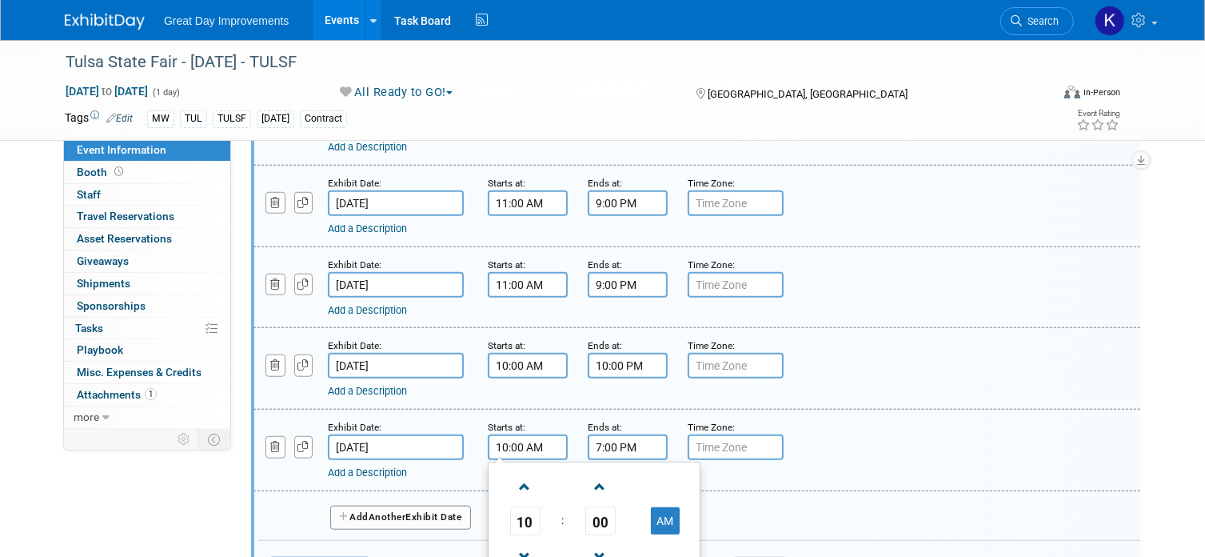
click at [618, 438] on input "7:00 PM" at bounding box center [628, 447] width 80 height 26
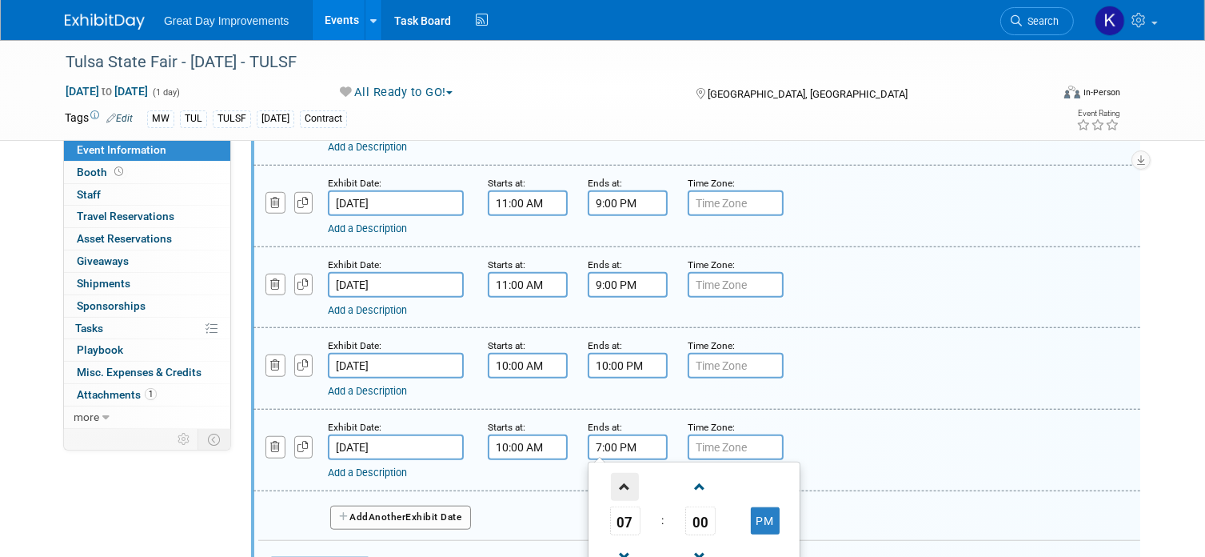
click at [627, 473] on span at bounding box center [625, 487] width 28 height 28
click at [626, 475] on span at bounding box center [625, 487] width 28 height 28
type input "10:00 PM"
click at [530, 491] on div "Add Another Exhibit Date" at bounding box center [699, 512] width 882 height 42
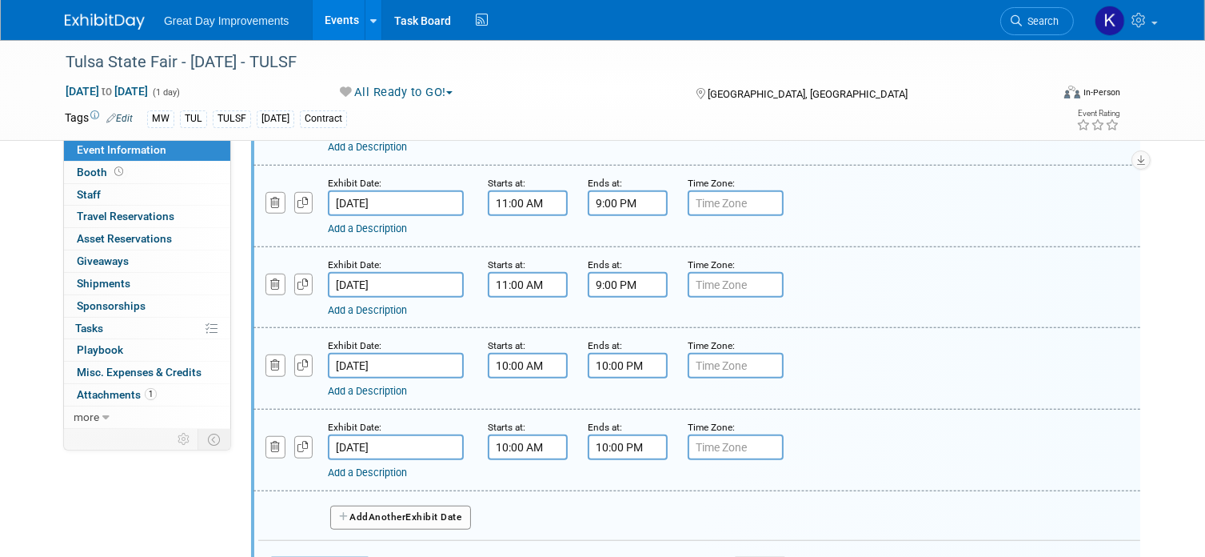
click at [447, 506] on button "Add Another Exhibit Date" at bounding box center [400, 518] width 141 height 24
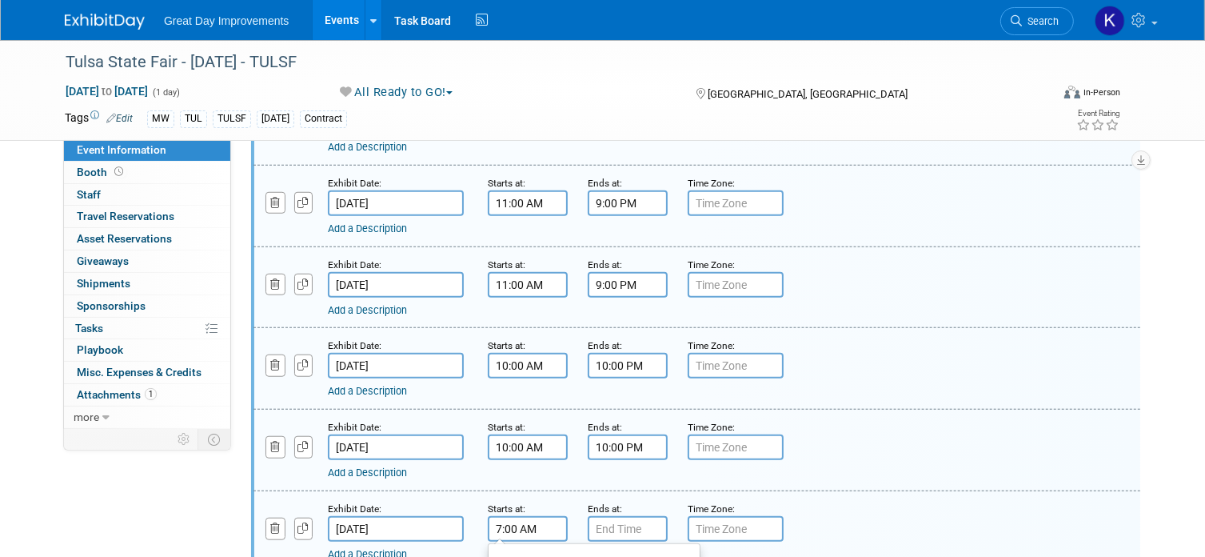
click at [518, 516] on input "7:00 AM" at bounding box center [528, 529] width 80 height 26
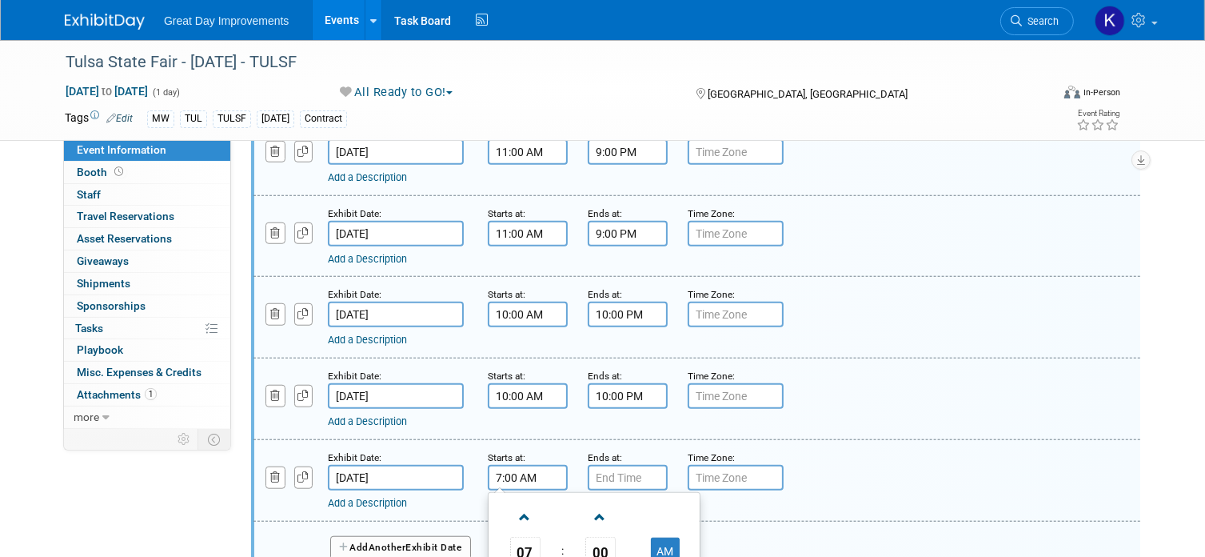
scroll to position [1360, 0]
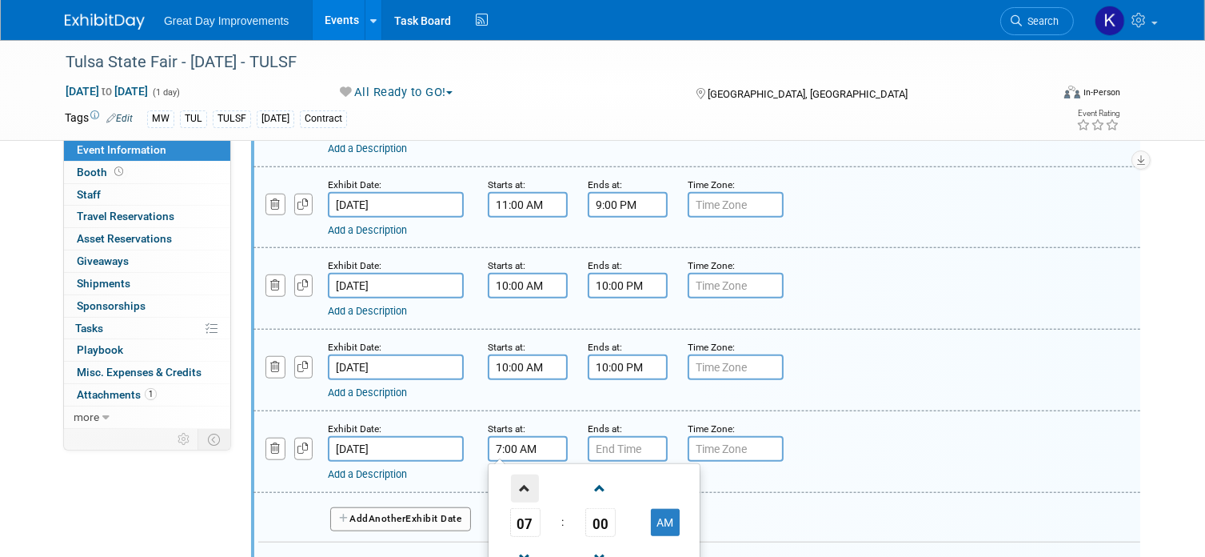
click at [525, 476] on span at bounding box center [525, 488] width 28 height 28
type input "10:00 AM"
click at [610, 439] on input "7:00 PM" at bounding box center [628, 449] width 80 height 26
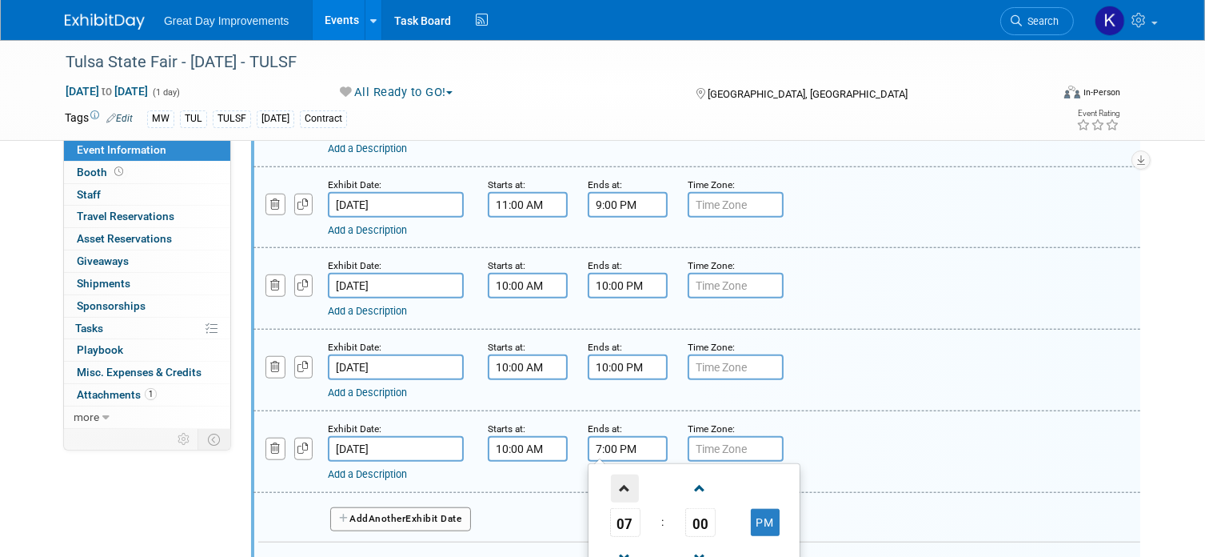
click at [624, 474] on span at bounding box center [625, 488] width 28 height 28
type input "9:00 PM"
click at [568, 474] on div "Exhibit Date: Oct 5, 2025 Starts at: 10:00 AM Ends at: 9:00 PM 09 : 00 PM 12 01…" at bounding box center [697, 452] width 887 height 82
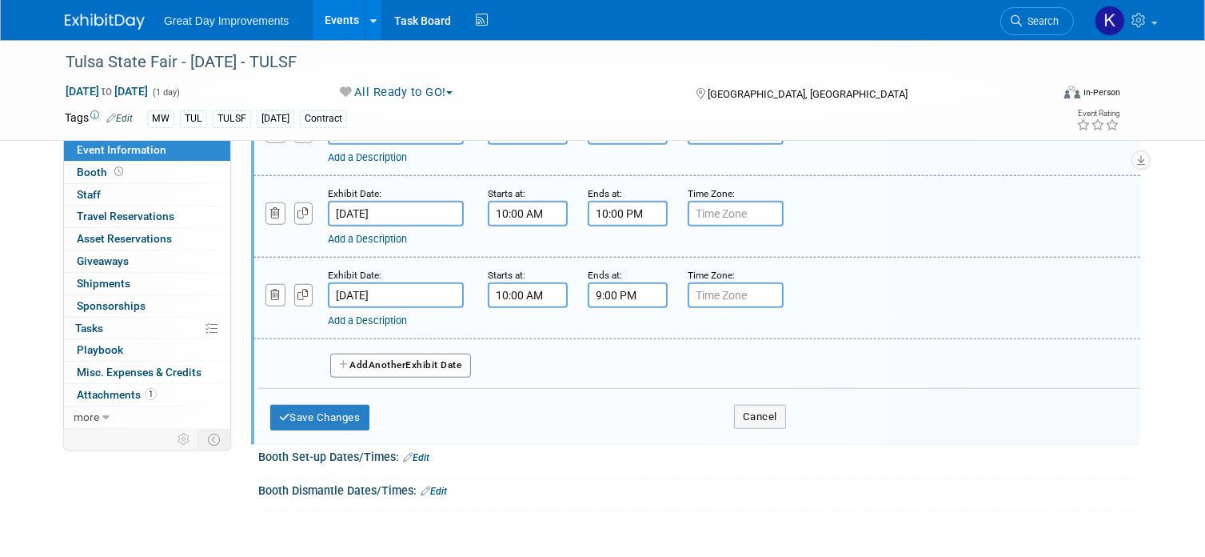
scroll to position [1520, 0]
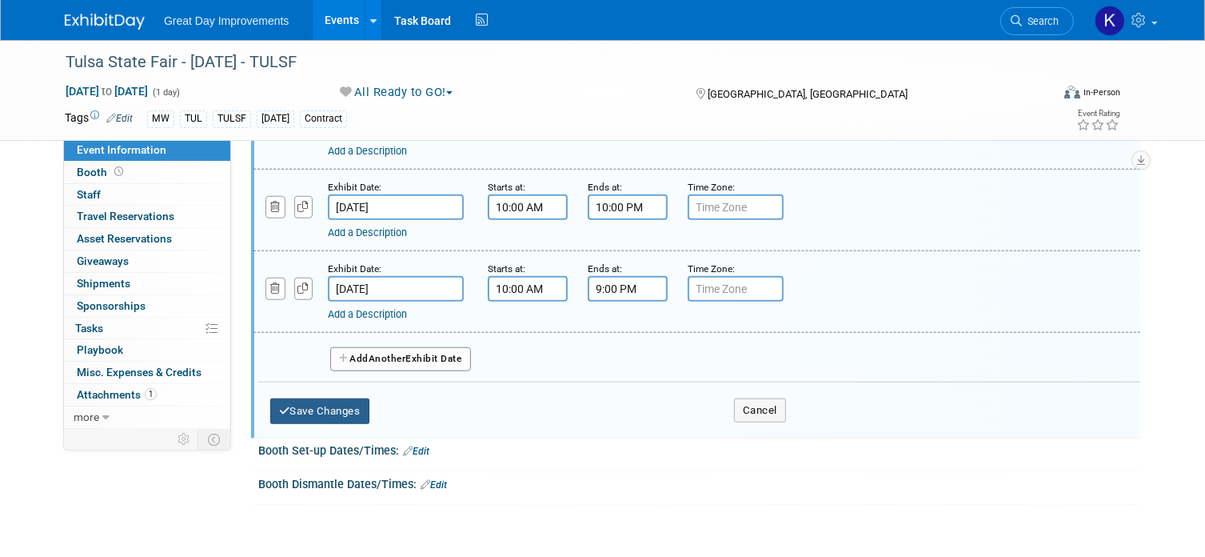
click at [346, 398] on button "Save Changes" at bounding box center [319, 411] width 99 height 26
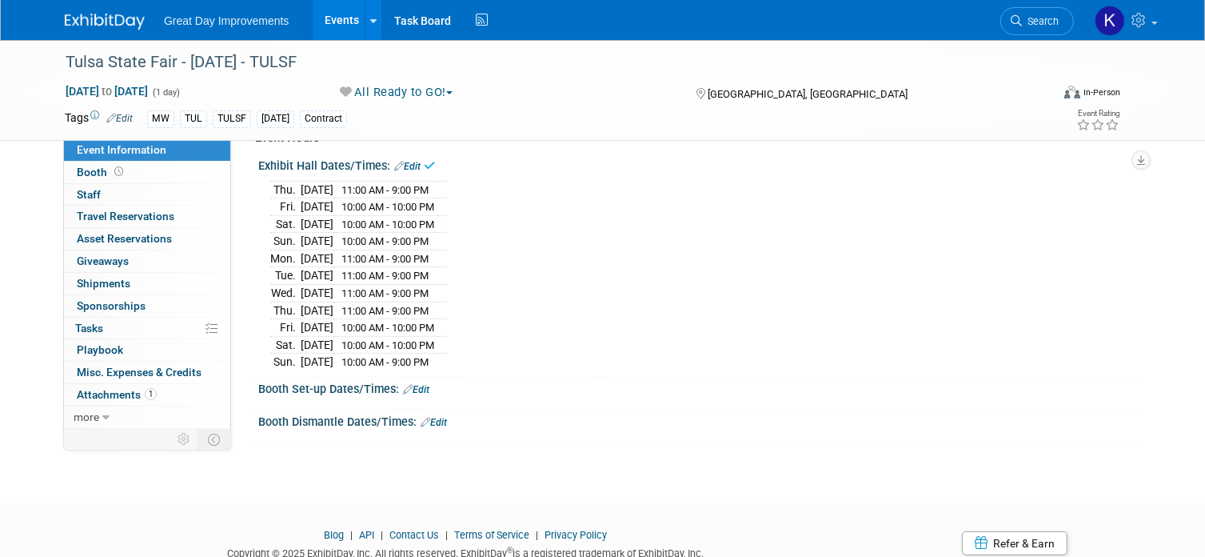
scroll to position [797, 0]
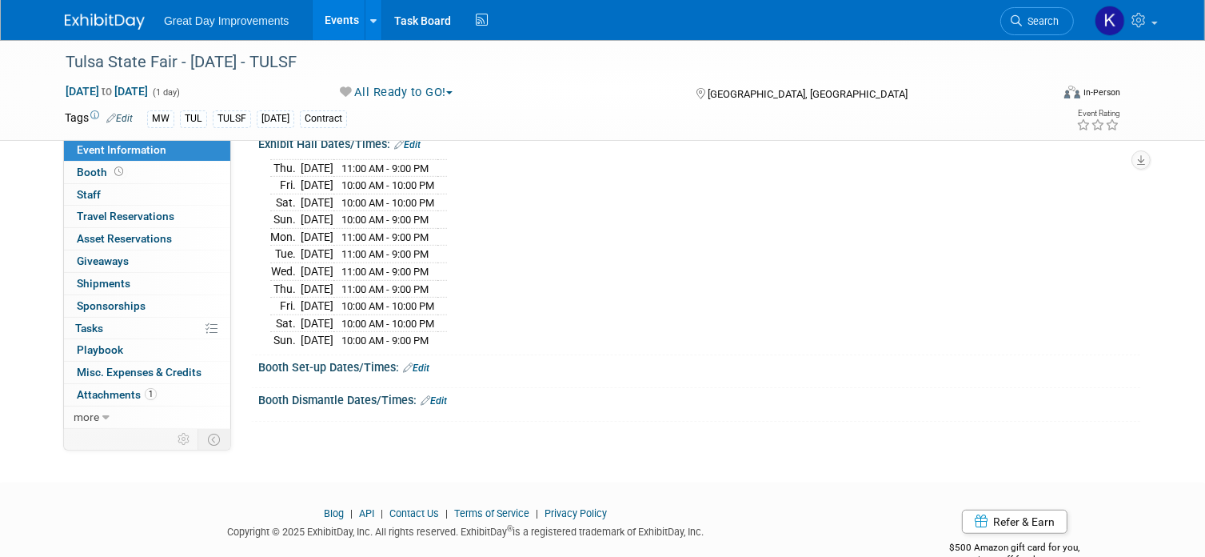
click at [422, 362] on link "Edit" at bounding box center [416, 367] width 26 height 11
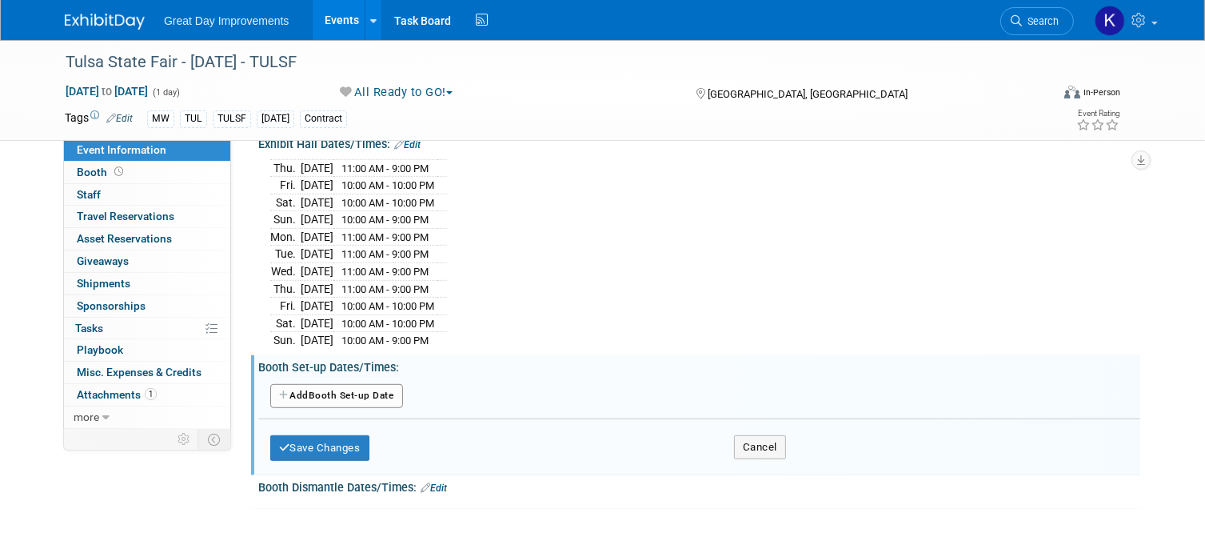
click at [400, 386] on button "Add Another Booth Set-up Date" at bounding box center [336, 396] width 133 height 24
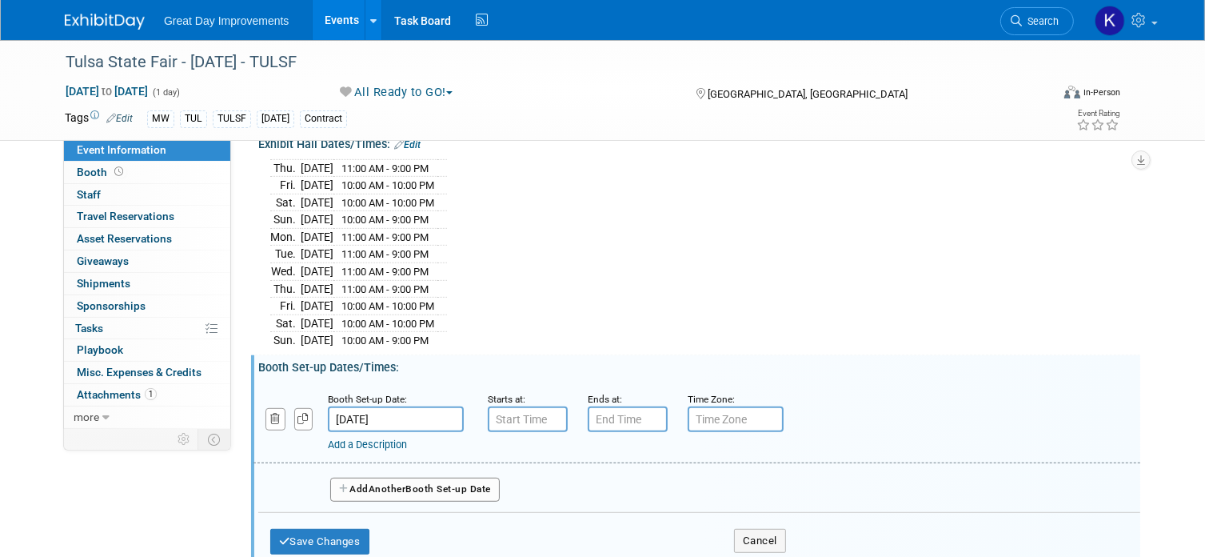
click at [394, 406] on input "Sep 25, 2025" at bounding box center [396, 419] width 136 height 26
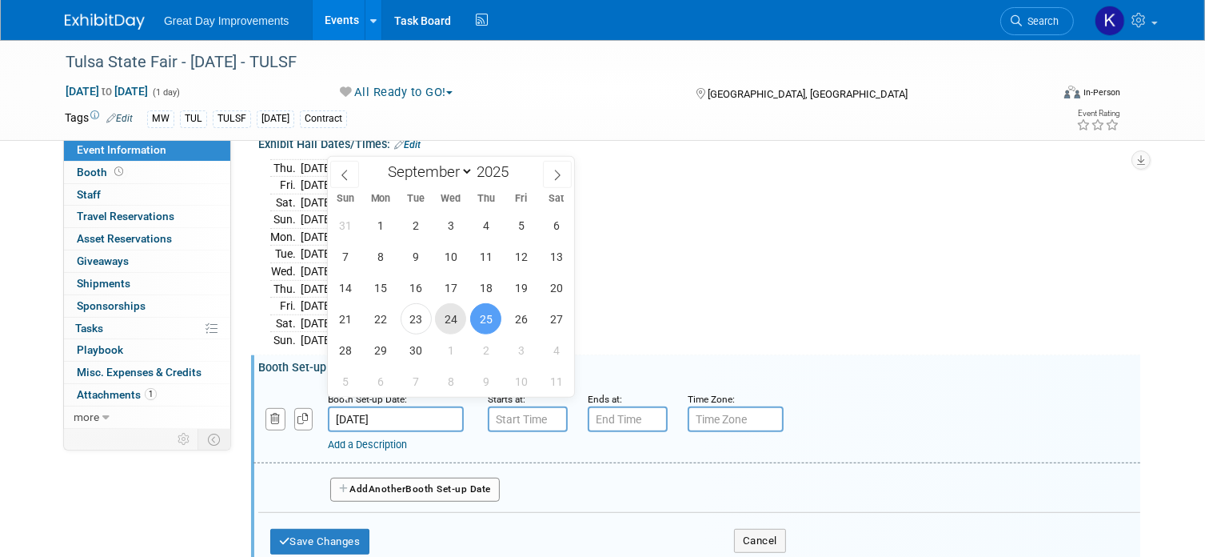
click at [450, 321] on span "24" at bounding box center [450, 318] width 31 height 31
type input "Sep 24, 2025"
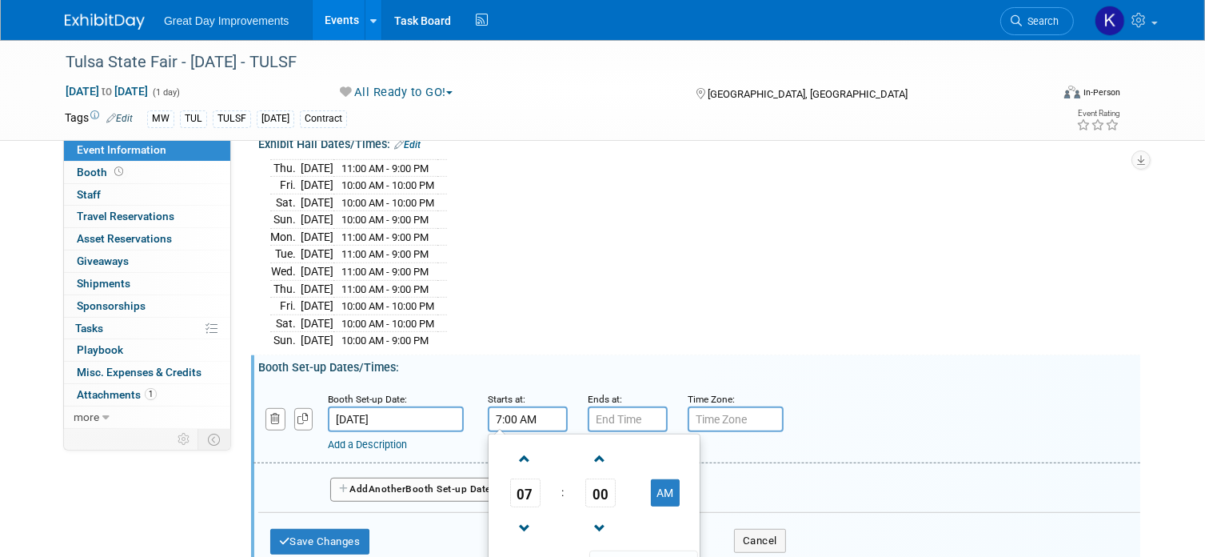
click at [509, 409] on input "7:00 AM" at bounding box center [528, 419] width 80 height 26
click at [528, 445] on span at bounding box center [525, 459] width 28 height 28
type input "8:00 AM"
click at [606, 406] on input "7:00 PM" at bounding box center [628, 419] width 80 height 26
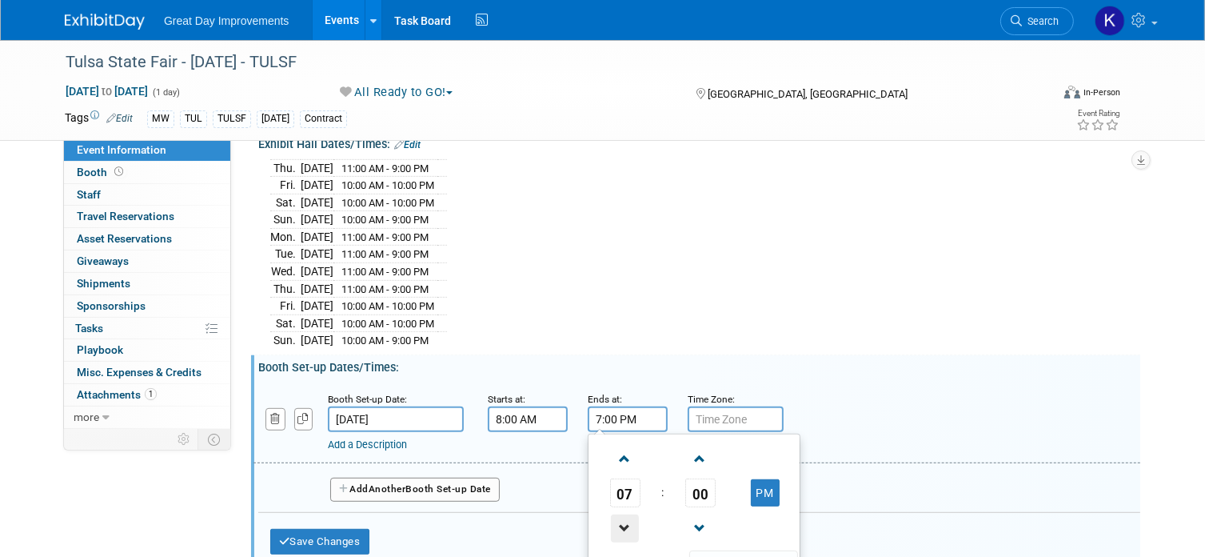
click at [622, 518] on span at bounding box center [625, 528] width 28 height 28
click at [774, 480] on button "PM" at bounding box center [765, 492] width 29 height 27
click at [769, 479] on button "AM" at bounding box center [765, 492] width 29 height 27
type input "6:00 PM"
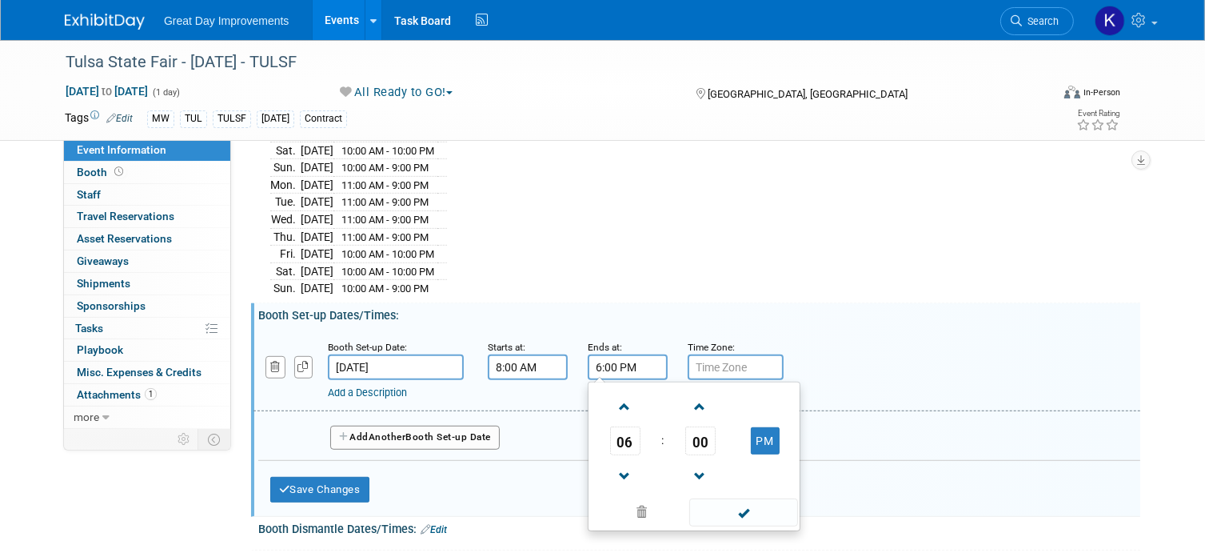
scroll to position [877, 0]
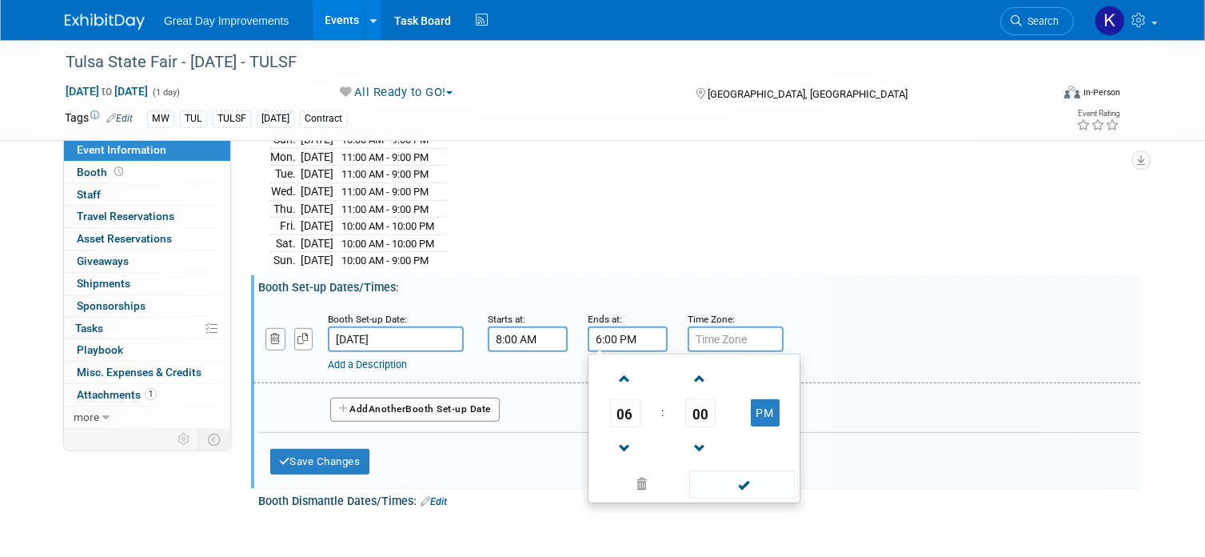
click at [832, 435] on div "Booth Set-up Date: Sep 24, 2025 Starts at: 8:00 AM Ends at: 6:00 PM 06 : 00 PM …" at bounding box center [699, 389] width 882 height 190
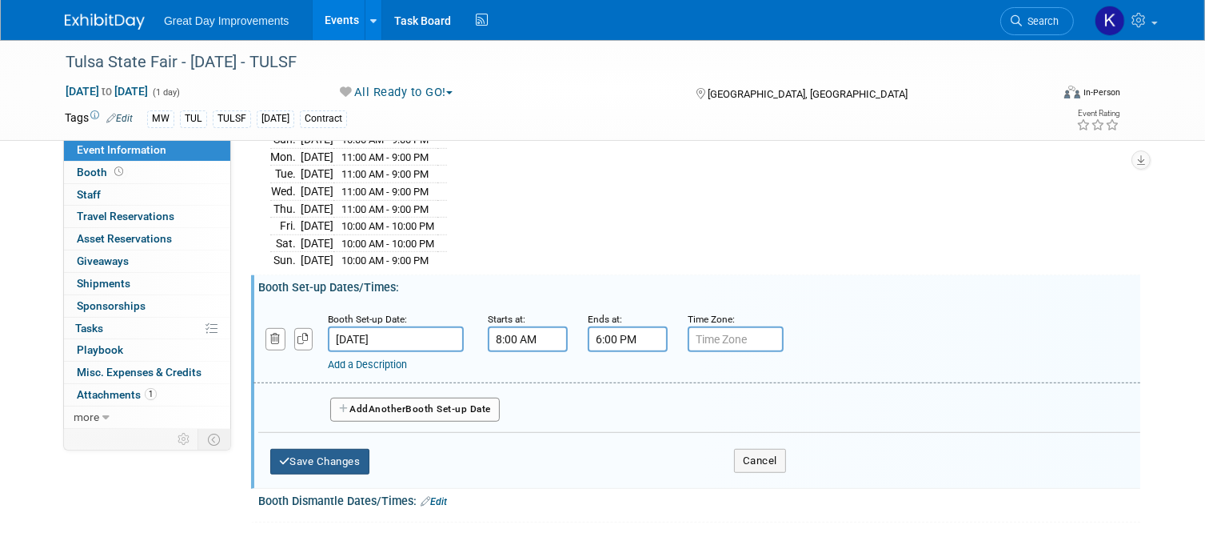
click at [306, 449] on button "Save Changes" at bounding box center [319, 462] width 99 height 26
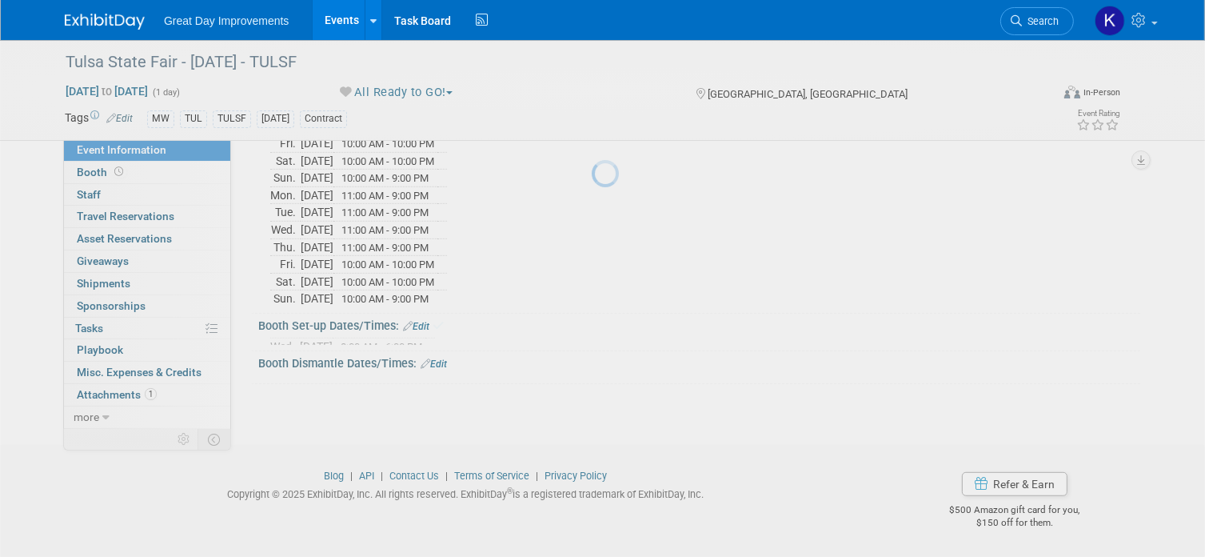
scroll to position [818, 0]
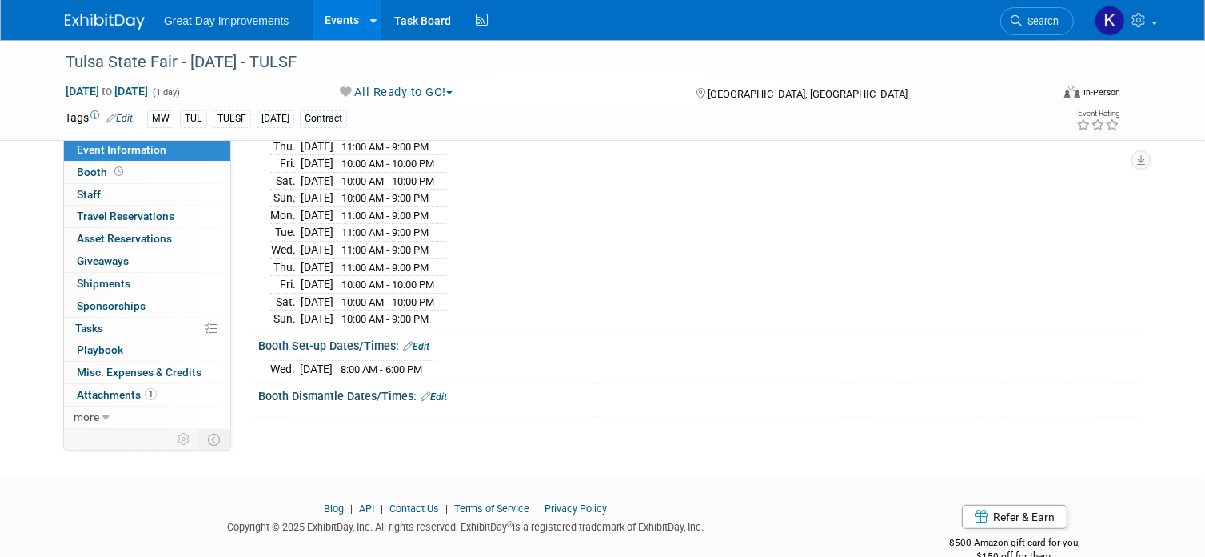
click at [442, 391] on link "Edit" at bounding box center [434, 396] width 26 height 11
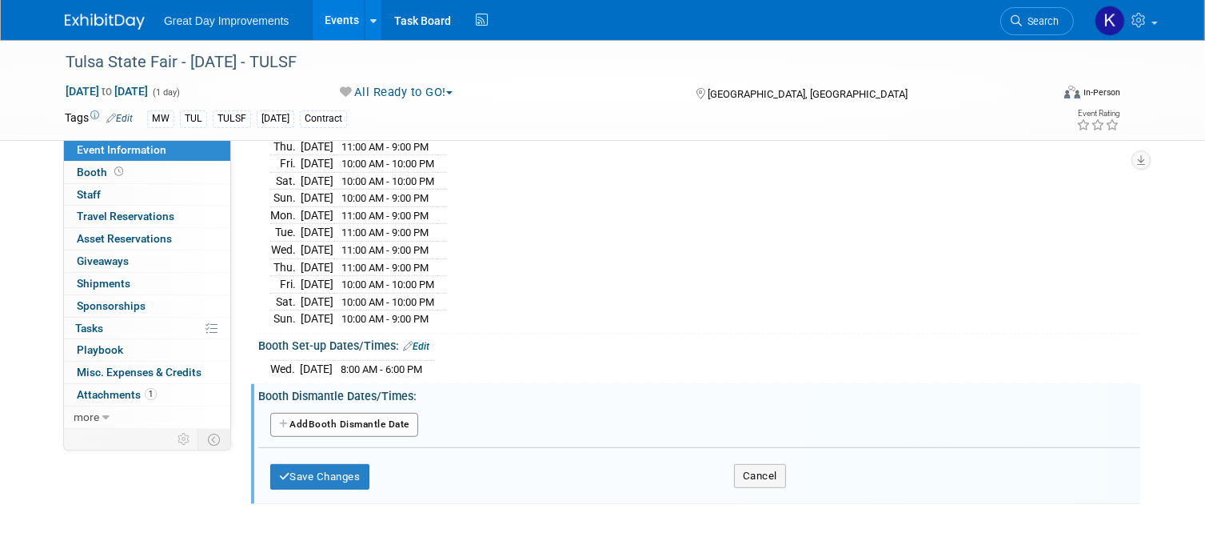
click at [413, 414] on button "Add Another Booth Dismantle Date" at bounding box center [344, 425] width 148 height 24
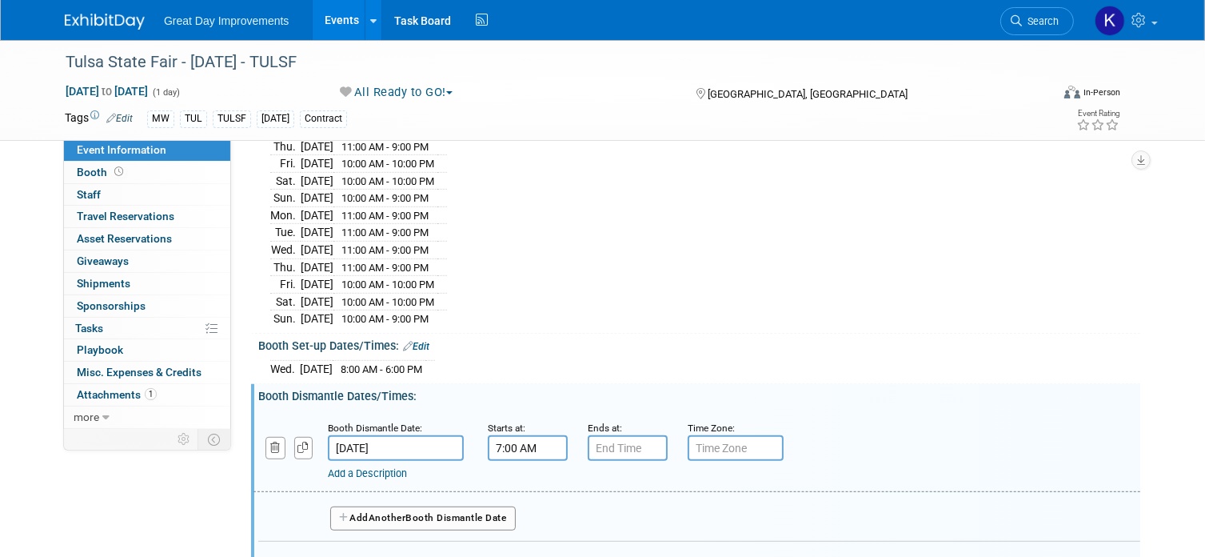
click at [530, 435] on input "7:00 AM" at bounding box center [528, 448] width 80 height 26
click at [528, 543] on span at bounding box center [525, 557] width 28 height 28
click at [526, 474] on span at bounding box center [525, 488] width 28 height 28
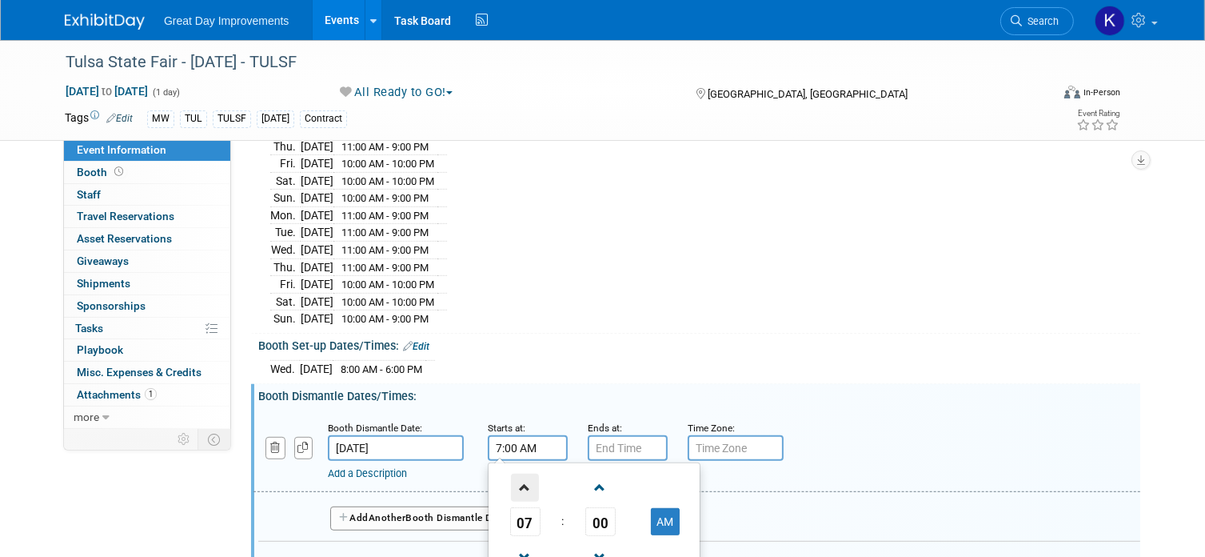
click at [526, 474] on span at bounding box center [525, 488] width 28 height 28
type input "9:00 AM"
click at [632, 438] on input "7:00 PM" at bounding box center [628, 448] width 80 height 26
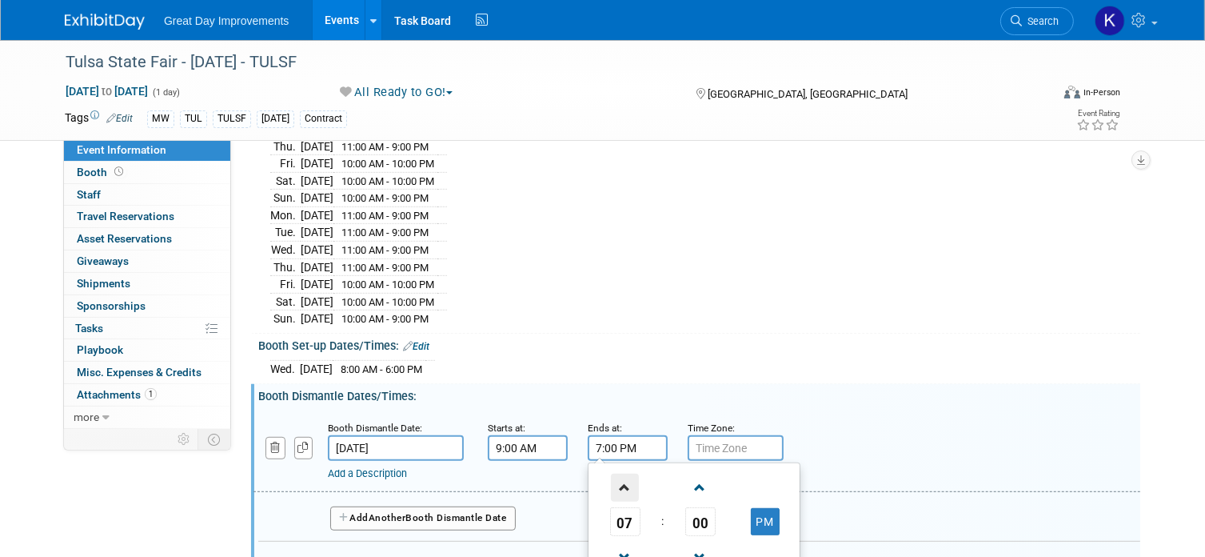
click at [619, 474] on span at bounding box center [625, 488] width 28 height 28
click at [621, 474] on span at bounding box center [625, 488] width 28 height 28
click at [622, 474] on span at bounding box center [625, 488] width 28 height 28
click at [626, 543] on span at bounding box center [625, 557] width 28 height 28
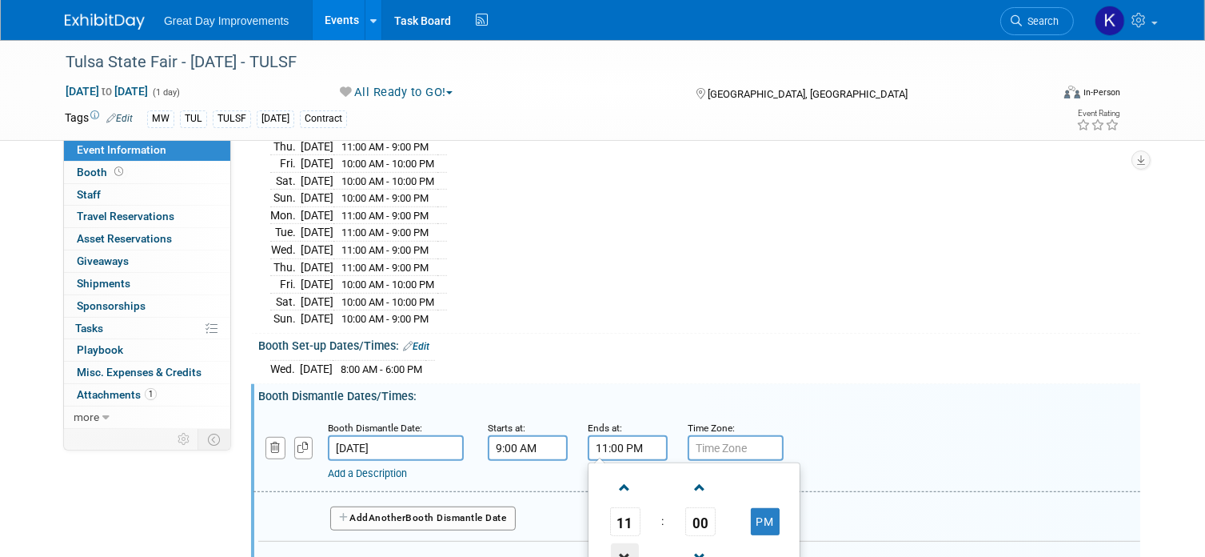
type input "10:00 PM"
click at [800, 438] on div "Add a Description Description:" at bounding box center [697, 450] width 911 height 62
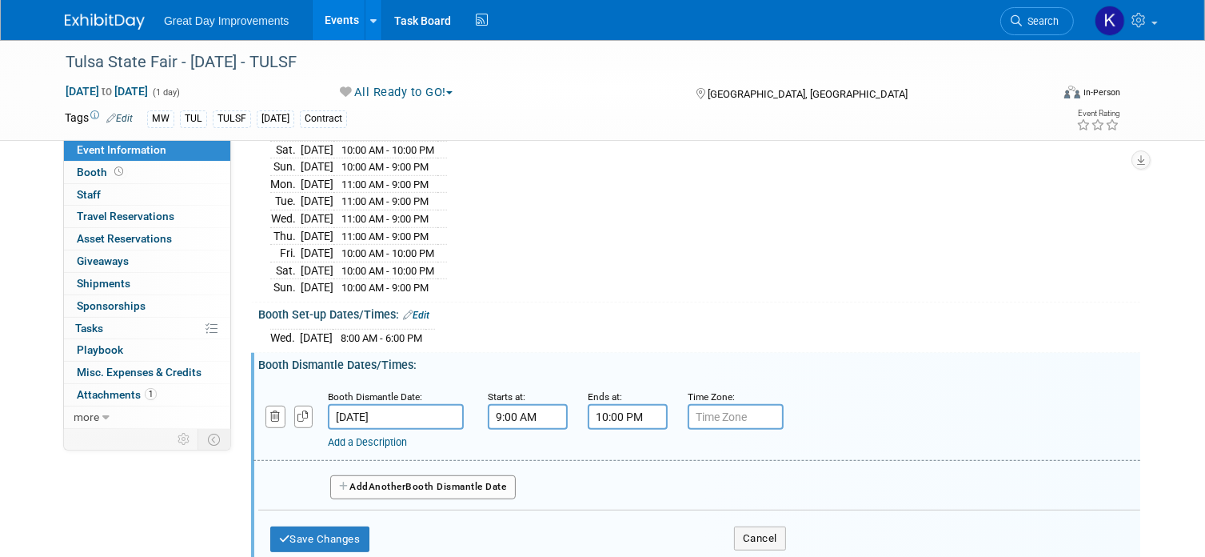
scroll to position [898, 0]
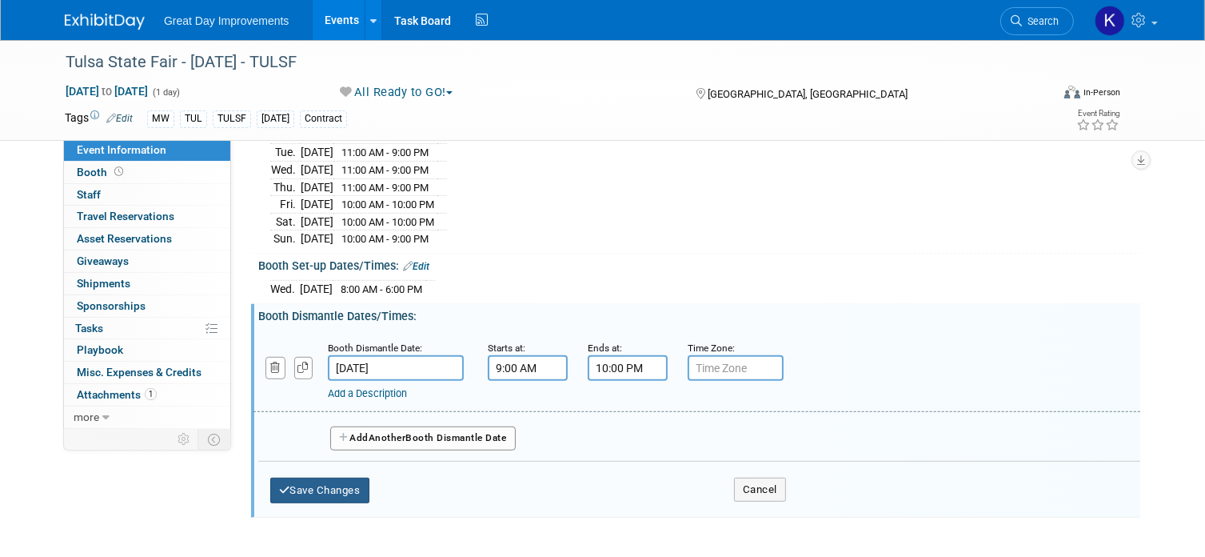
click at [353, 478] on button "Save Changes" at bounding box center [319, 491] width 99 height 26
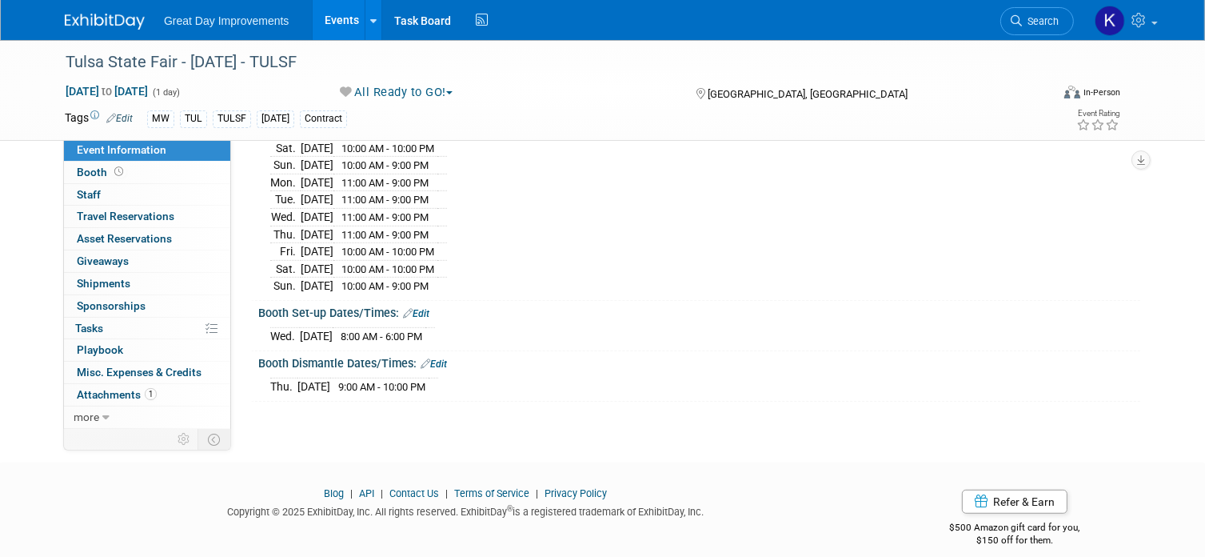
scroll to position [855, 0]
click at [112, 418] on link "more" at bounding box center [147, 417] width 166 height 22
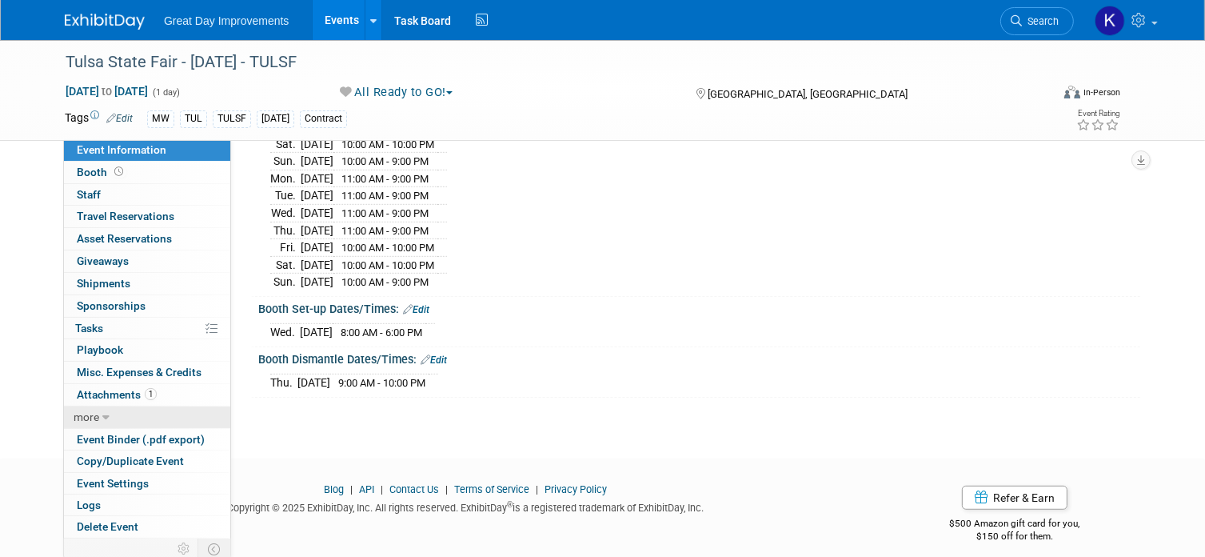
scroll to position [22, 0]
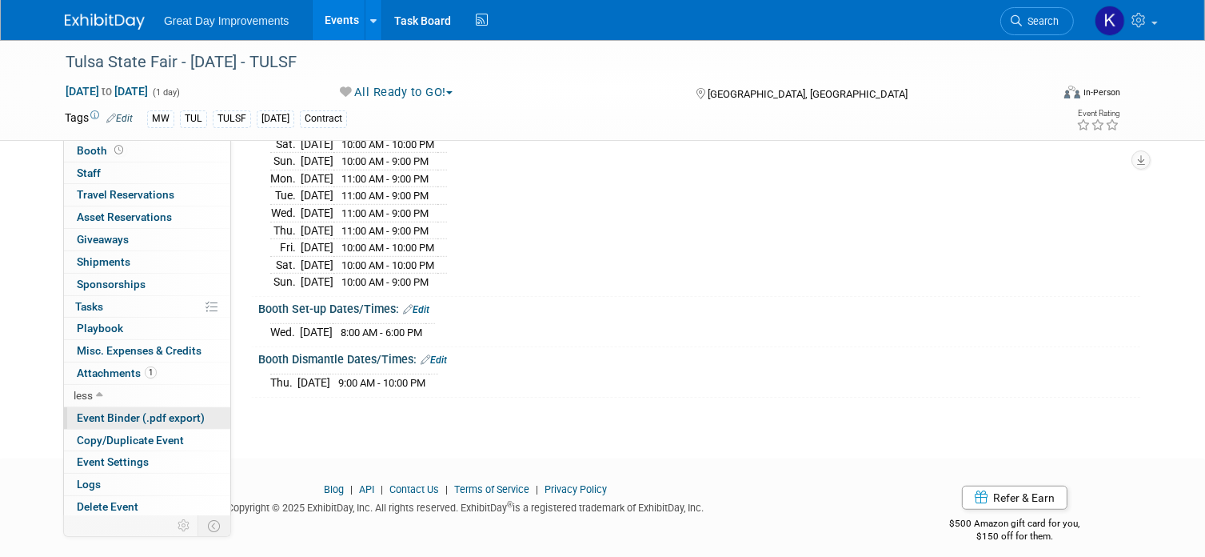
click at [146, 416] on span "Event Binder (.pdf export)" at bounding box center [141, 417] width 128 height 13
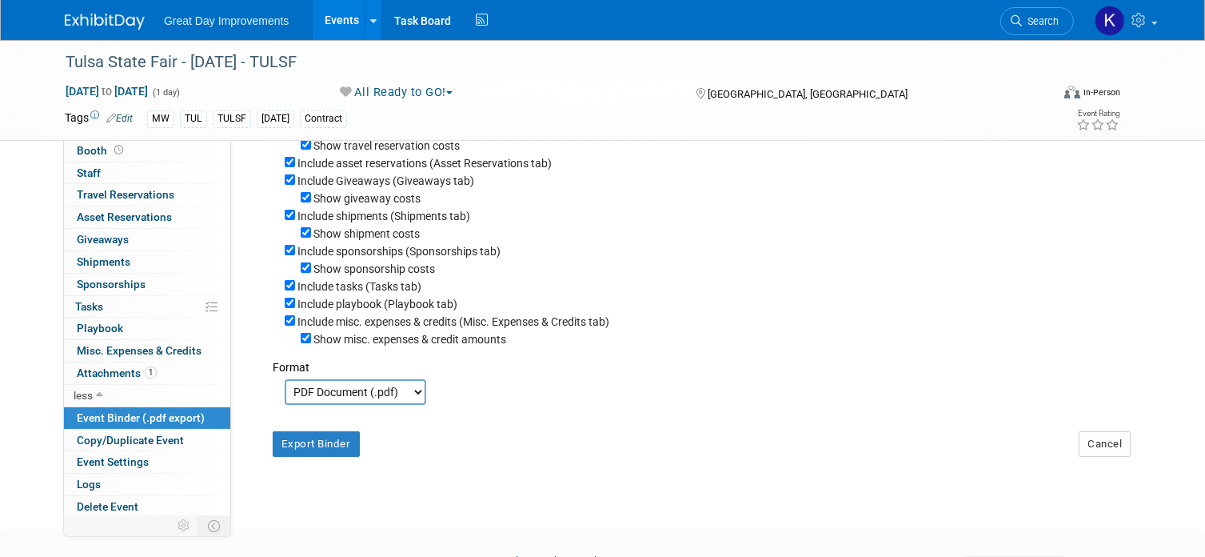
scroll to position [240, 0]
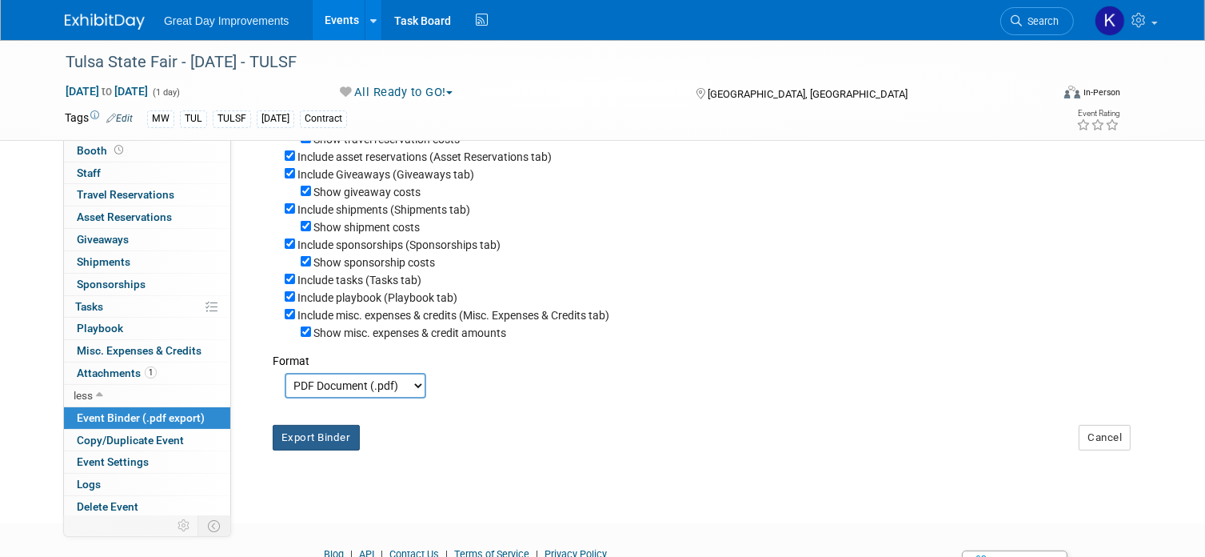
click at [323, 434] on button "Export Binder" at bounding box center [316, 438] width 87 height 26
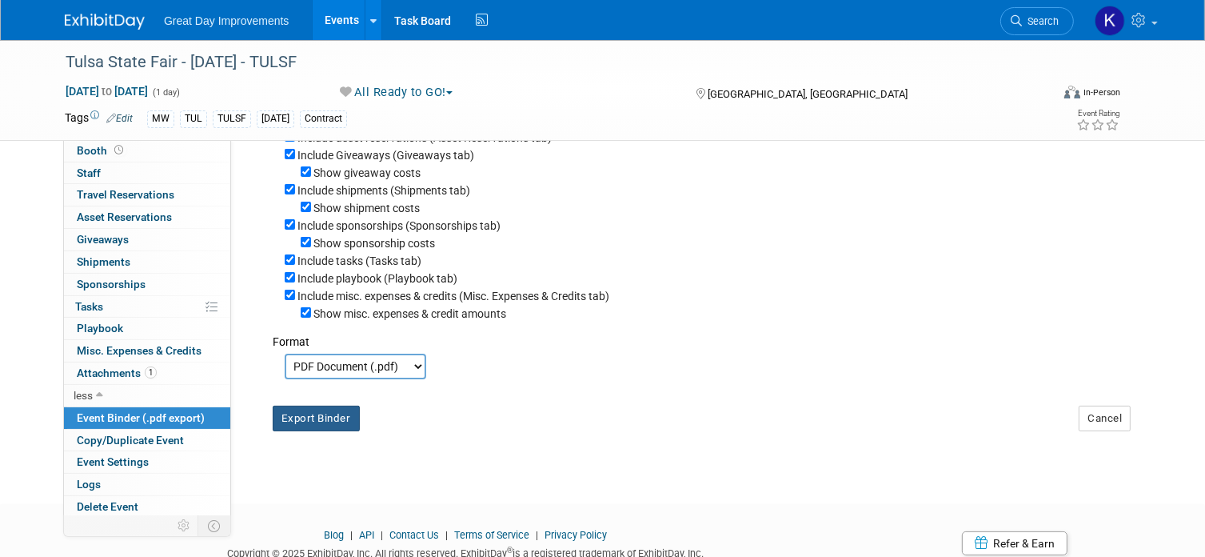
scroll to position [314, 0]
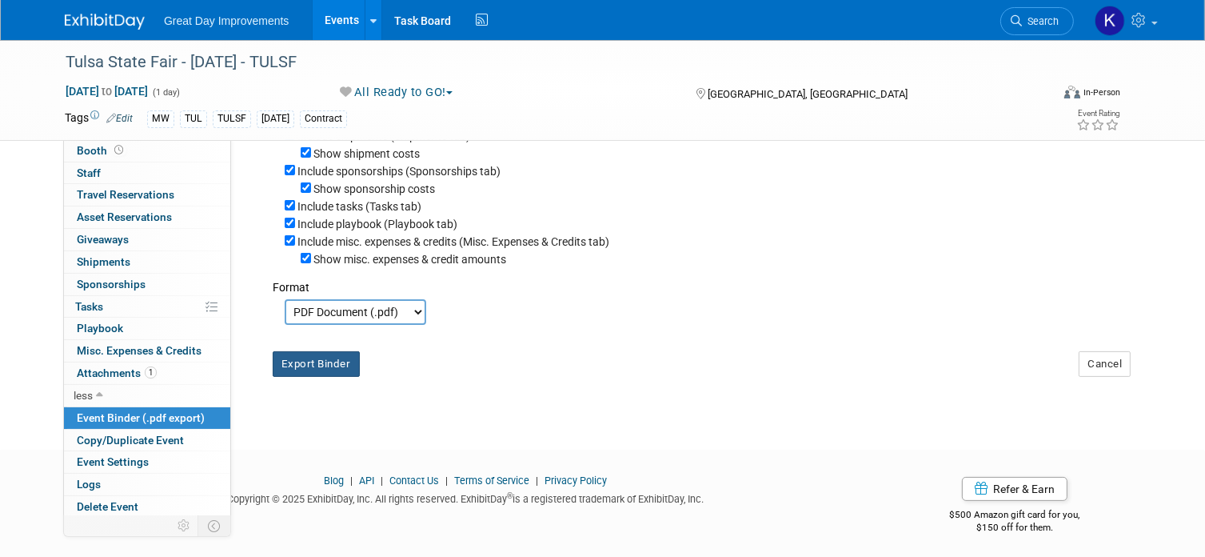
click at [333, 362] on button "Export Binder" at bounding box center [316, 364] width 87 height 26
